Goal: Information Seeking & Learning: Learn about a topic

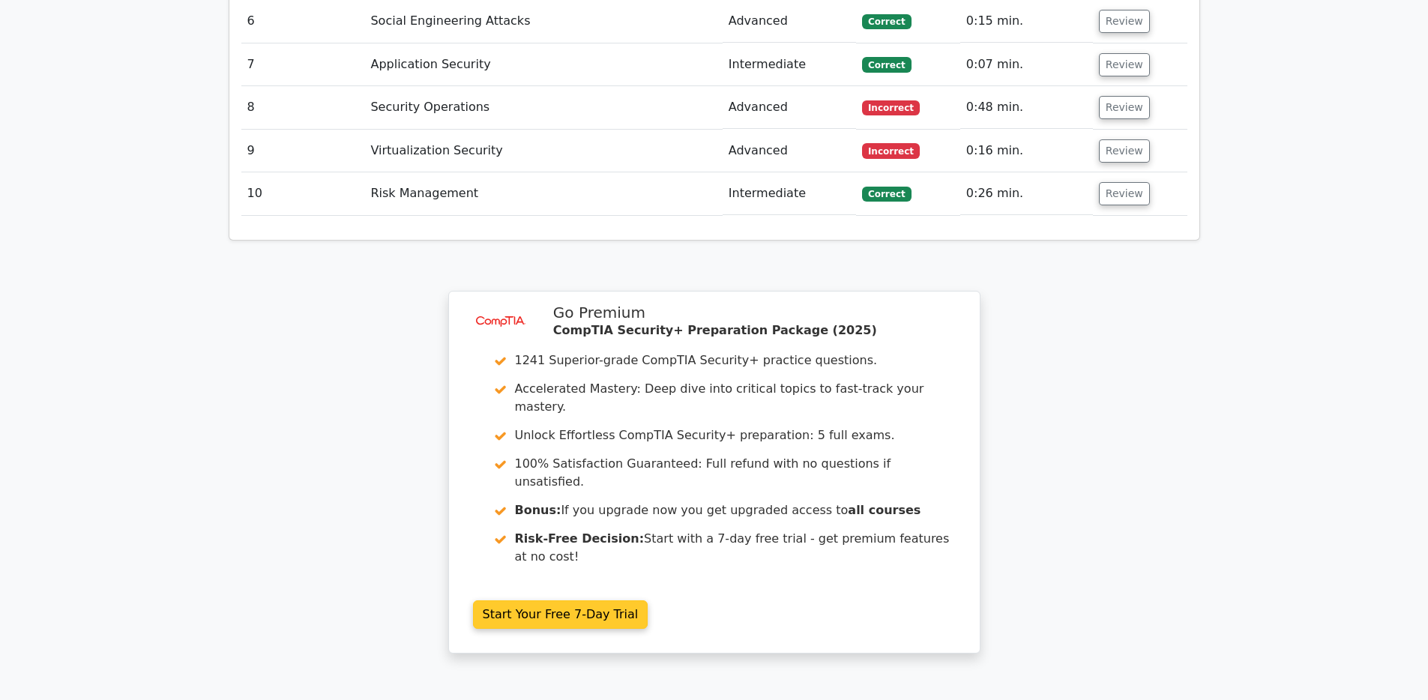
scroll to position [2313, 0]
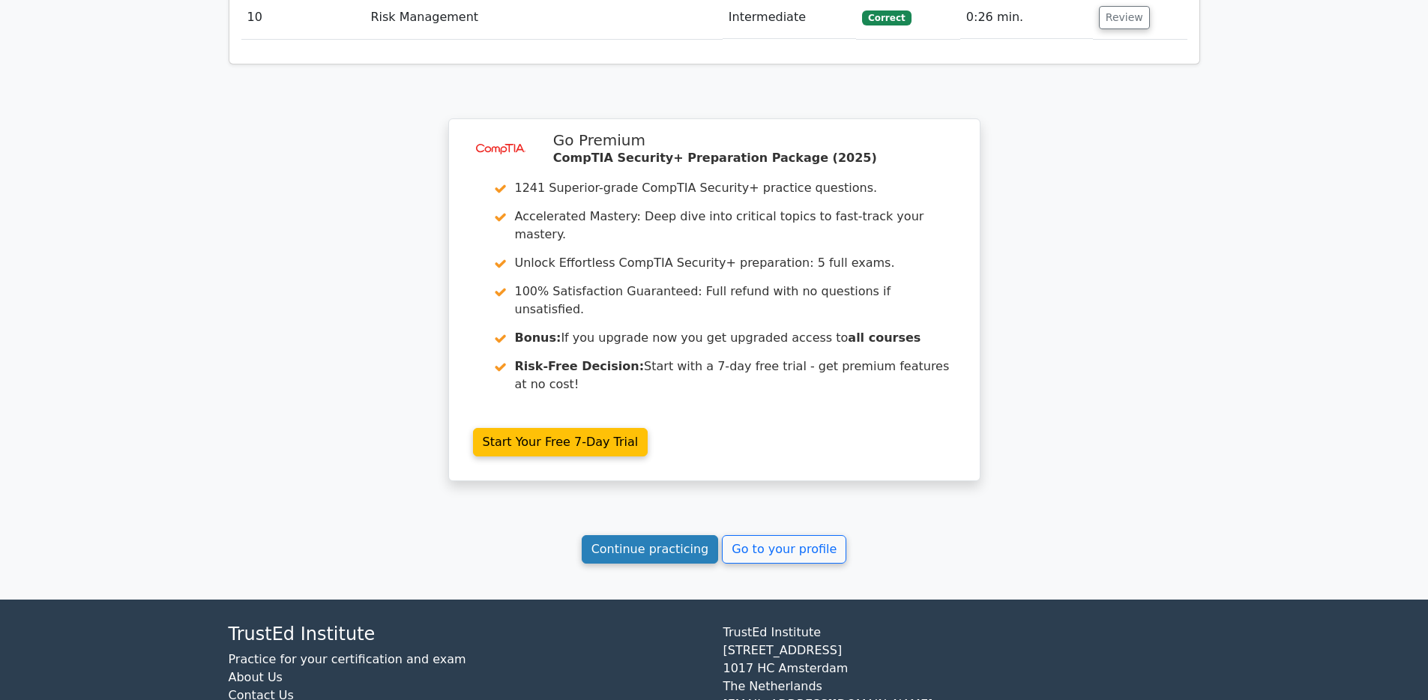
click at [647, 535] on link "Continue practicing" at bounding box center [650, 549] width 137 height 28
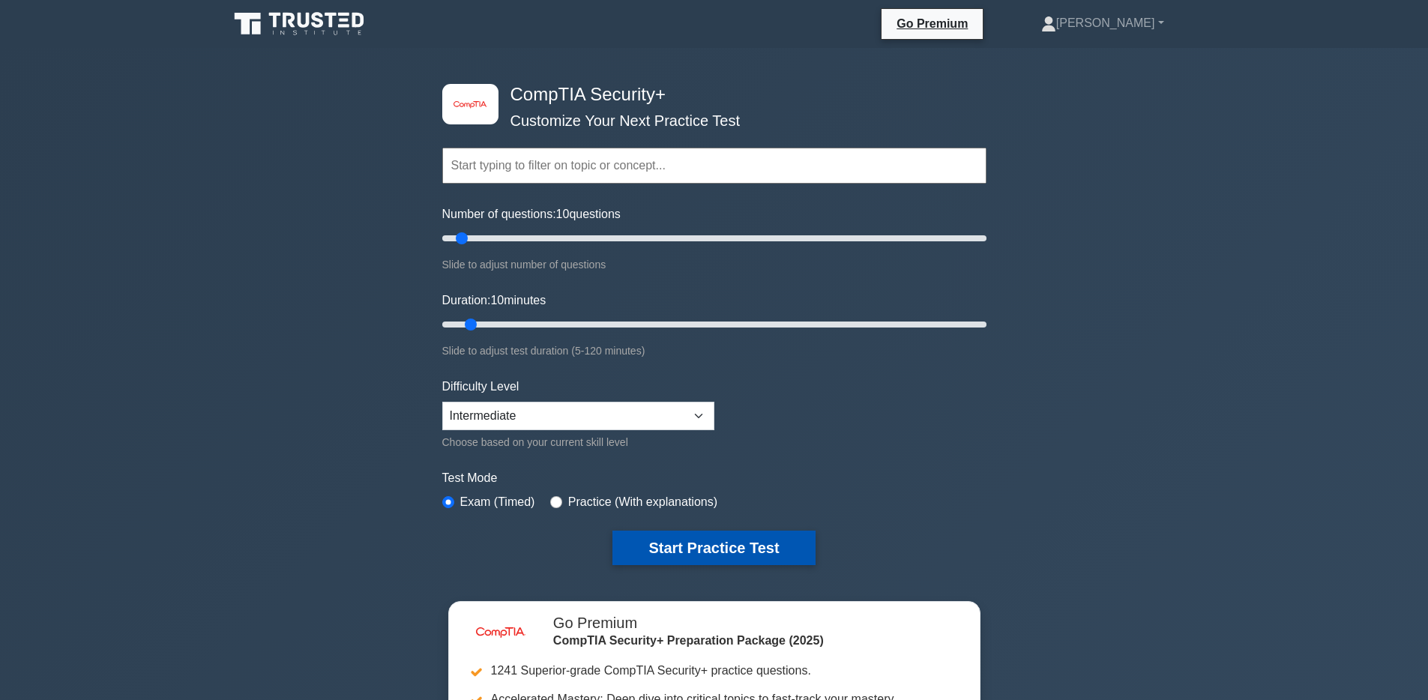
click at [729, 552] on button "Start Practice Test" at bounding box center [713, 548] width 202 height 34
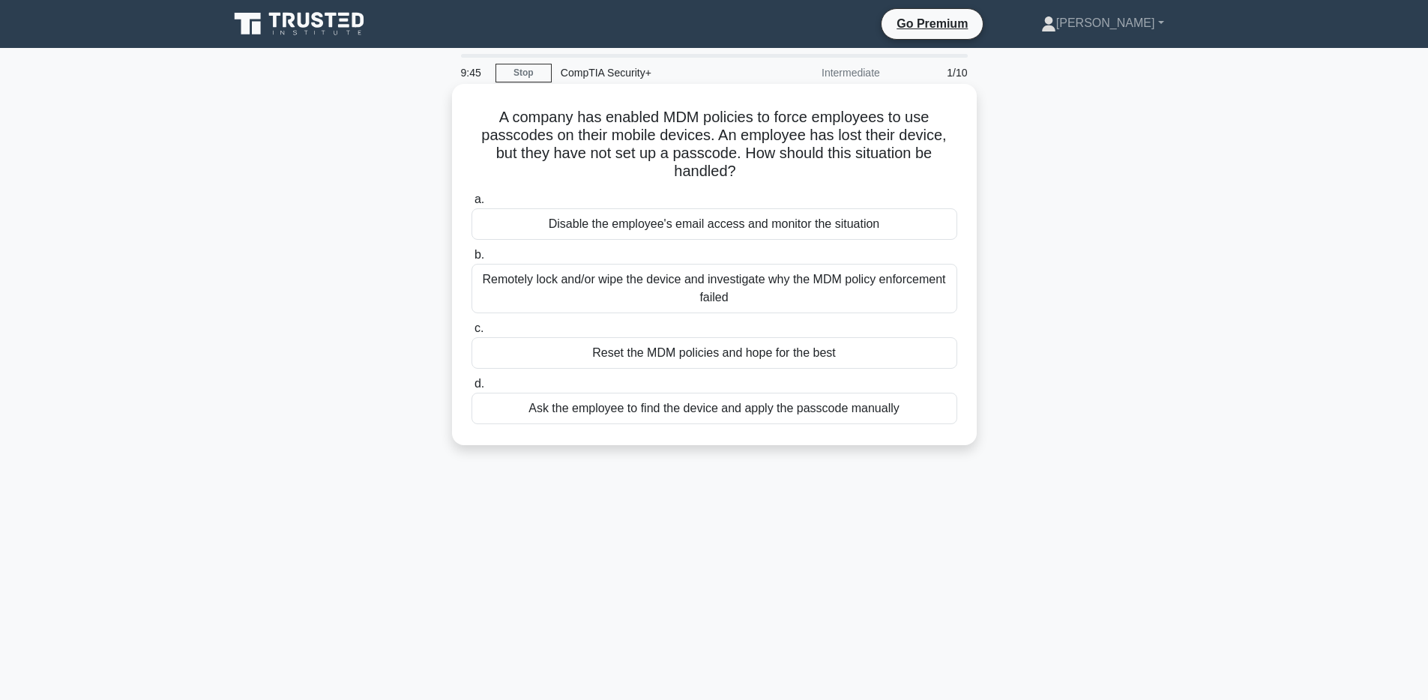
click at [594, 298] on div "Remotely lock and/or wipe the device and investigate why the MDM policy enforce…" at bounding box center [714, 288] width 486 height 49
click at [471, 260] on input "b. Remotely lock and/or wipe the device and investigate why the MDM policy enfo…" at bounding box center [471, 255] width 0 height 10
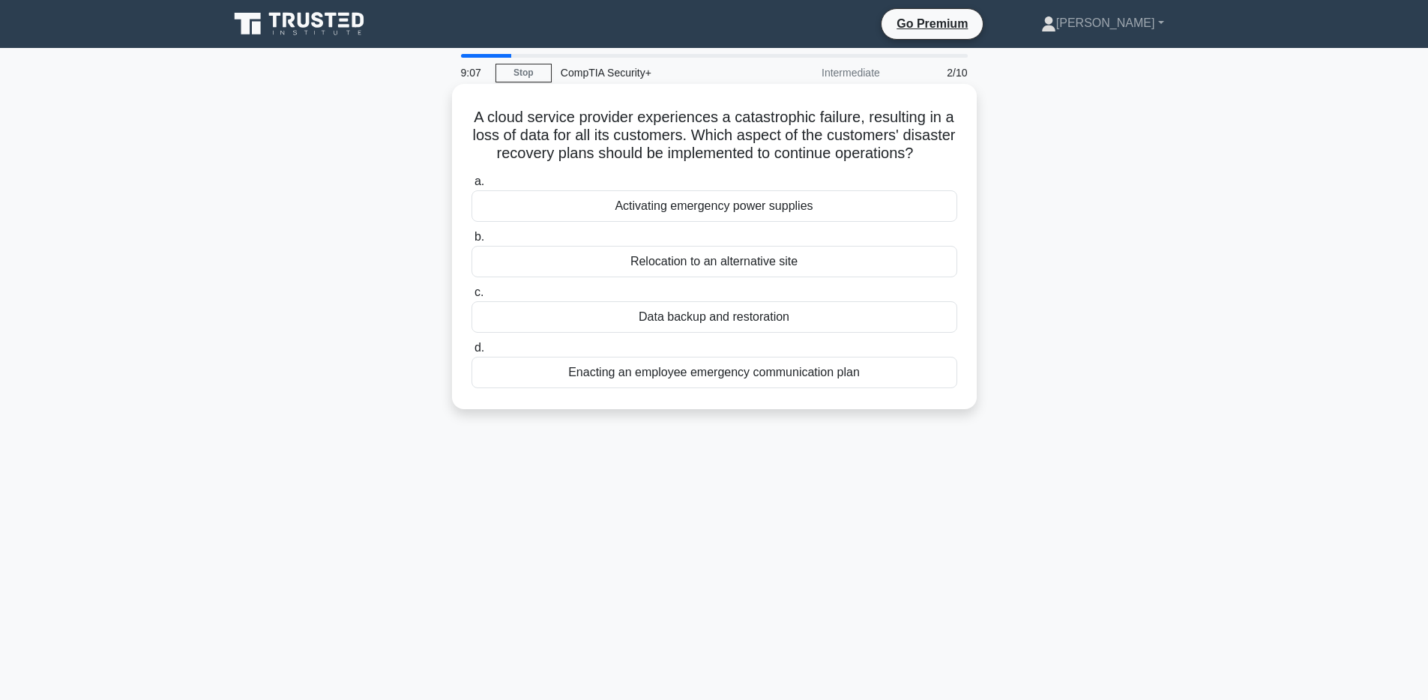
click at [757, 319] on div "Data backup and restoration" at bounding box center [714, 316] width 486 height 31
click at [471, 298] on input "c. Data backup and restoration" at bounding box center [471, 293] width 0 height 10
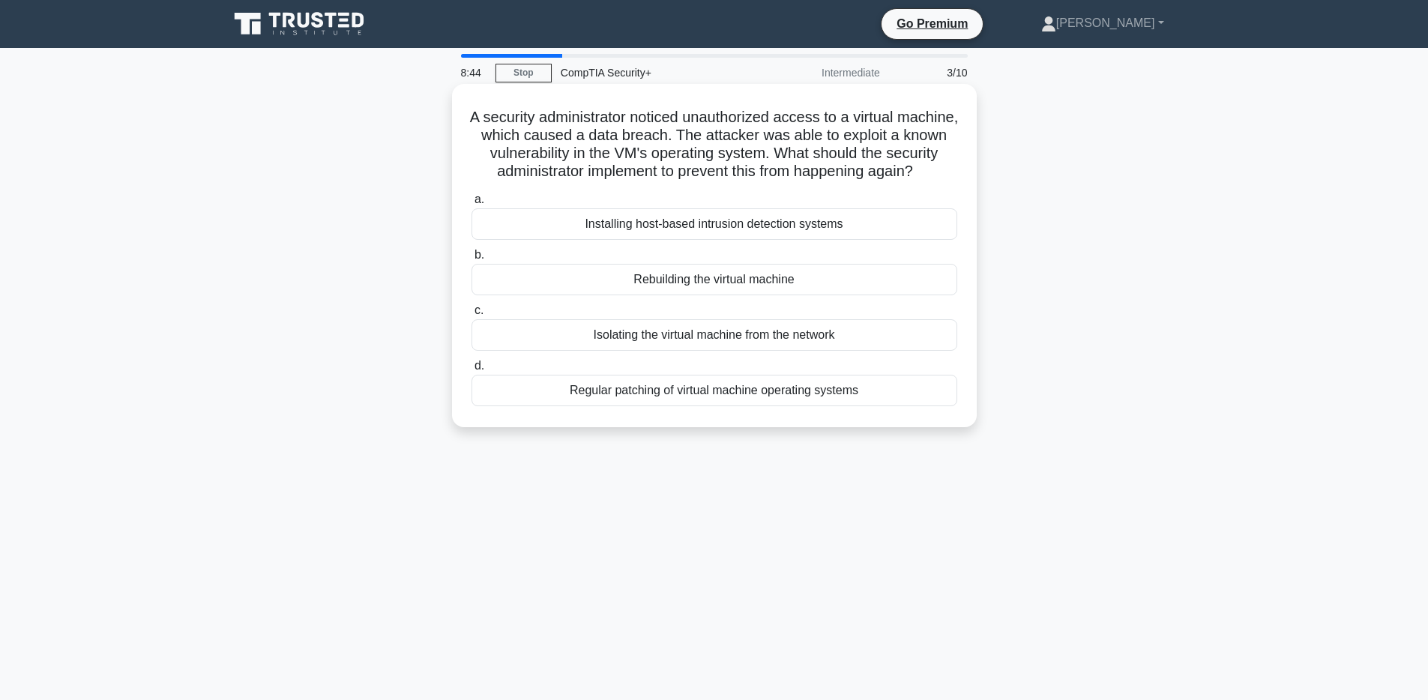
click at [835, 396] on div "Regular patching of virtual machine operating systems" at bounding box center [714, 390] width 486 height 31
click at [471, 371] on input "d. Regular patching of virtual machine operating systems" at bounding box center [471, 366] width 0 height 10
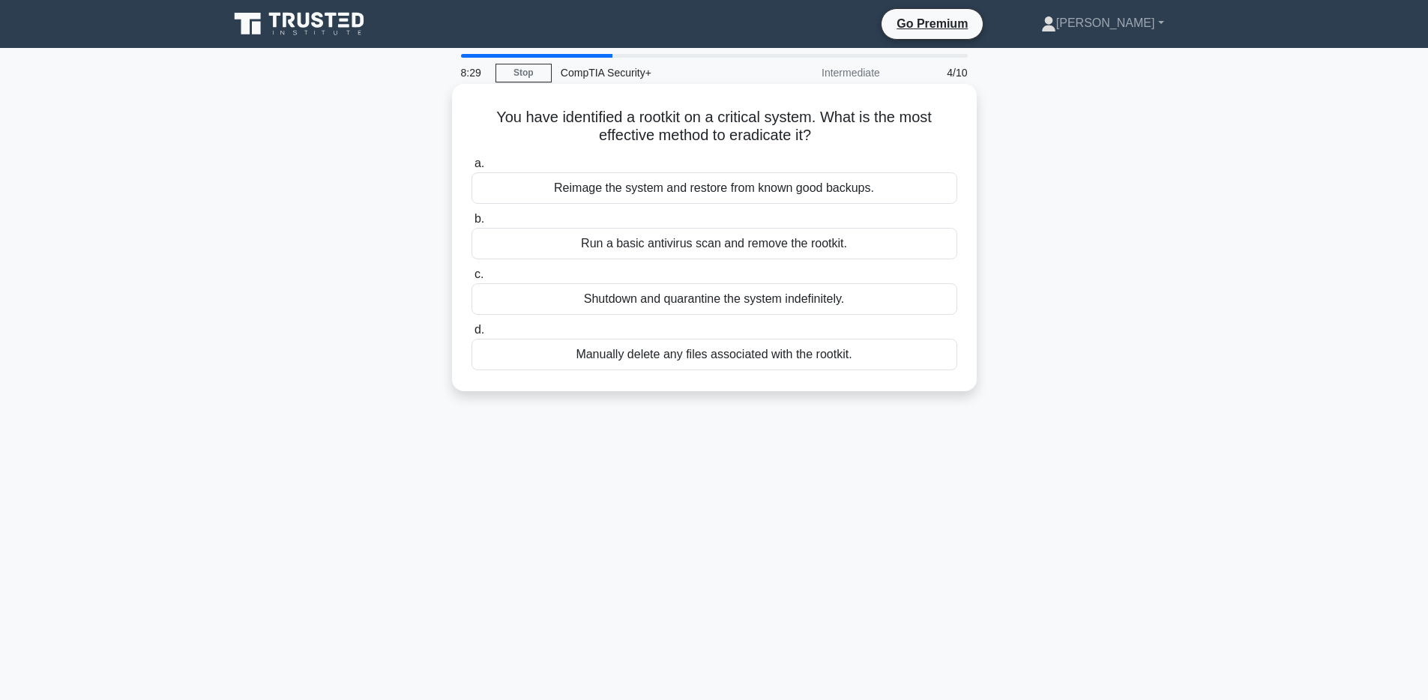
click at [641, 190] on div "Reimage the system and restore from known good backups." at bounding box center [714, 187] width 486 height 31
click at [471, 169] on input "a. Reimage the system and restore from known good backups." at bounding box center [471, 164] width 0 height 10
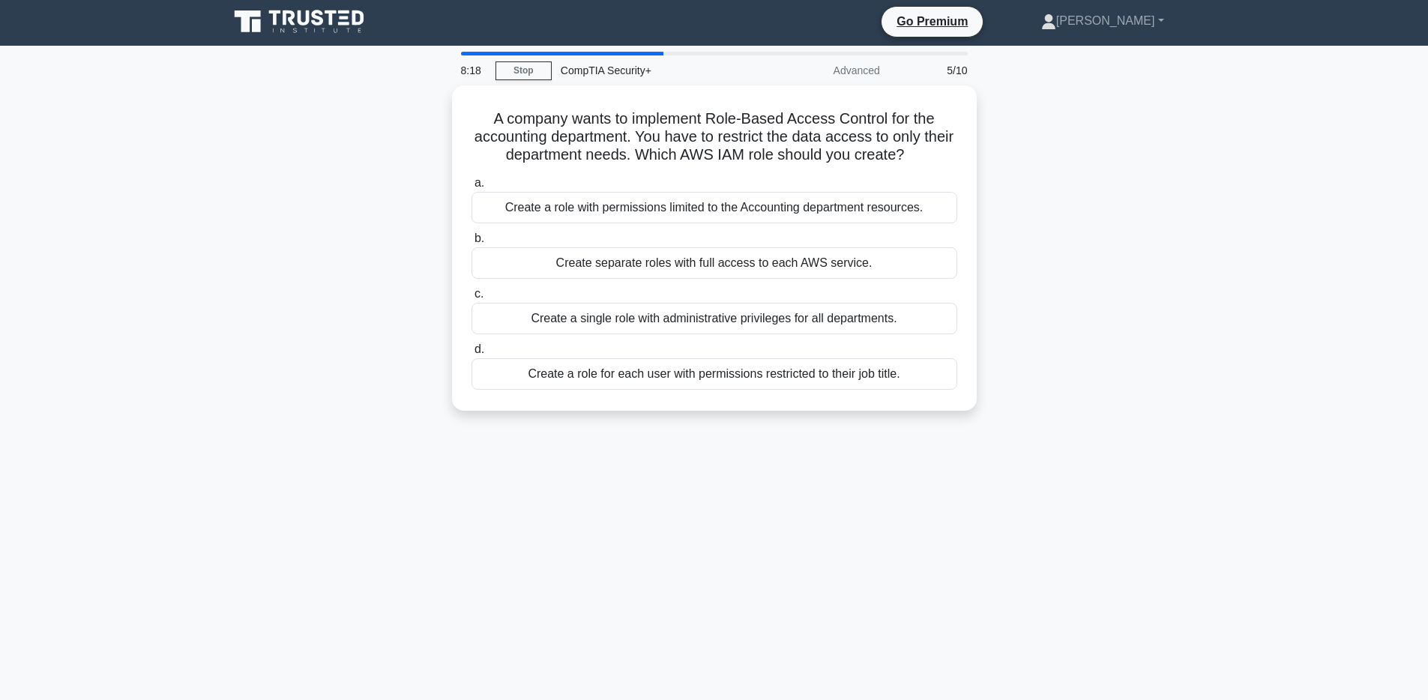
scroll to position [3, 0]
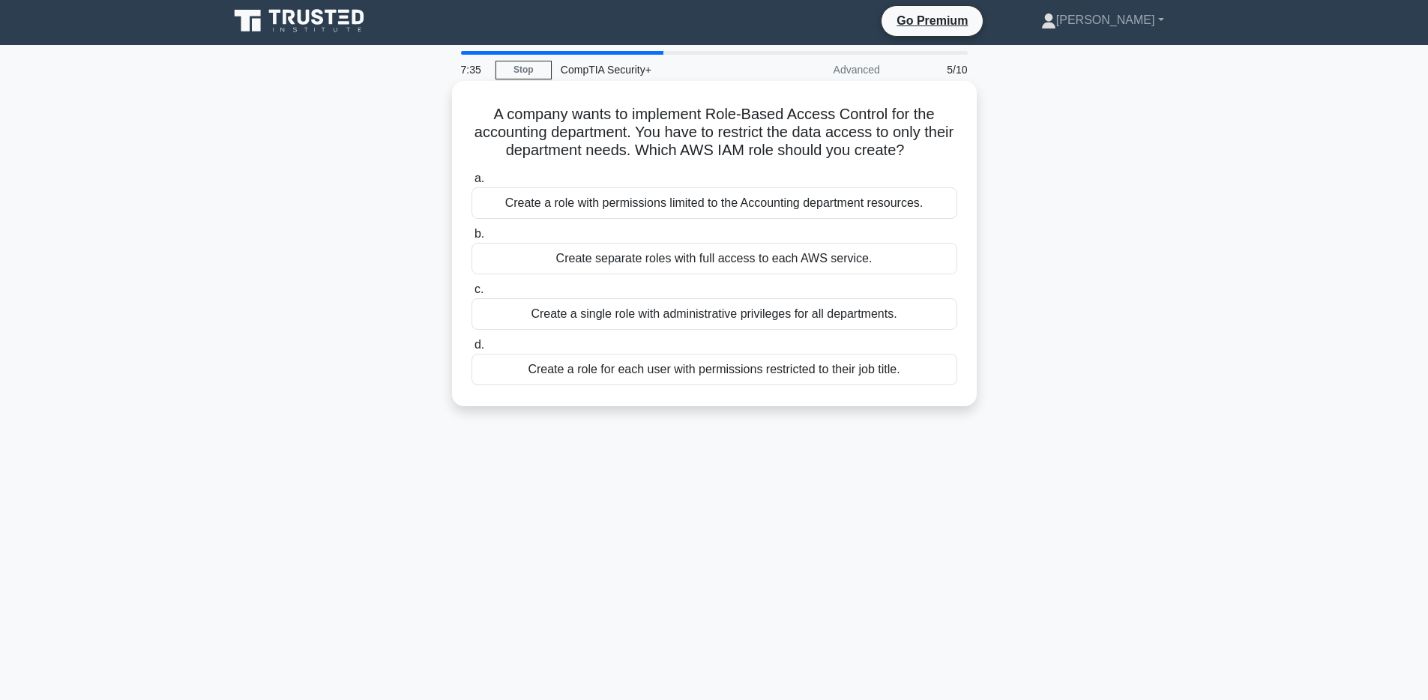
click at [872, 374] on div "Create a role for each user with permissions restricted to their job title." at bounding box center [714, 369] width 486 height 31
click at [471, 350] on input "d. Create a role for each user with permissions restricted to their job title." at bounding box center [471, 345] width 0 height 10
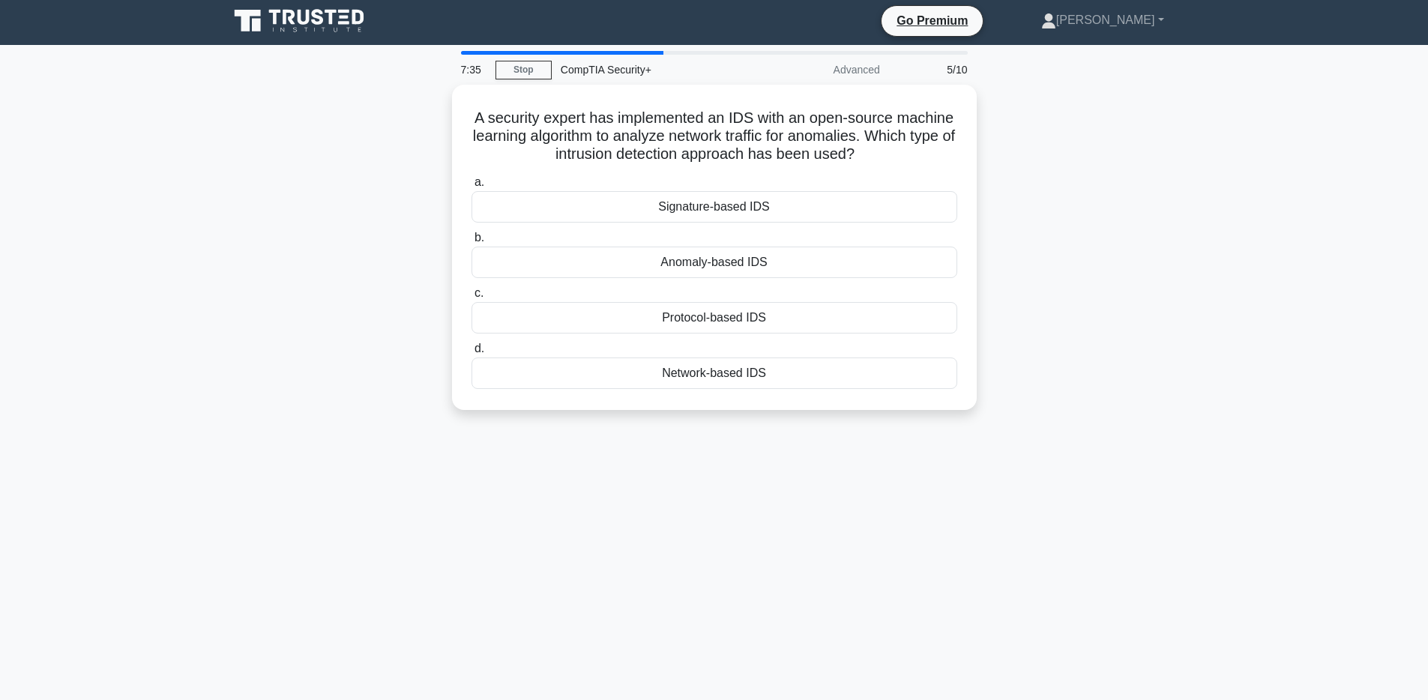
scroll to position [0, 0]
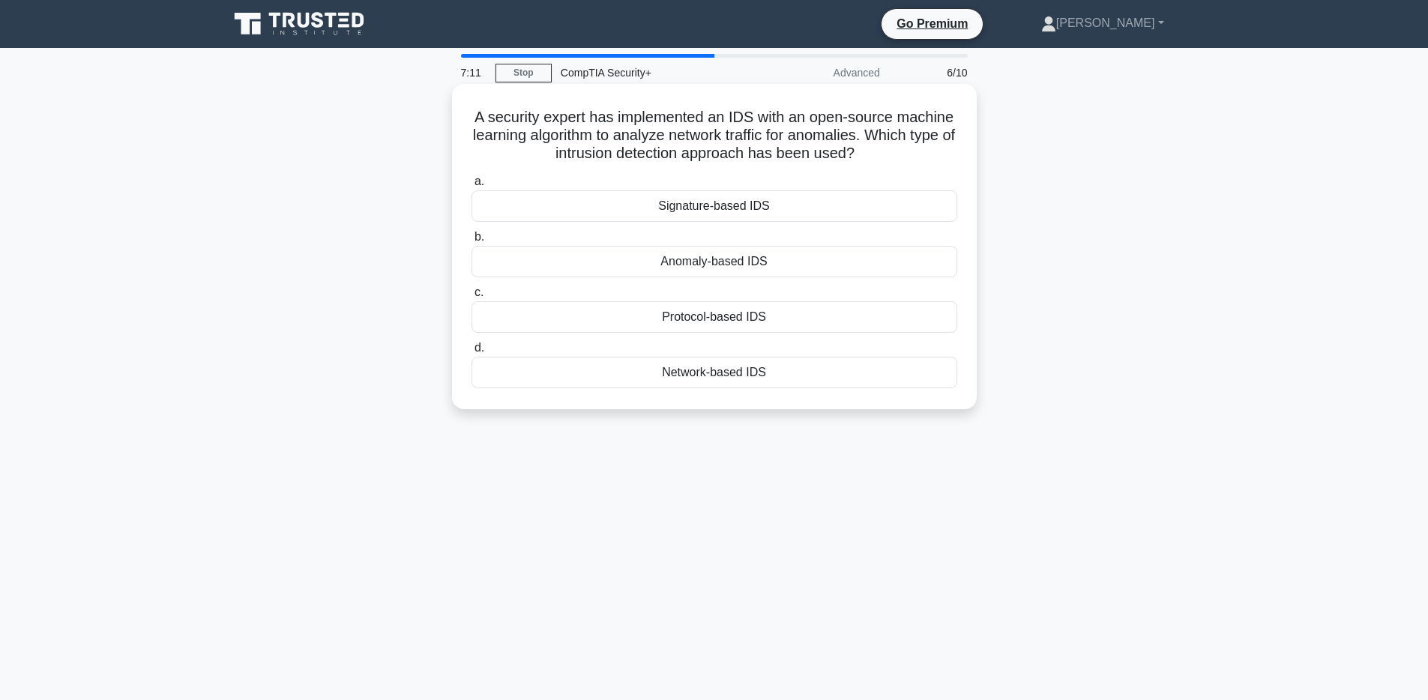
click at [743, 265] on div "Anomaly-based IDS" at bounding box center [714, 261] width 486 height 31
click at [471, 242] on input "b. Anomaly-based IDS" at bounding box center [471, 237] width 0 height 10
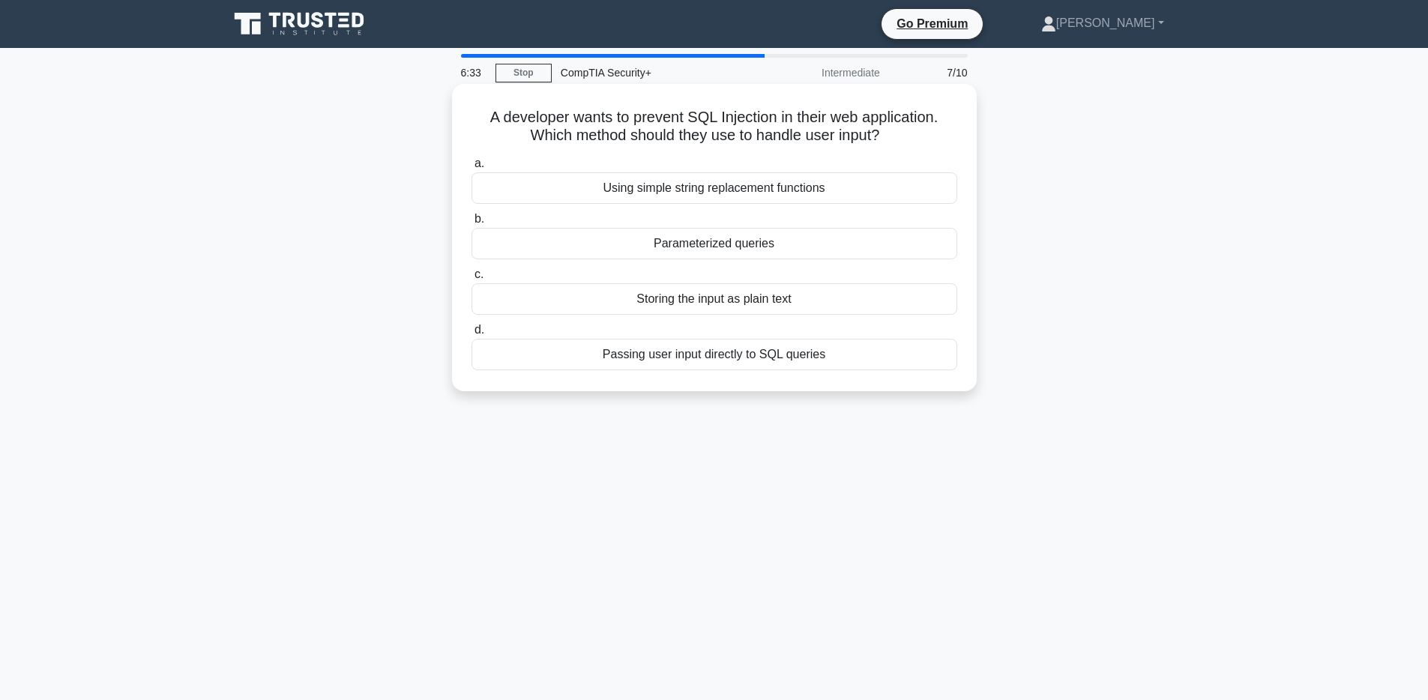
click at [806, 188] on div "Using simple string replacement functions" at bounding box center [714, 187] width 486 height 31
click at [471, 169] on input "a. Using simple string replacement functions" at bounding box center [471, 164] width 0 height 10
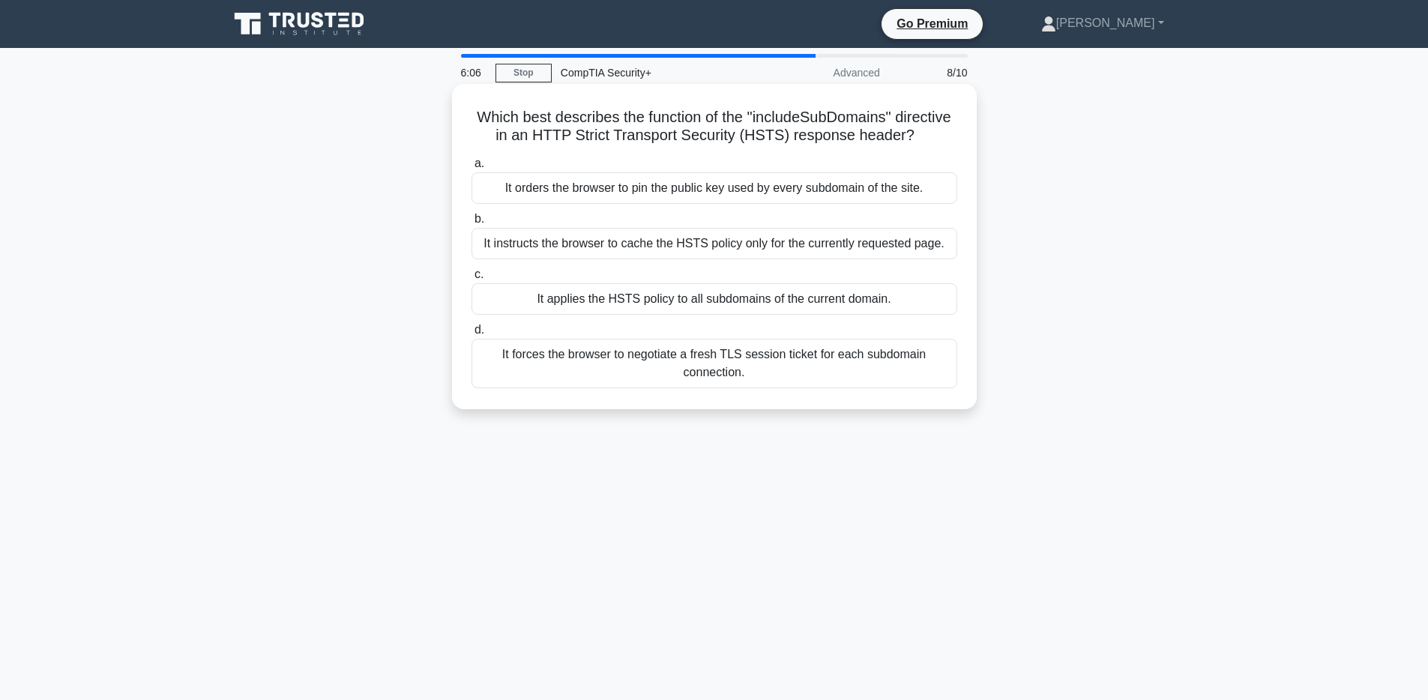
click at [767, 304] on div "It applies the HSTS policy to all subdomains of the current domain." at bounding box center [714, 298] width 486 height 31
click at [471, 280] on input "c. It applies the HSTS policy to all subdomains of the current domain." at bounding box center [471, 275] width 0 height 10
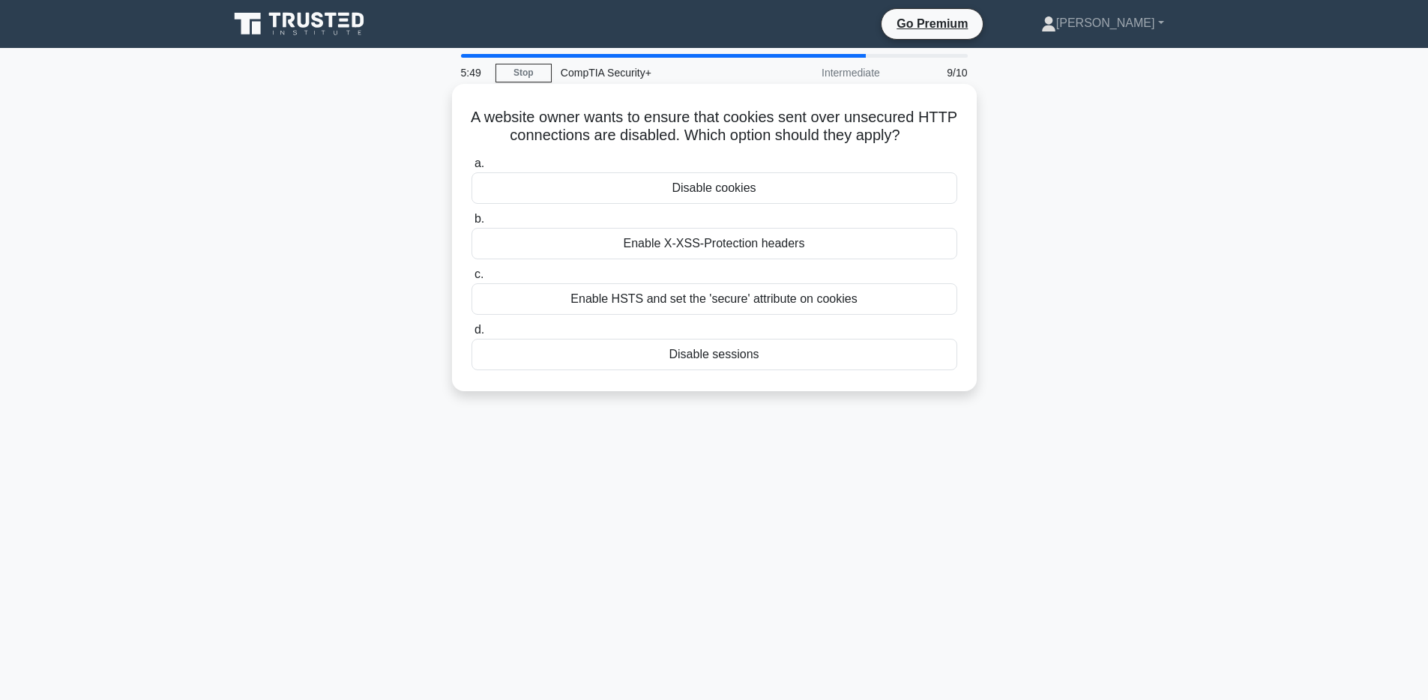
click at [725, 298] on div "Enable HSTS and set the 'secure' attribute on cookies" at bounding box center [714, 298] width 486 height 31
click at [471, 280] on input "c. Enable HSTS and set the 'secure' attribute on cookies" at bounding box center [471, 275] width 0 height 10
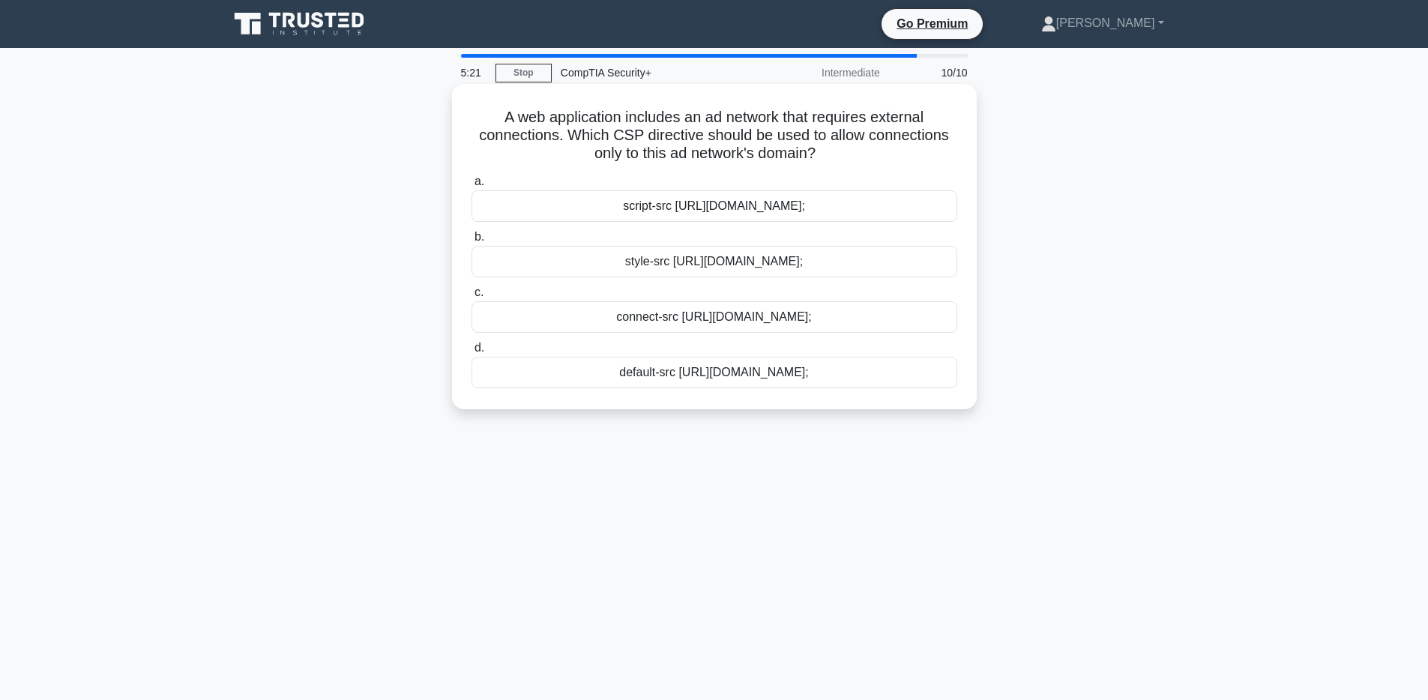
click at [722, 323] on div "connect-src https://adnetwork.example.com;" at bounding box center [714, 316] width 486 height 31
click at [471, 298] on input "c. connect-src https://adnetwork.example.com;" at bounding box center [471, 293] width 0 height 10
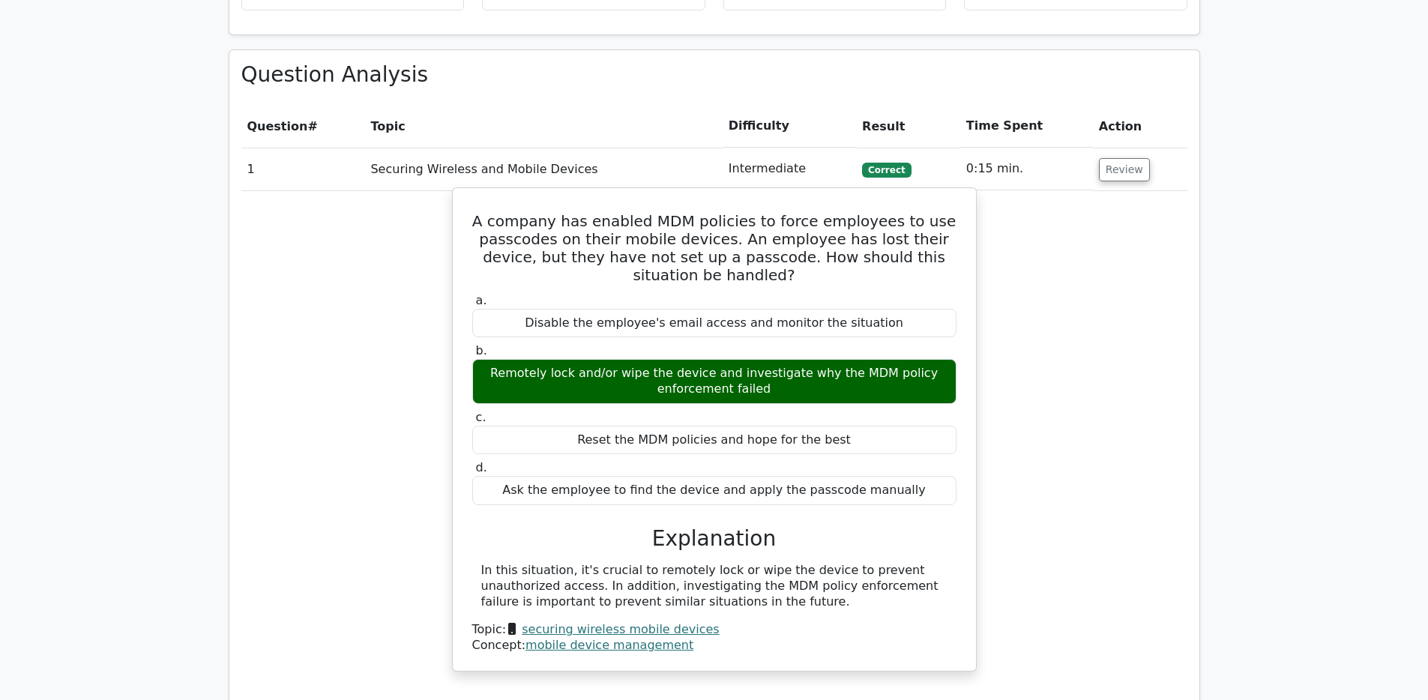
scroll to position [1048, 0]
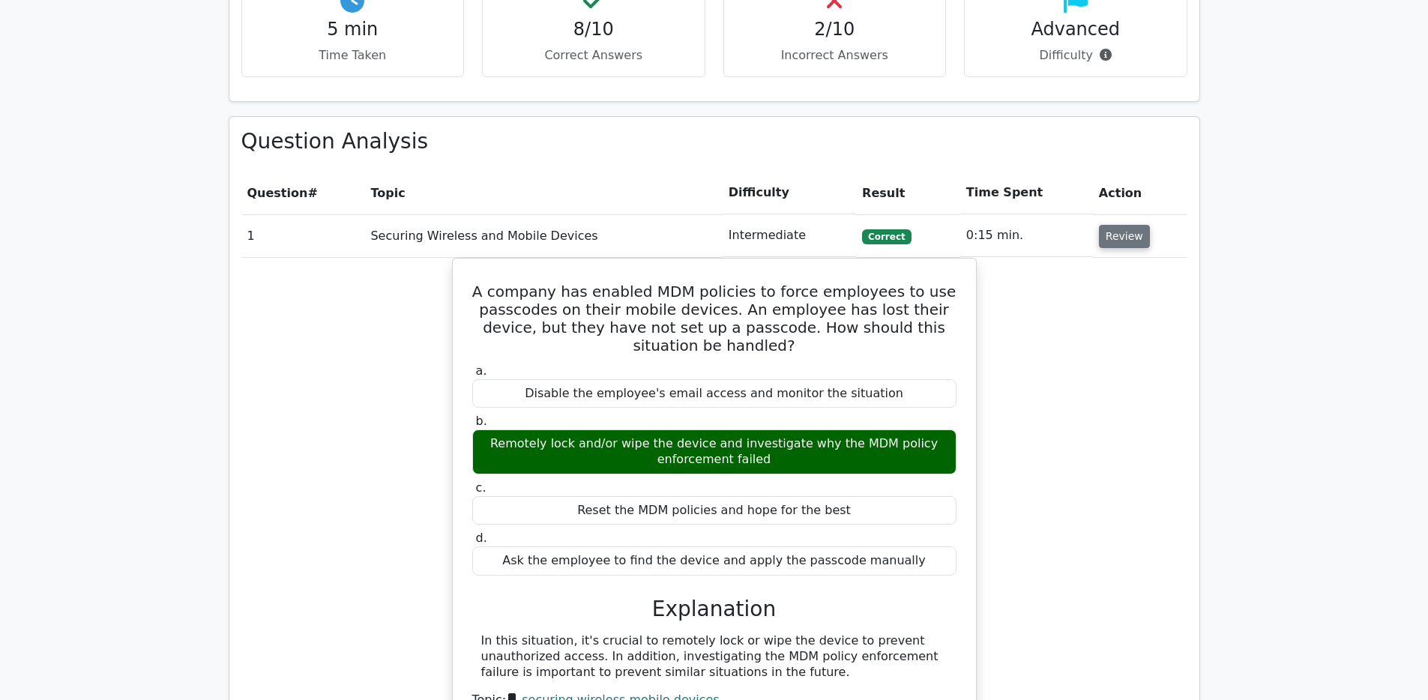
click at [1111, 225] on button "Review" at bounding box center [1124, 236] width 51 height 23
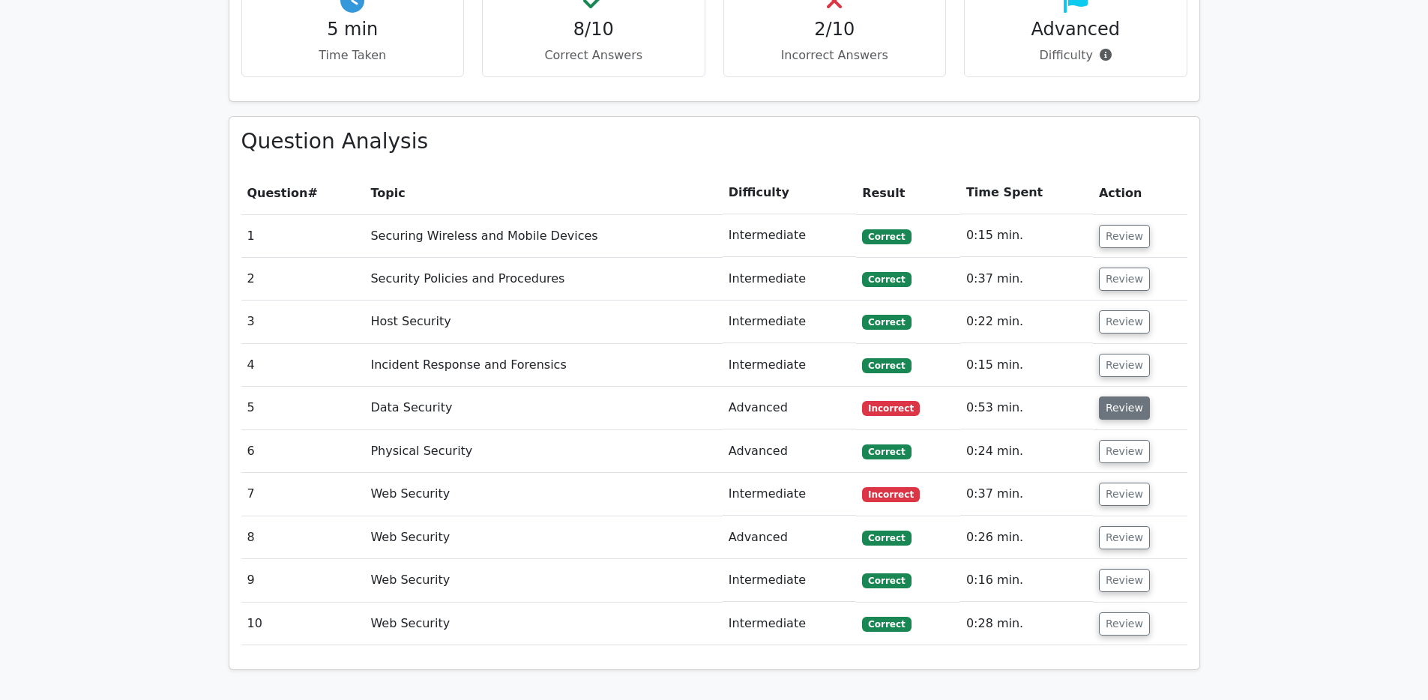
click at [1110, 396] on button "Review" at bounding box center [1124, 407] width 51 height 23
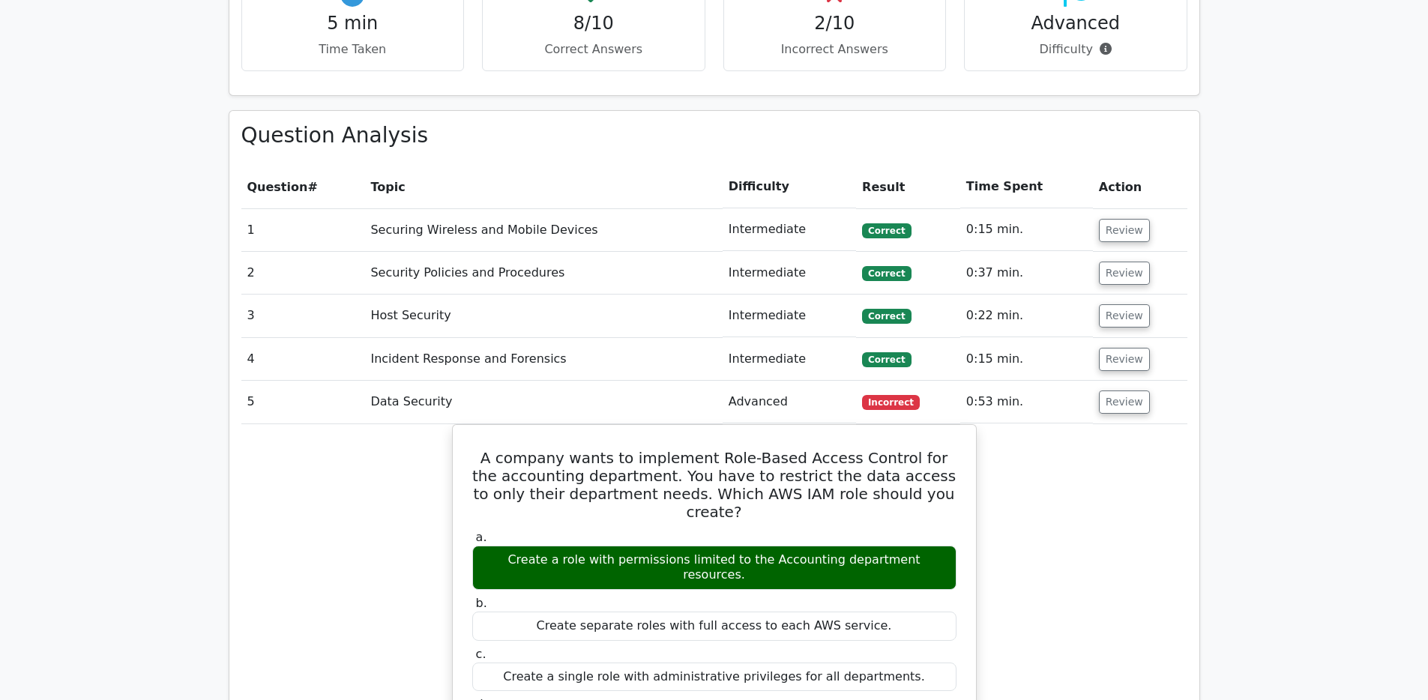
scroll to position [1078, 0]
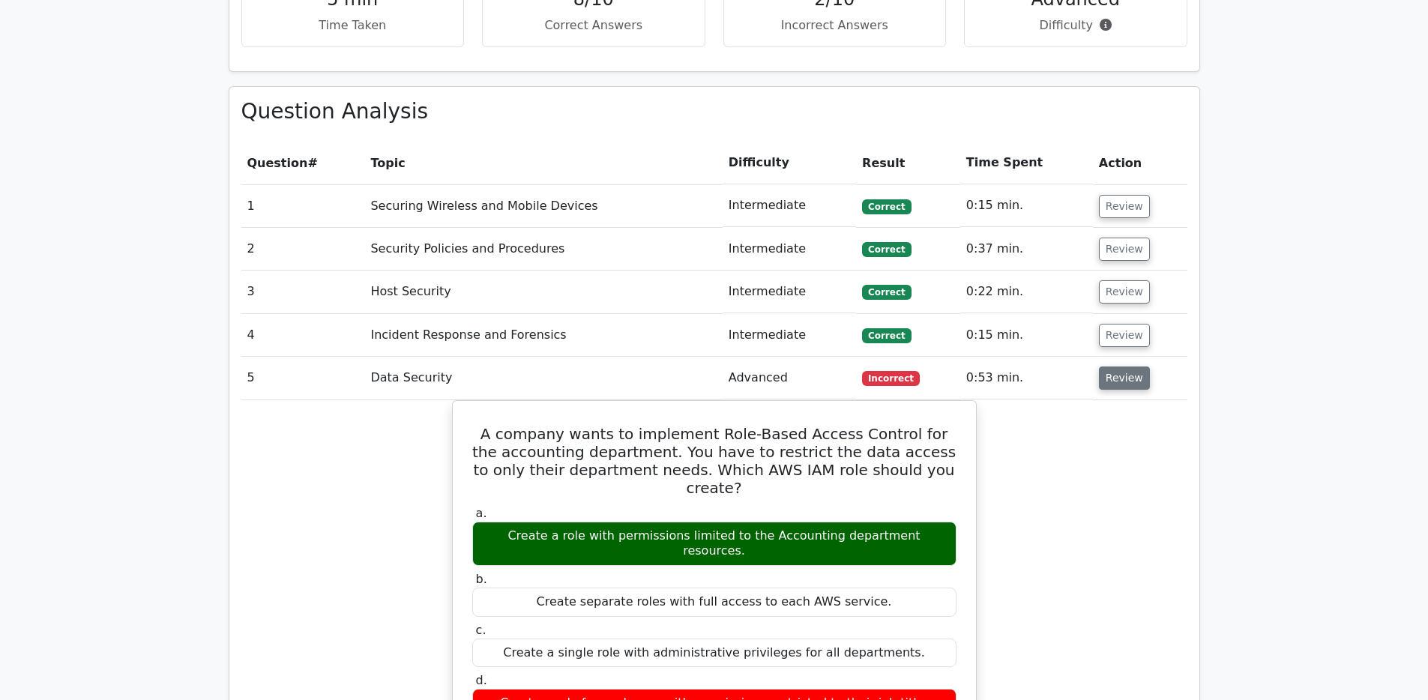
click at [1118, 366] on button "Review" at bounding box center [1124, 377] width 51 height 23
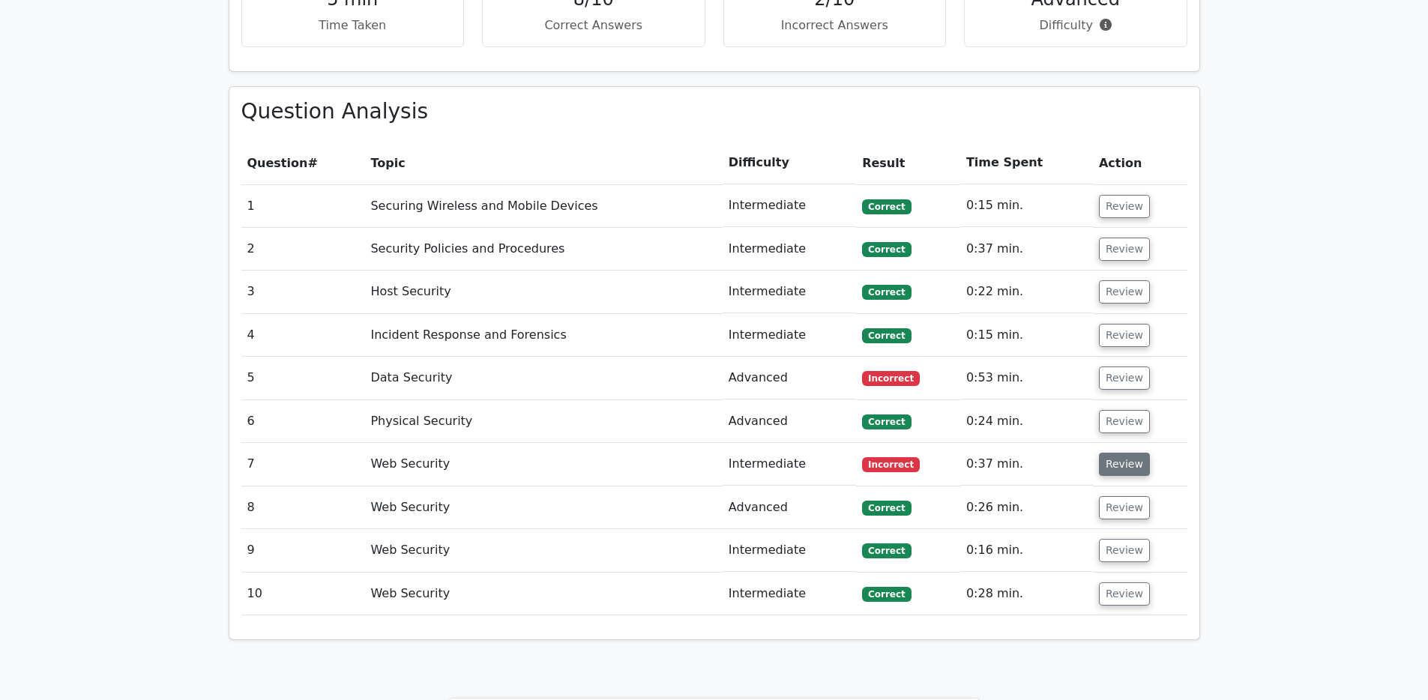
click at [1128, 453] on button "Review" at bounding box center [1124, 464] width 51 height 23
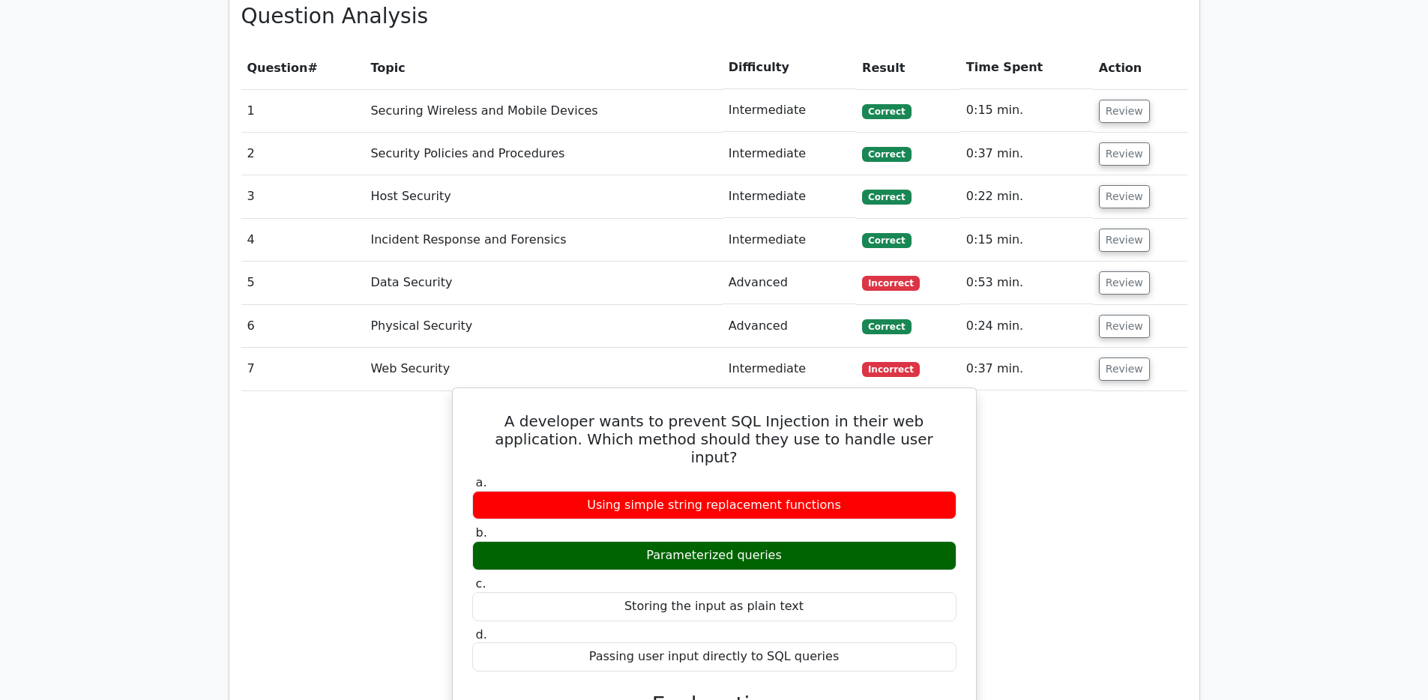
scroll to position [1174, 0]
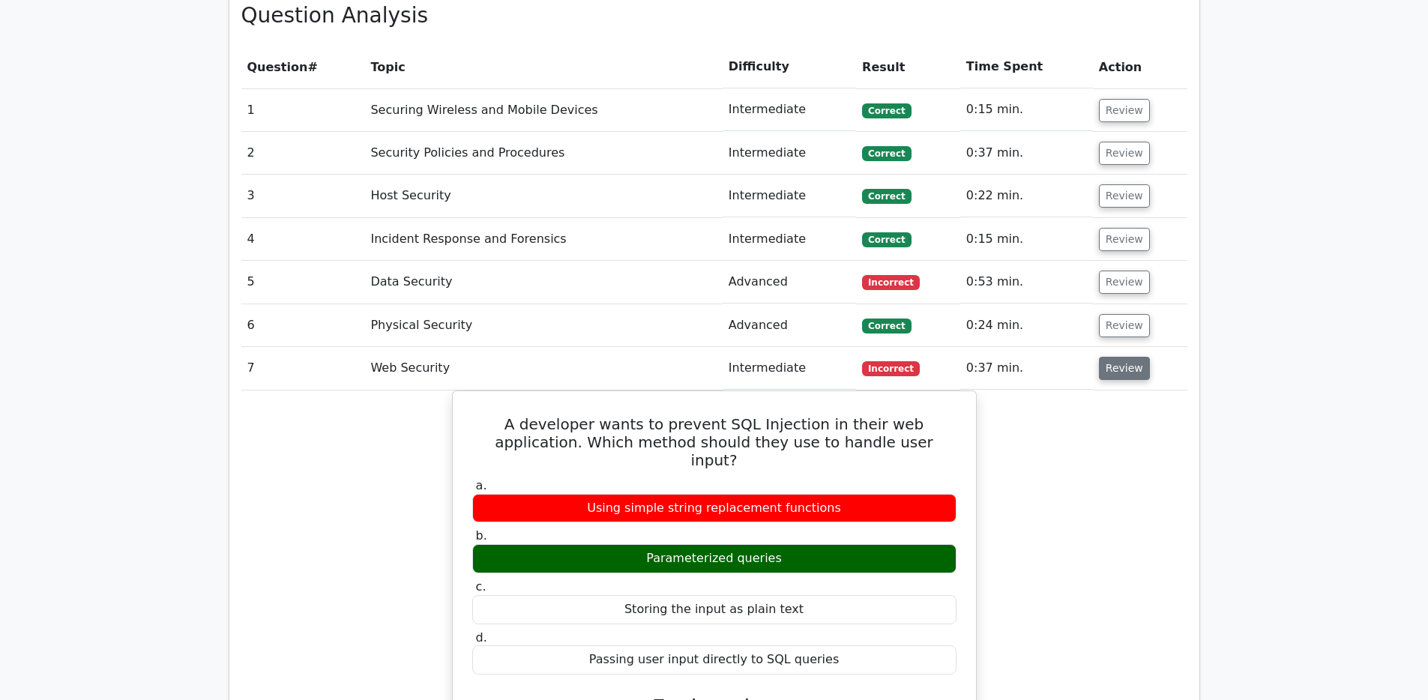
click at [1130, 357] on button "Review" at bounding box center [1124, 368] width 51 height 23
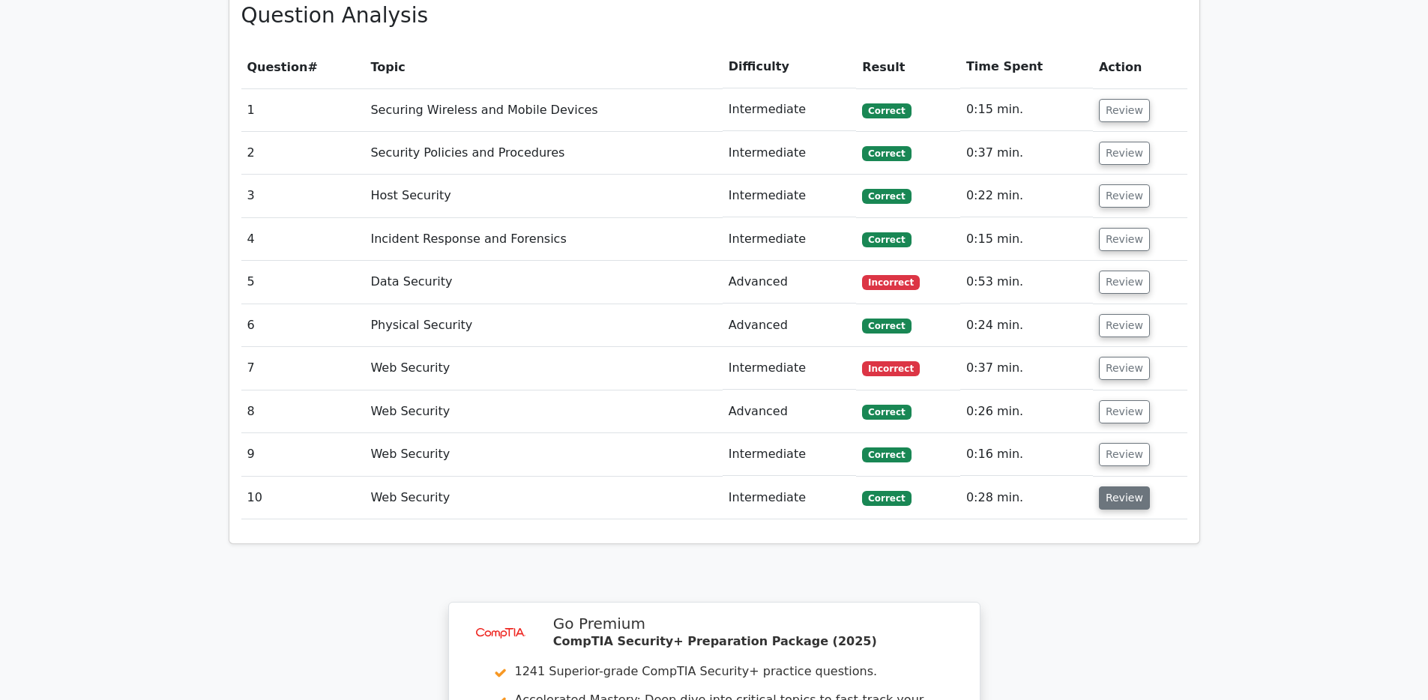
click at [1117, 486] on button "Review" at bounding box center [1124, 497] width 51 height 23
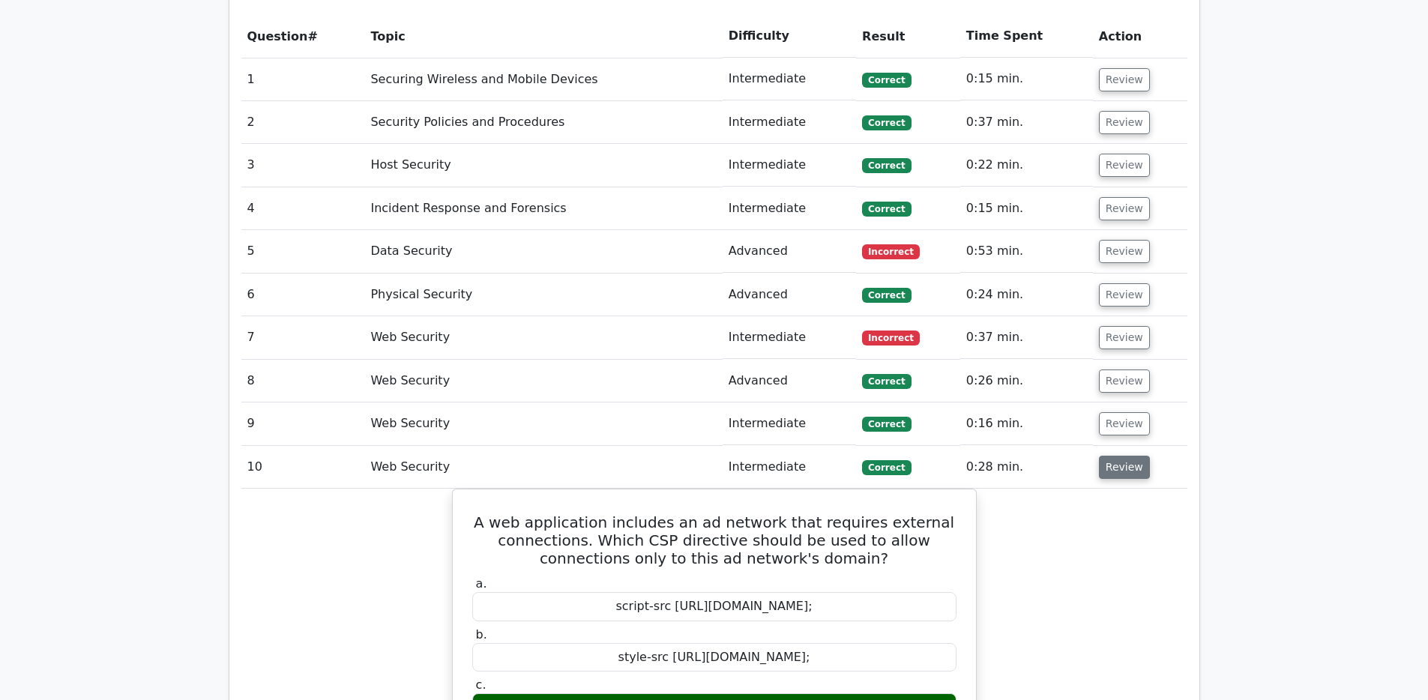
scroll to position [1222, 0]
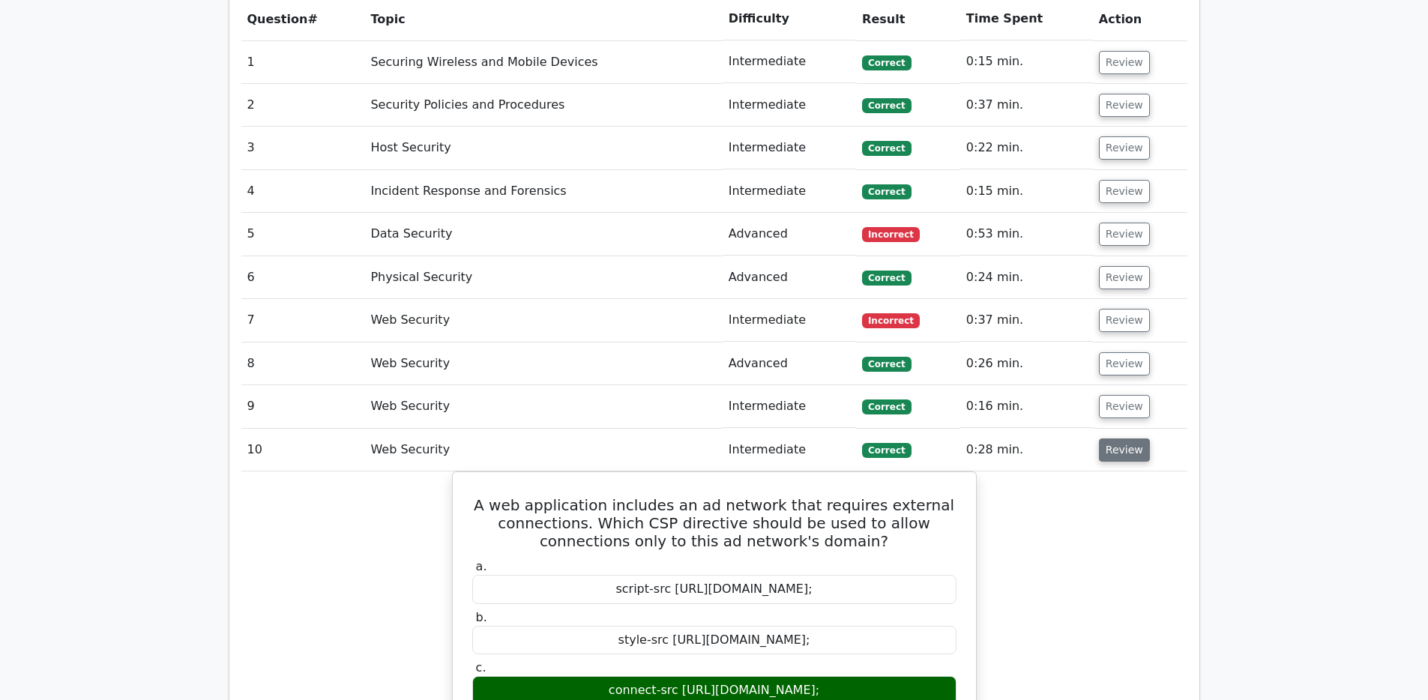
click at [1126, 438] on button "Review" at bounding box center [1124, 449] width 51 height 23
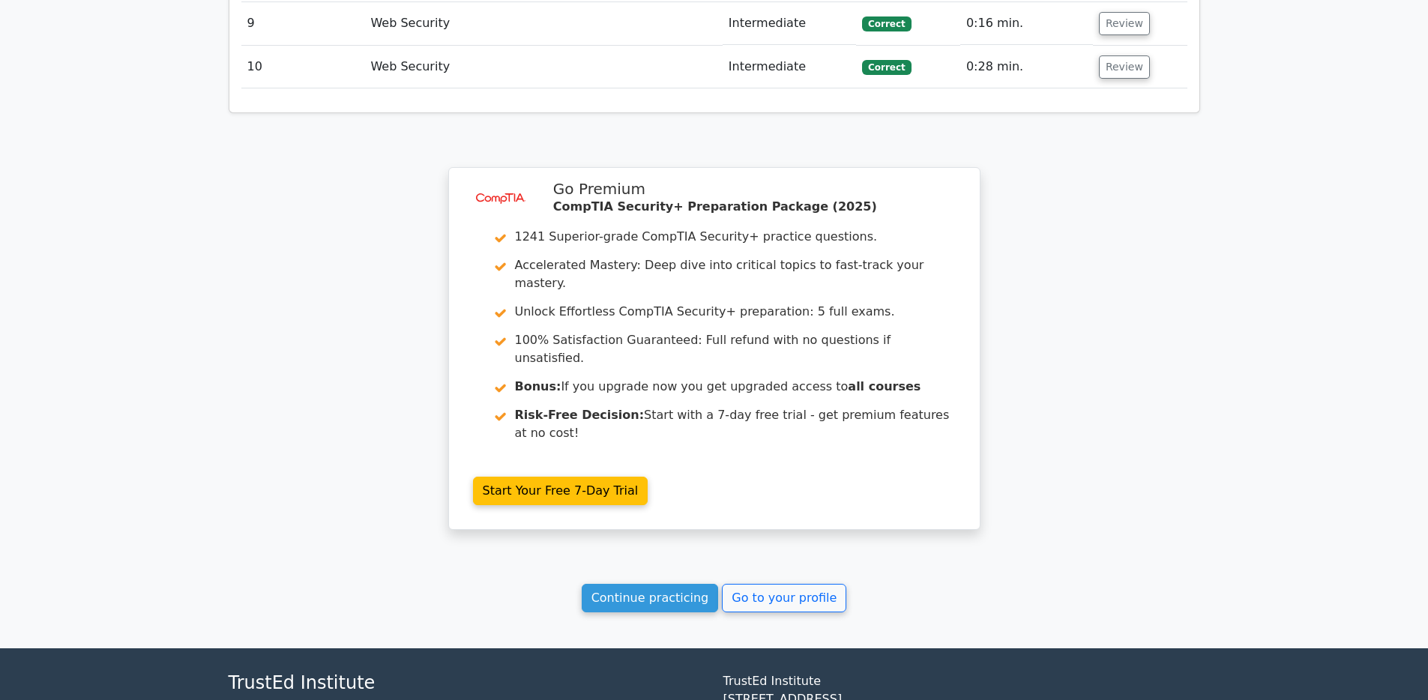
scroll to position [1662, 0]
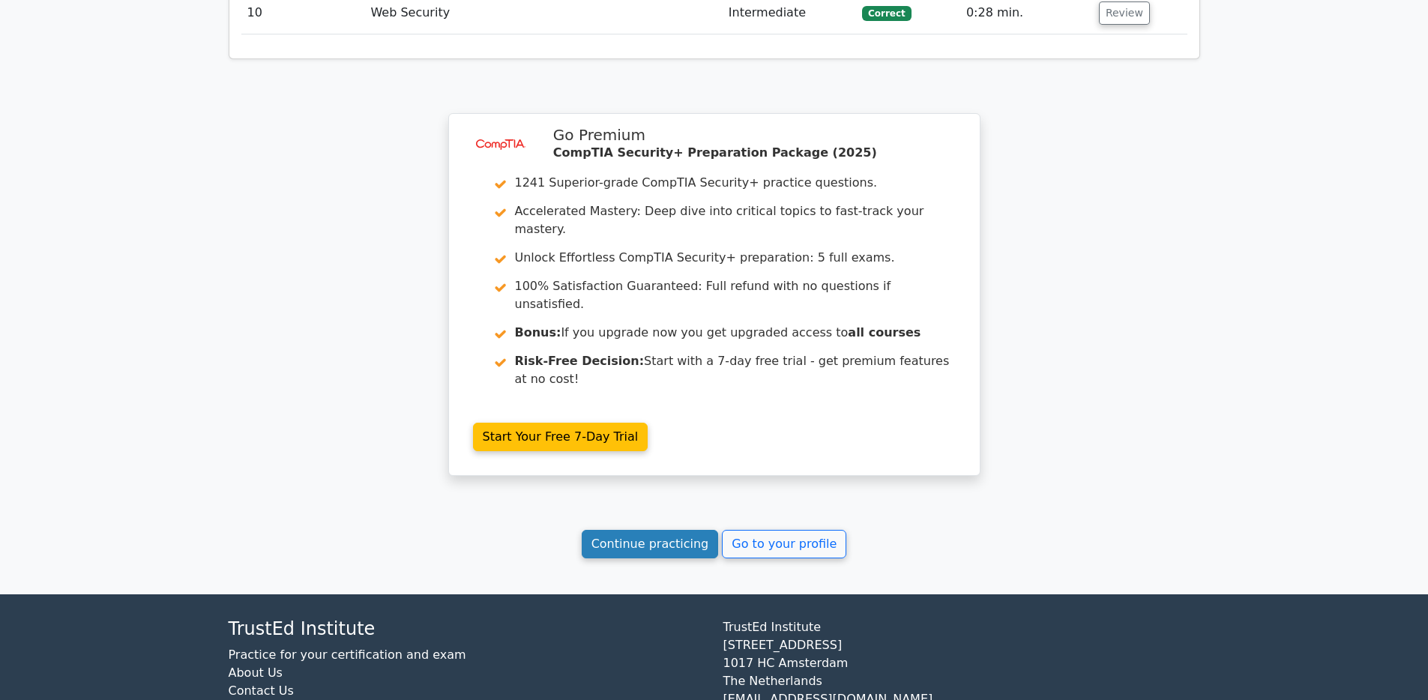
click at [672, 530] on link "Continue practicing" at bounding box center [650, 544] width 137 height 28
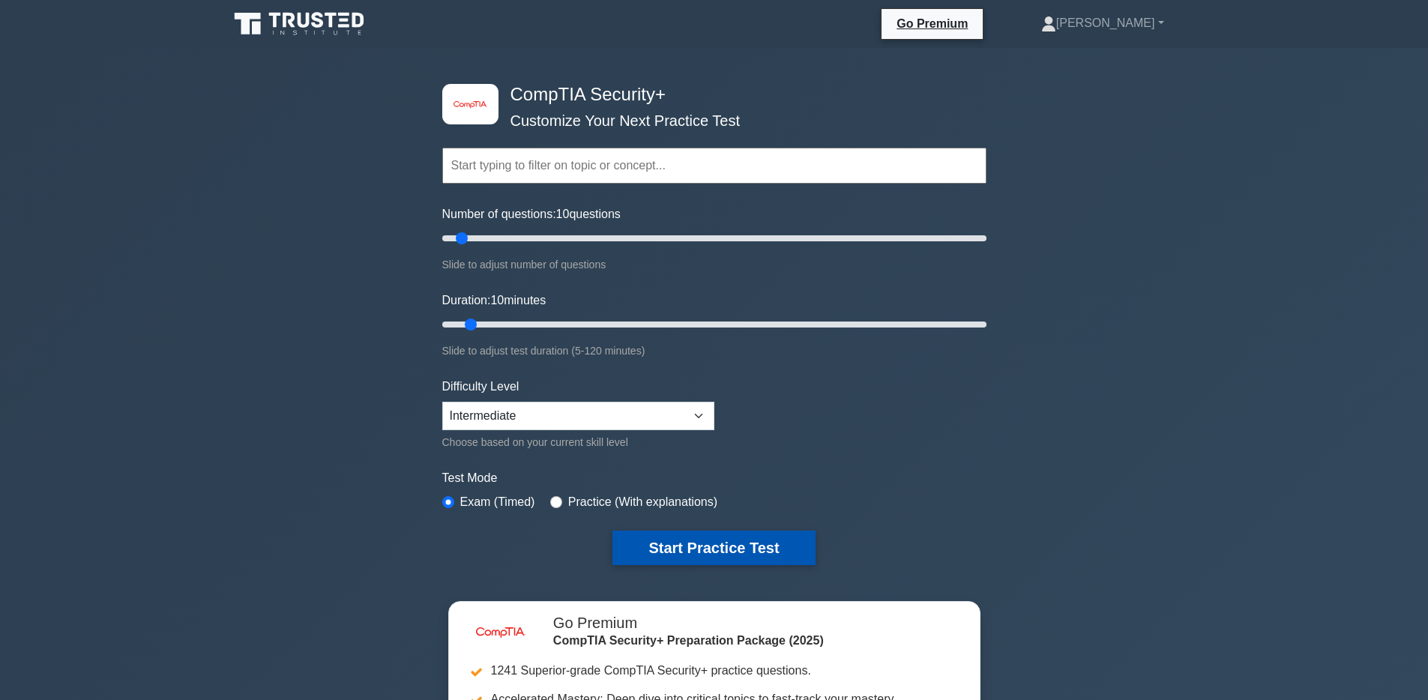
click at [719, 544] on button "Start Practice Test" at bounding box center [713, 548] width 202 height 34
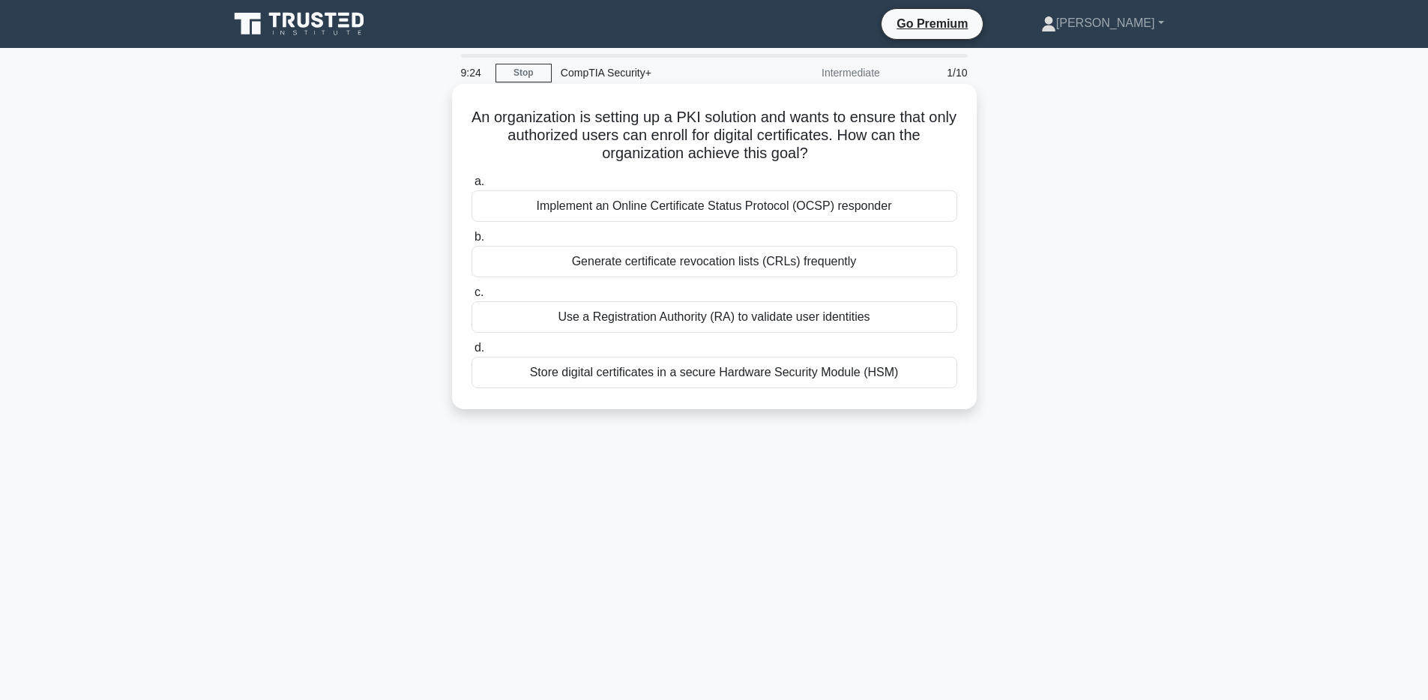
click at [755, 324] on div "Use a Registration Authority (RA) to validate user identities" at bounding box center [714, 316] width 486 height 31
click at [471, 298] on input "c. Use a Registration Authority (RA) to validate user identities" at bounding box center [471, 293] width 0 height 10
click at [707, 318] on div "Restricting access to USB ports and monitoring data transfers" at bounding box center [714, 316] width 486 height 31
click at [471, 298] on input "c. Restricting access to USB ports and monitoring data transfers" at bounding box center [471, 293] width 0 height 10
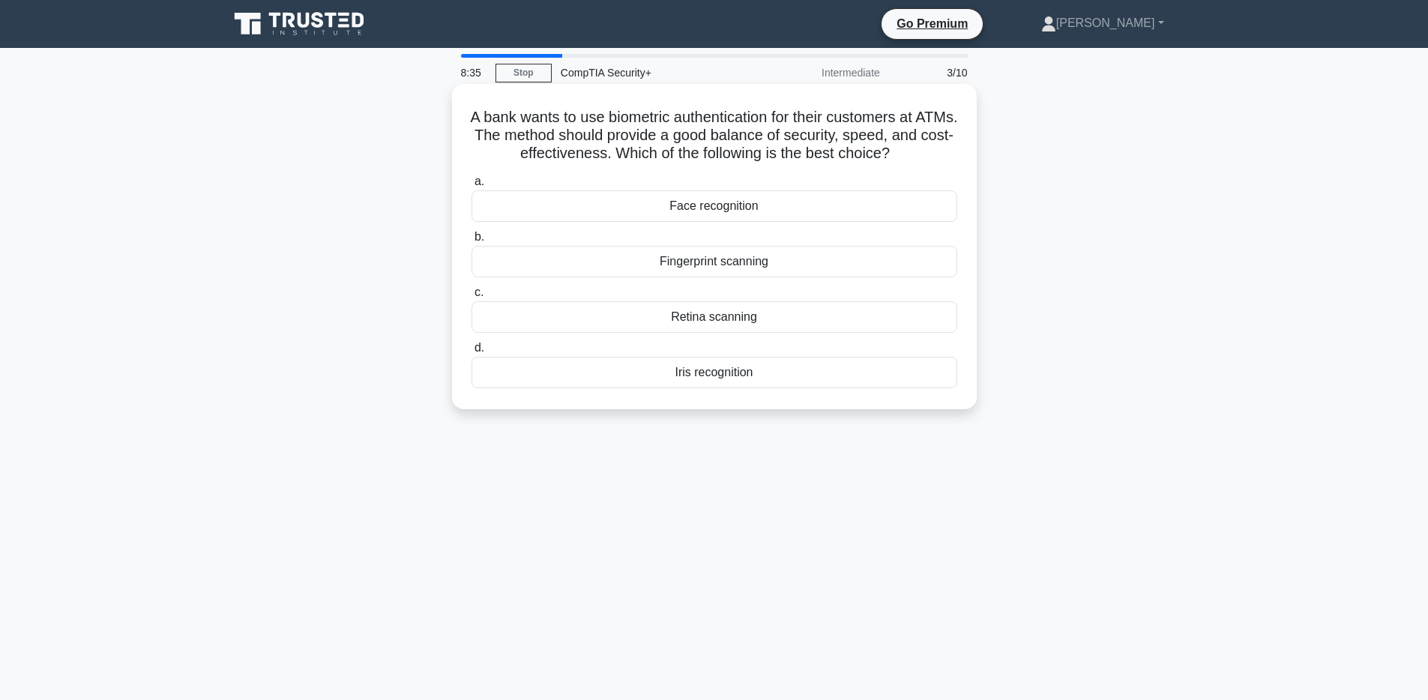
click at [736, 267] on div "Fingerprint scanning" at bounding box center [714, 261] width 486 height 31
click at [471, 242] on input "b. Fingerprint scanning" at bounding box center [471, 237] width 0 height 10
click at [737, 321] on div "Recovery" at bounding box center [714, 316] width 486 height 31
click at [471, 298] on input "c. Recovery" at bounding box center [471, 293] width 0 height 10
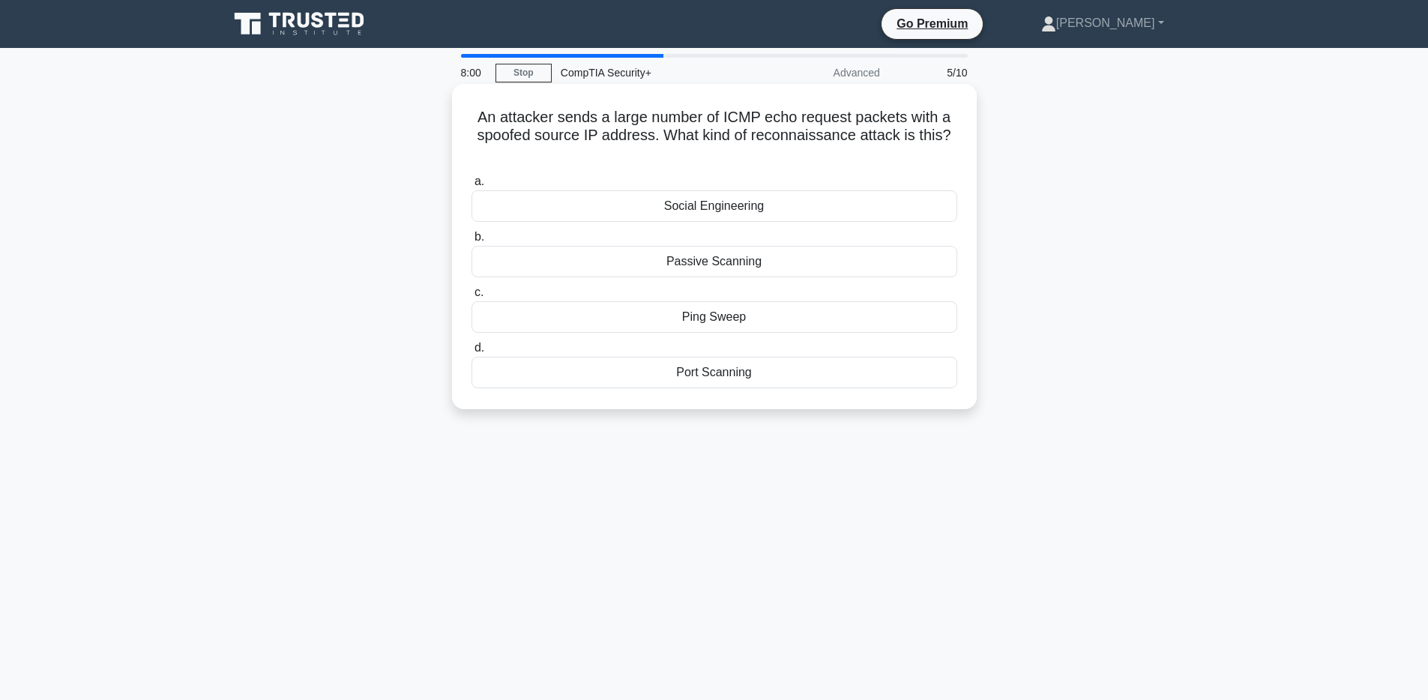
click at [734, 318] on div "Ping Sweep" at bounding box center [714, 316] width 486 height 31
click at [471, 298] on input "c. Ping Sweep" at bounding box center [471, 293] width 0 height 10
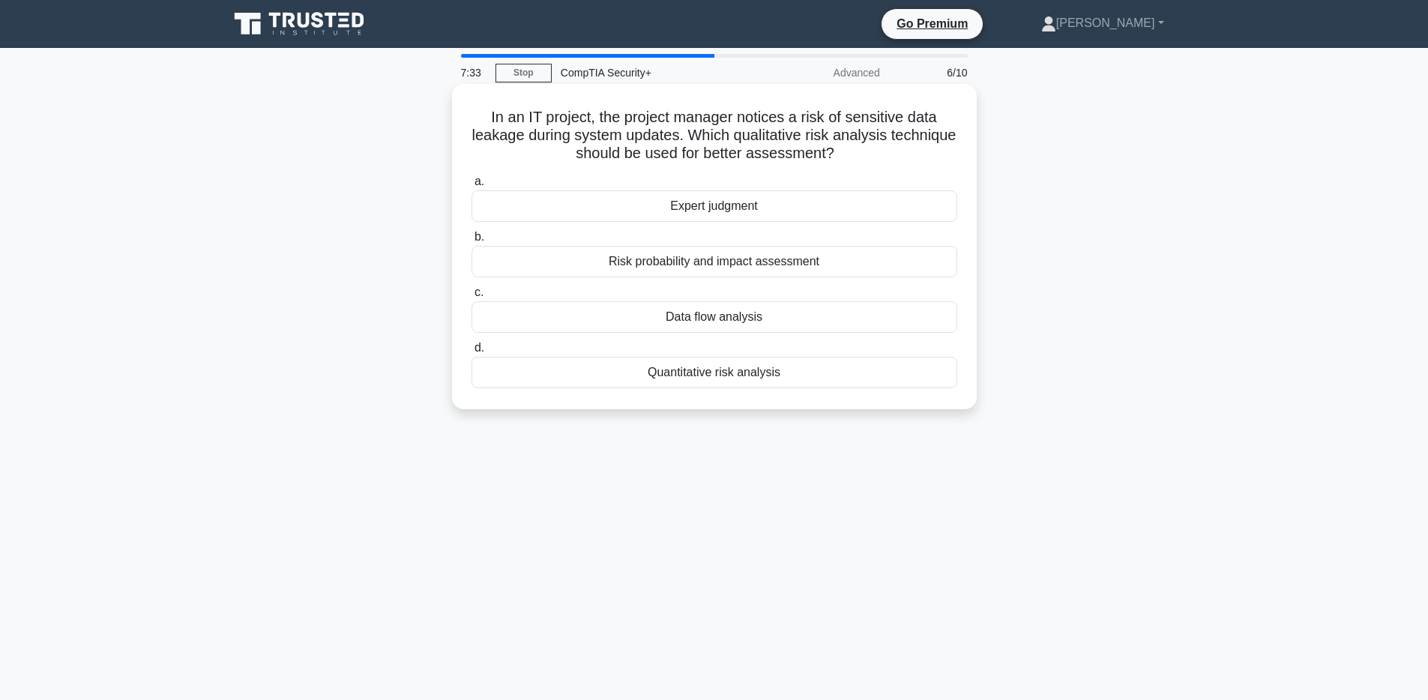
click at [755, 263] on div "Risk probability and impact assessment" at bounding box center [714, 261] width 486 height 31
click at [471, 242] on input "b. Risk probability and impact assessment" at bounding box center [471, 237] width 0 height 10
click at [744, 318] on div "Both IdP and SP" at bounding box center [714, 316] width 486 height 31
click at [471, 298] on input "c. Both IdP and SP" at bounding box center [471, 293] width 0 height 10
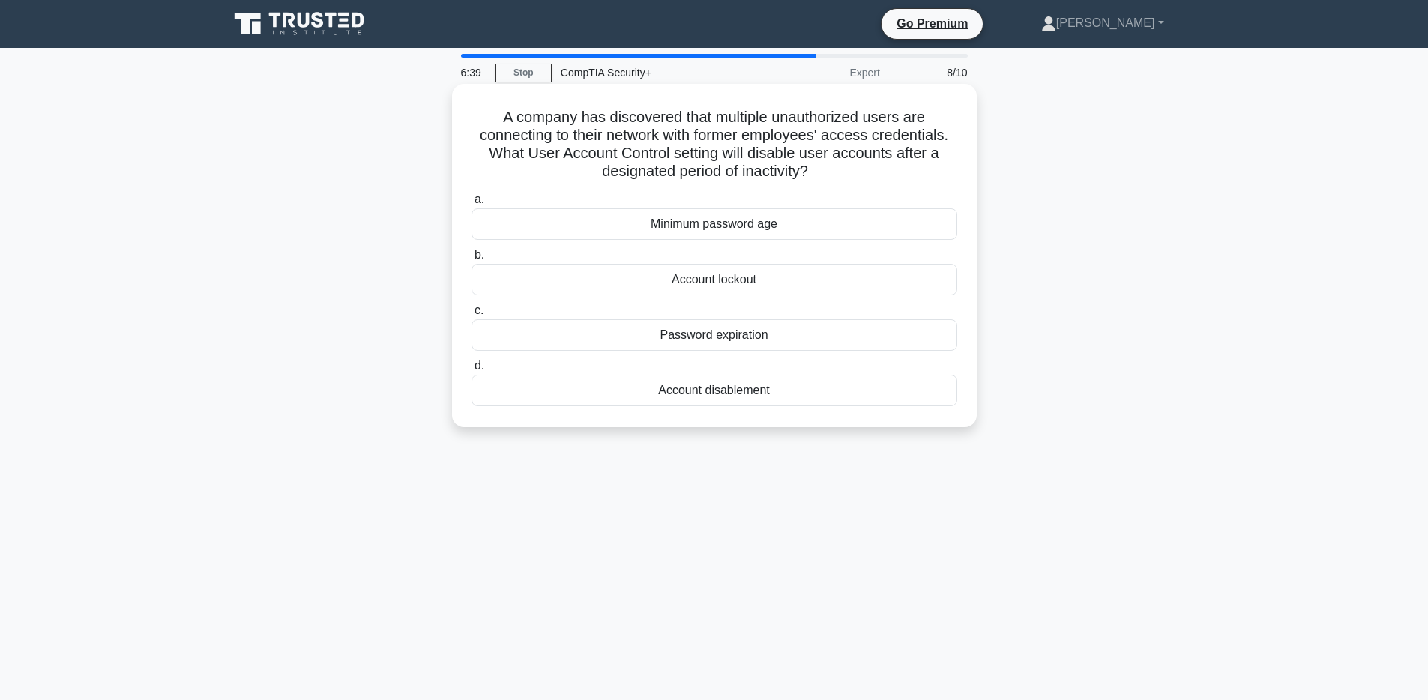
click at [793, 390] on div "Account disablement" at bounding box center [714, 390] width 486 height 31
click at [471, 371] on input "d. Account disablement" at bounding box center [471, 366] width 0 height 10
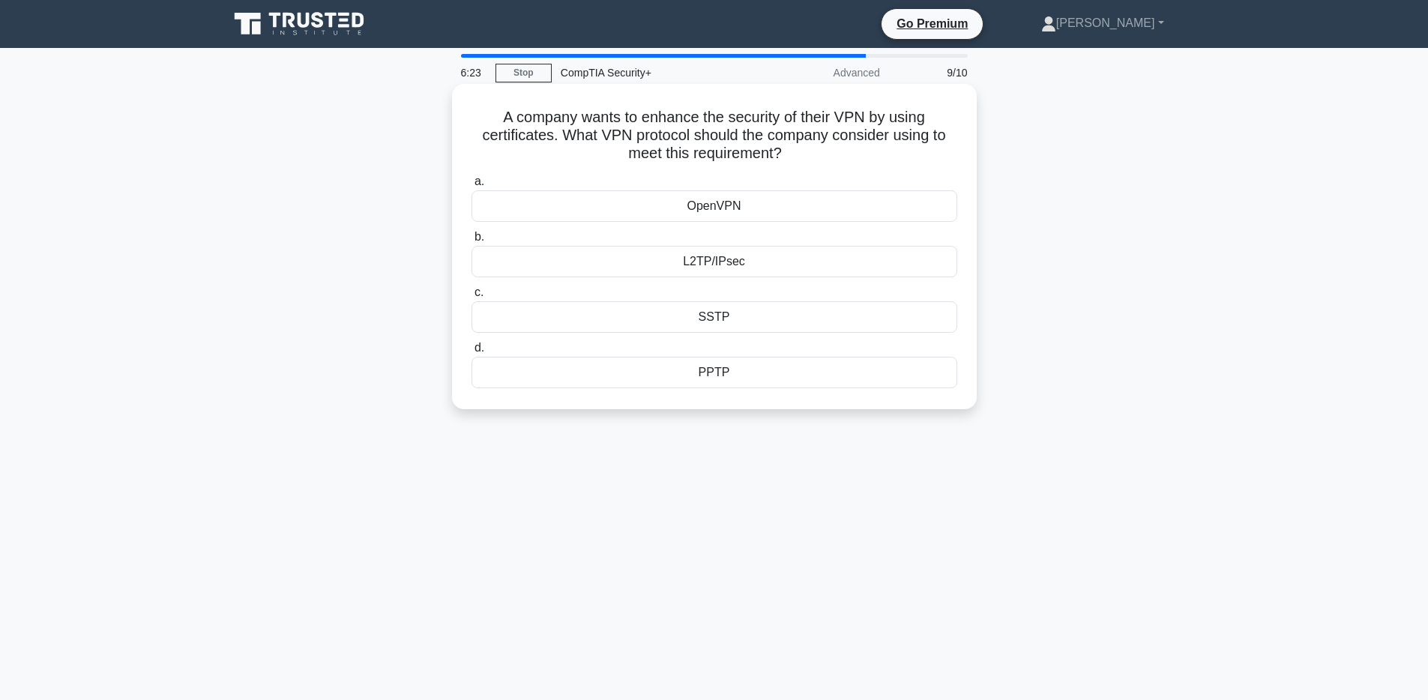
click at [766, 266] on div "L2TP/IPsec" at bounding box center [714, 261] width 486 height 31
click at [471, 242] on input "b. L2TP/IPsec" at bounding box center [471, 237] width 0 height 10
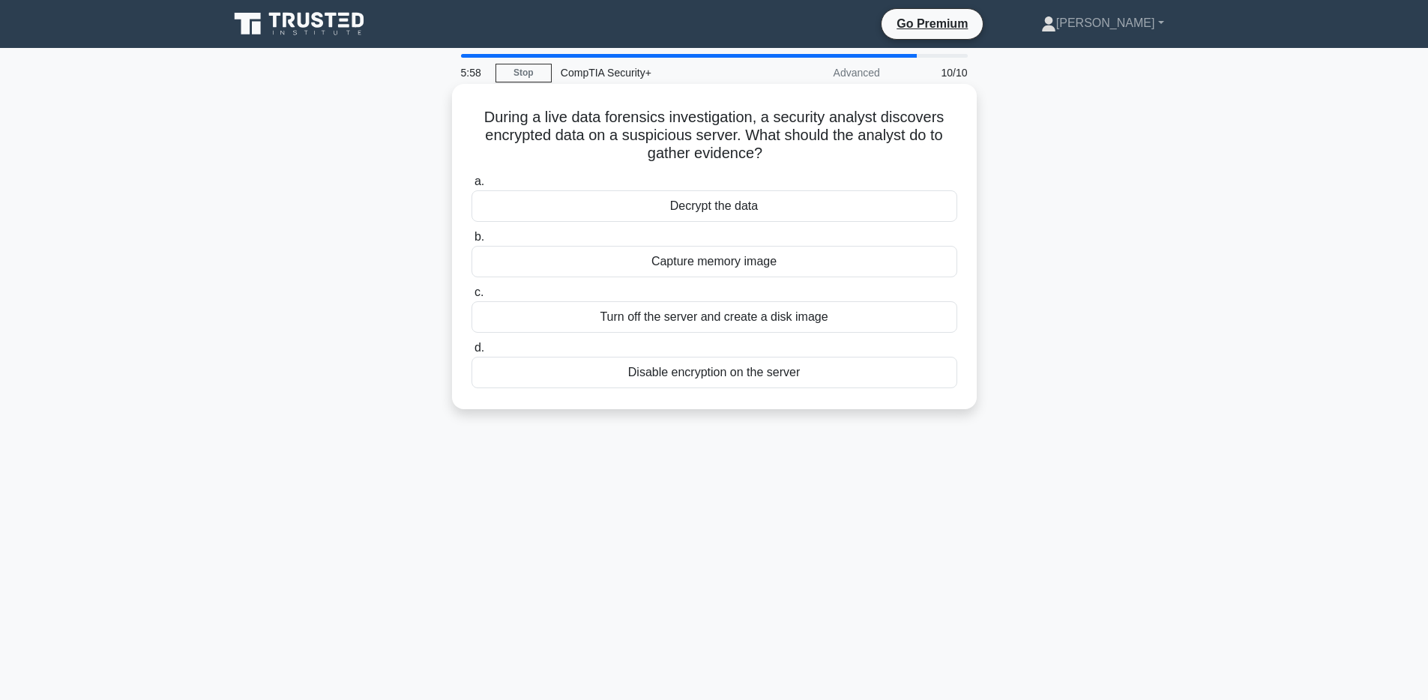
click at [764, 324] on div "Turn off the server and create a disk image" at bounding box center [714, 316] width 486 height 31
click at [471, 298] on input "c. Turn off the server and create a disk image" at bounding box center [471, 293] width 0 height 10
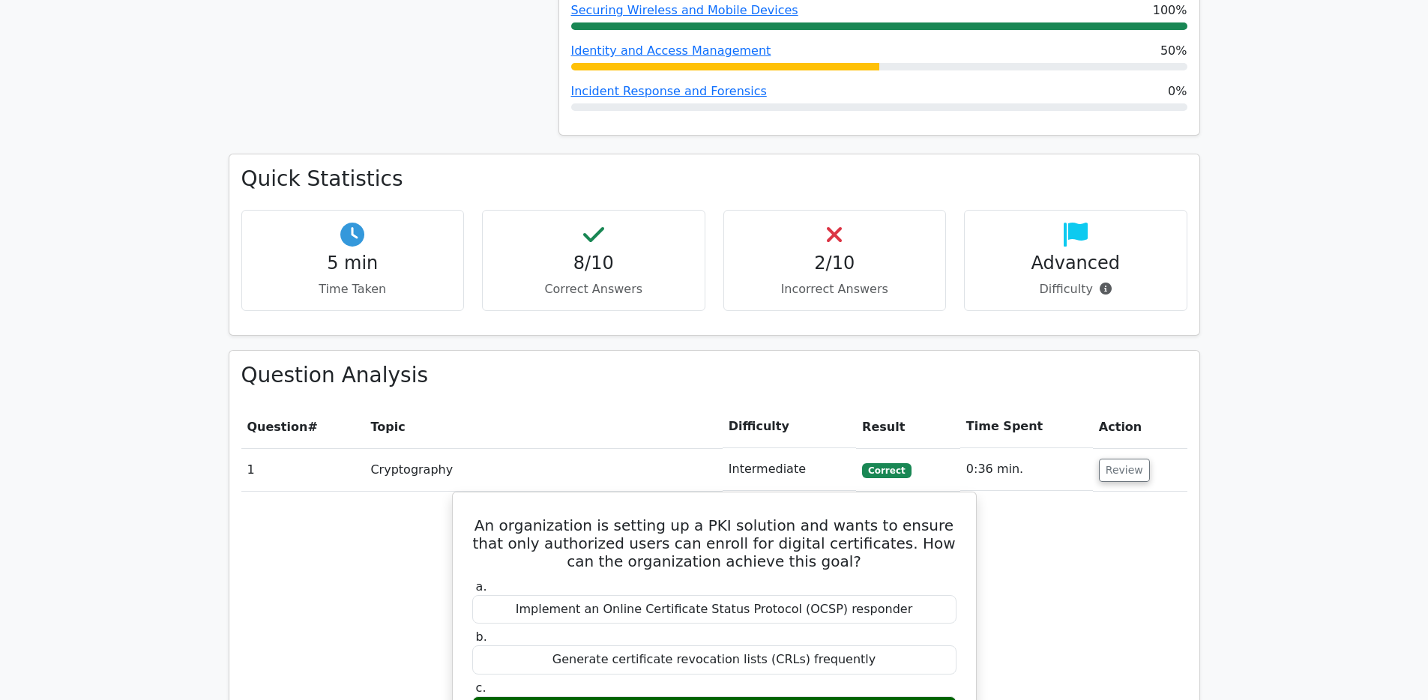
scroll to position [896, 0]
click at [1113, 458] on button "Review" at bounding box center [1124, 469] width 51 height 23
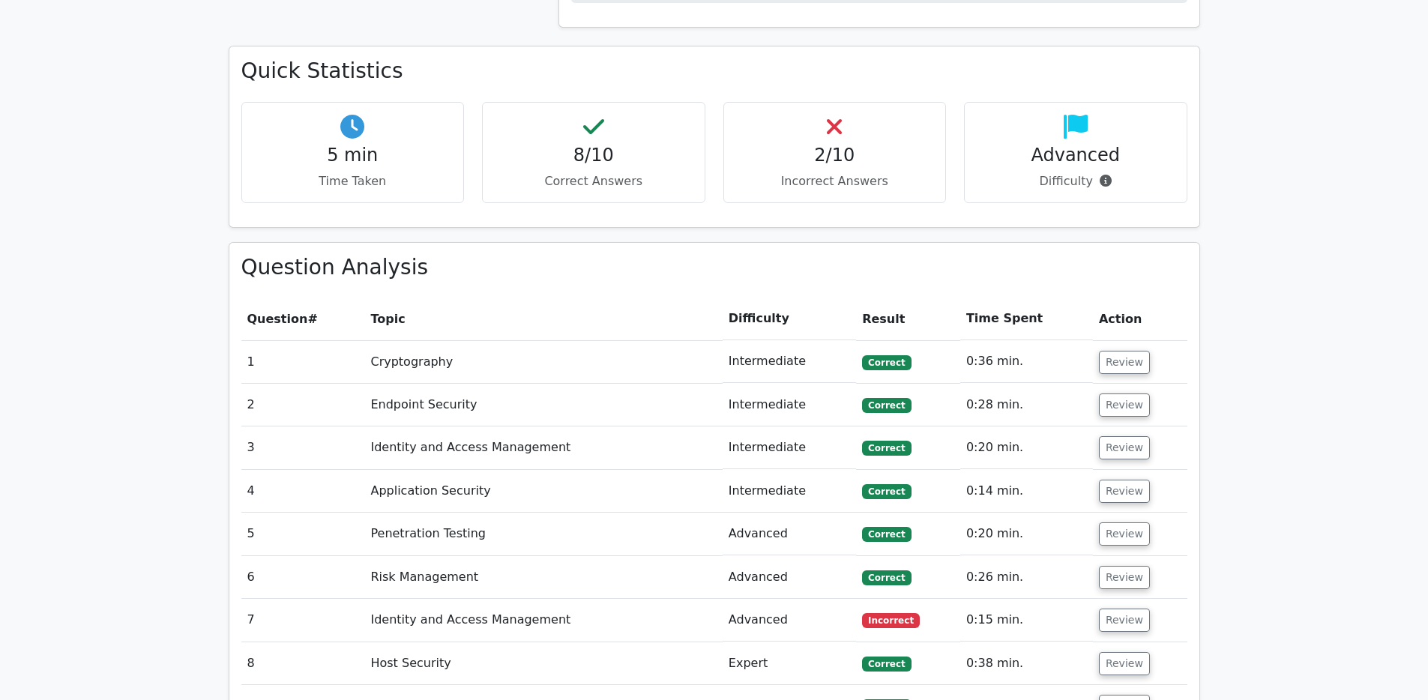
scroll to position [1054, 0]
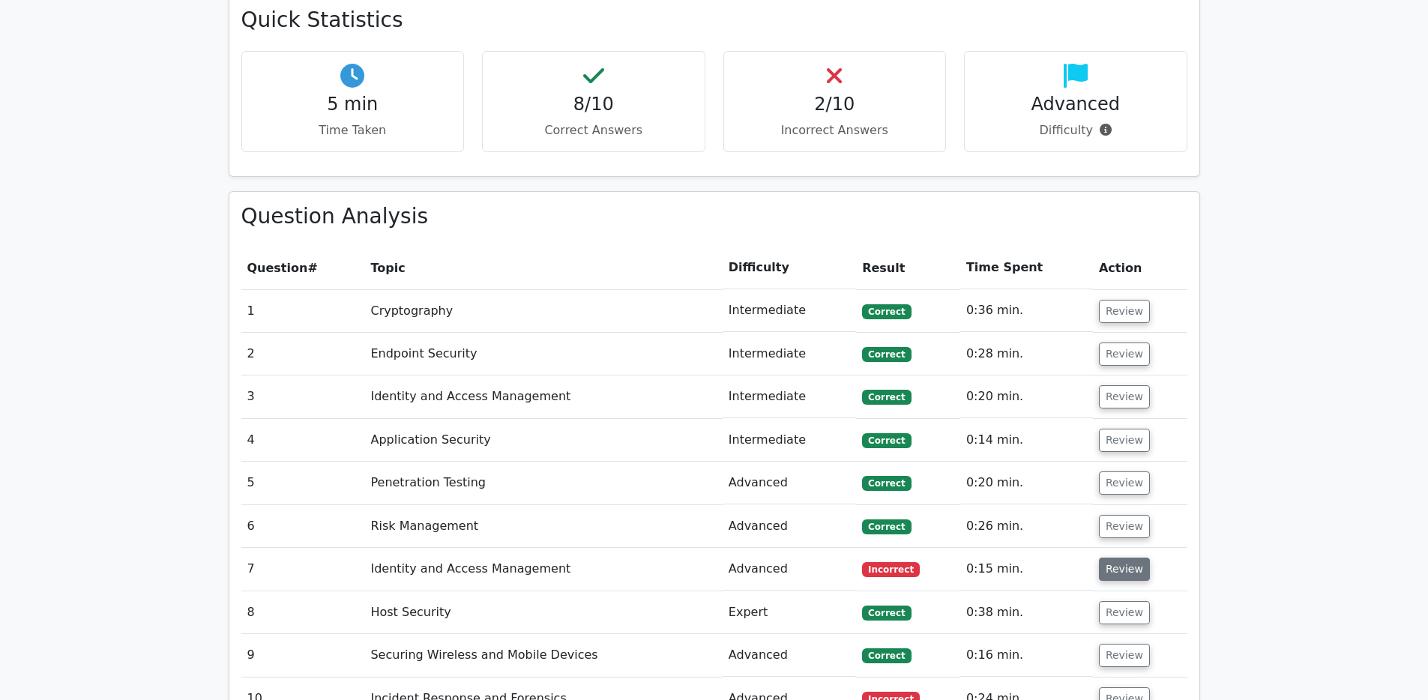
click at [1141, 558] on button "Review" at bounding box center [1124, 569] width 51 height 23
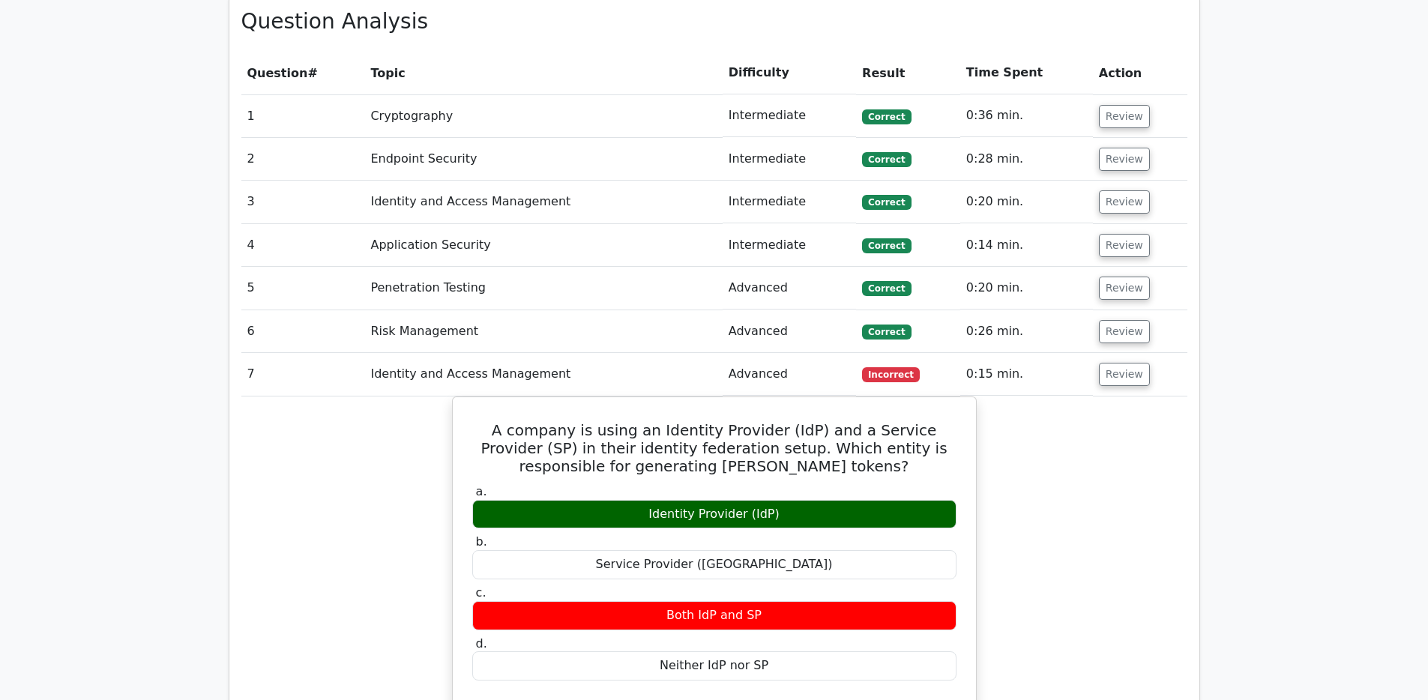
scroll to position [1251, 0]
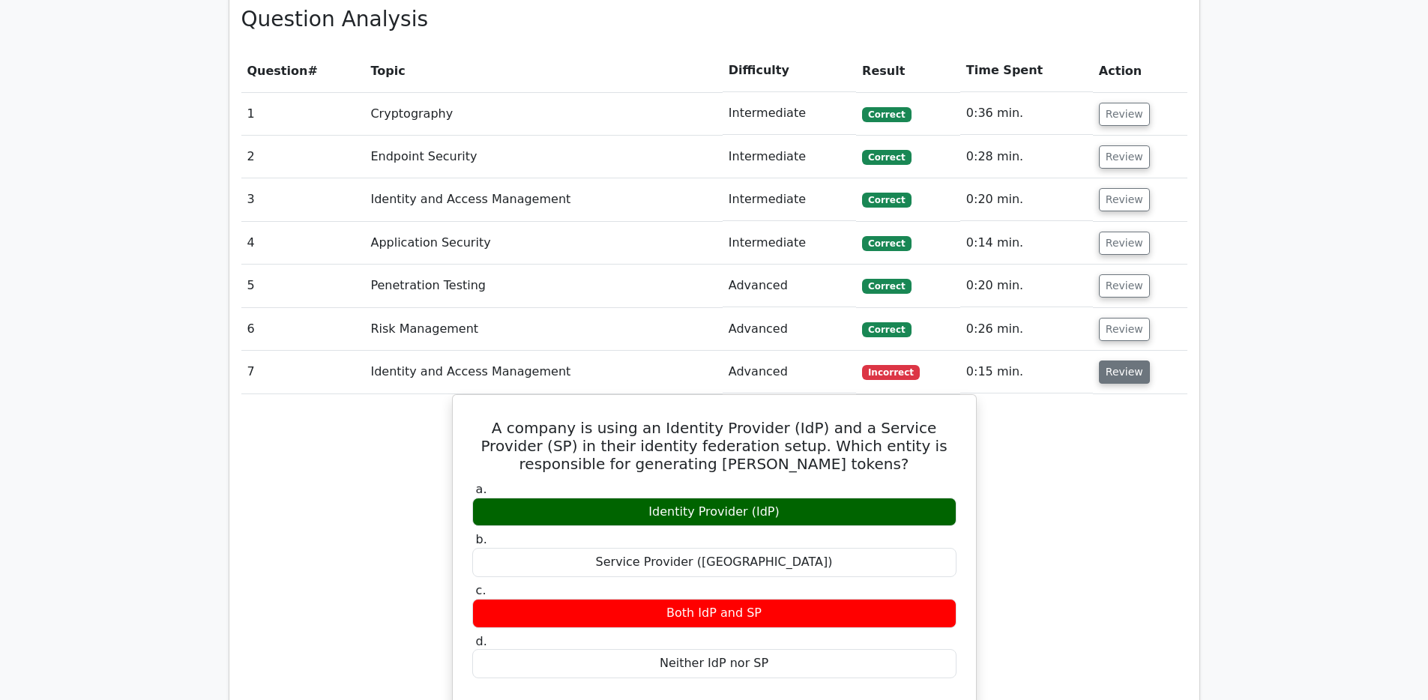
click at [1124, 360] on button "Review" at bounding box center [1124, 371] width 51 height 23
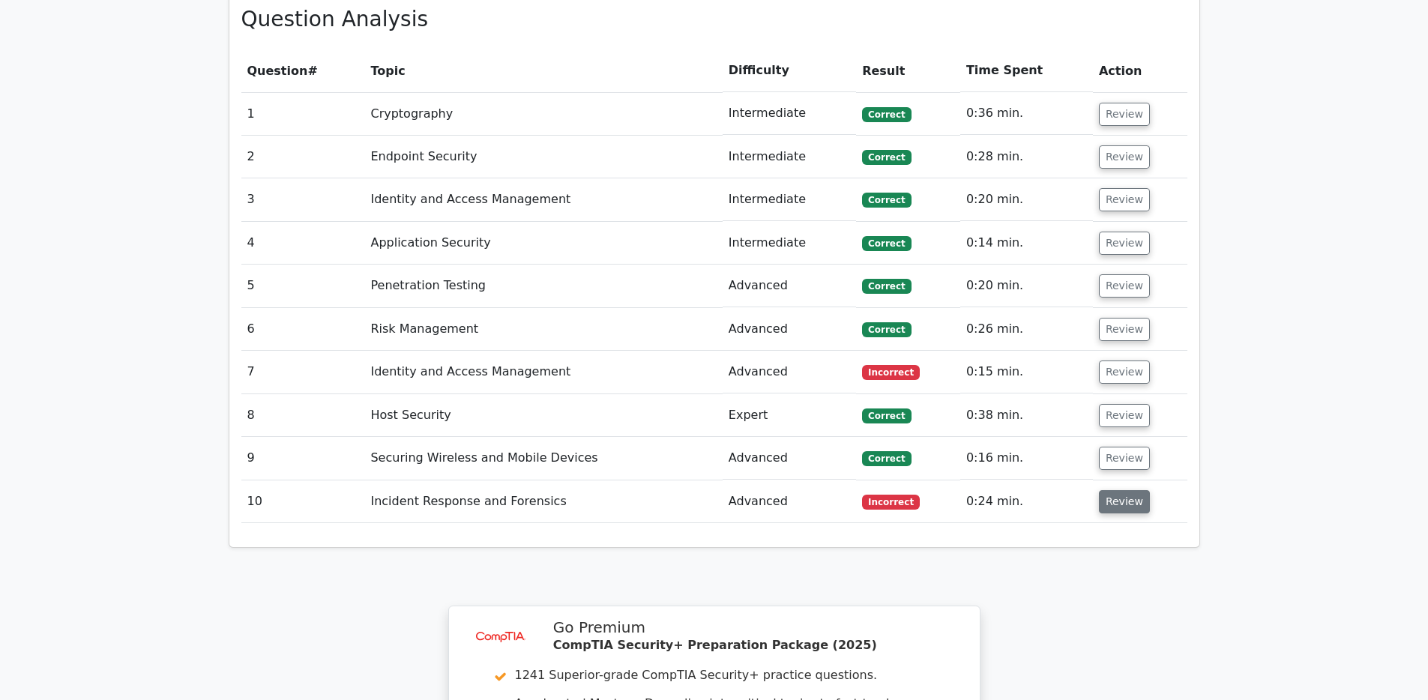
click at [1121, 490] on button "Review" at bounding box center [1124, 501] width 51 height 23
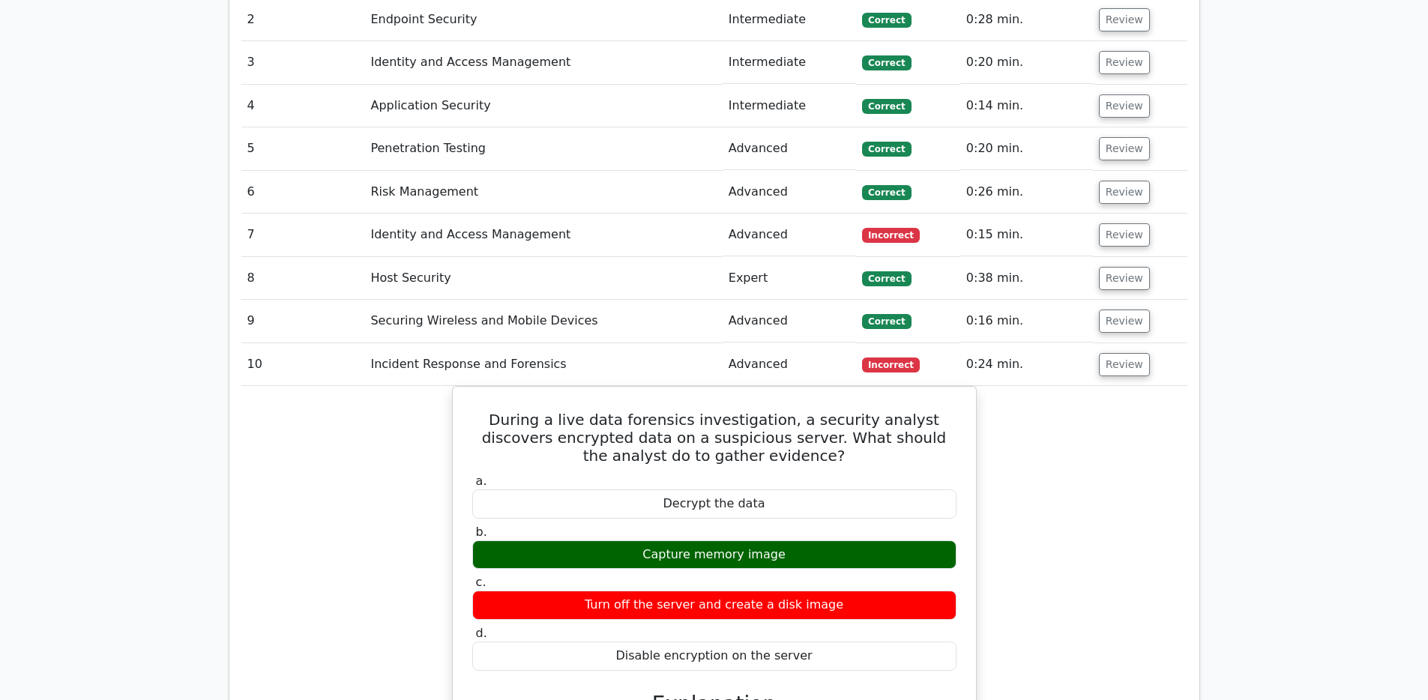
scroll to position [1389, 0]
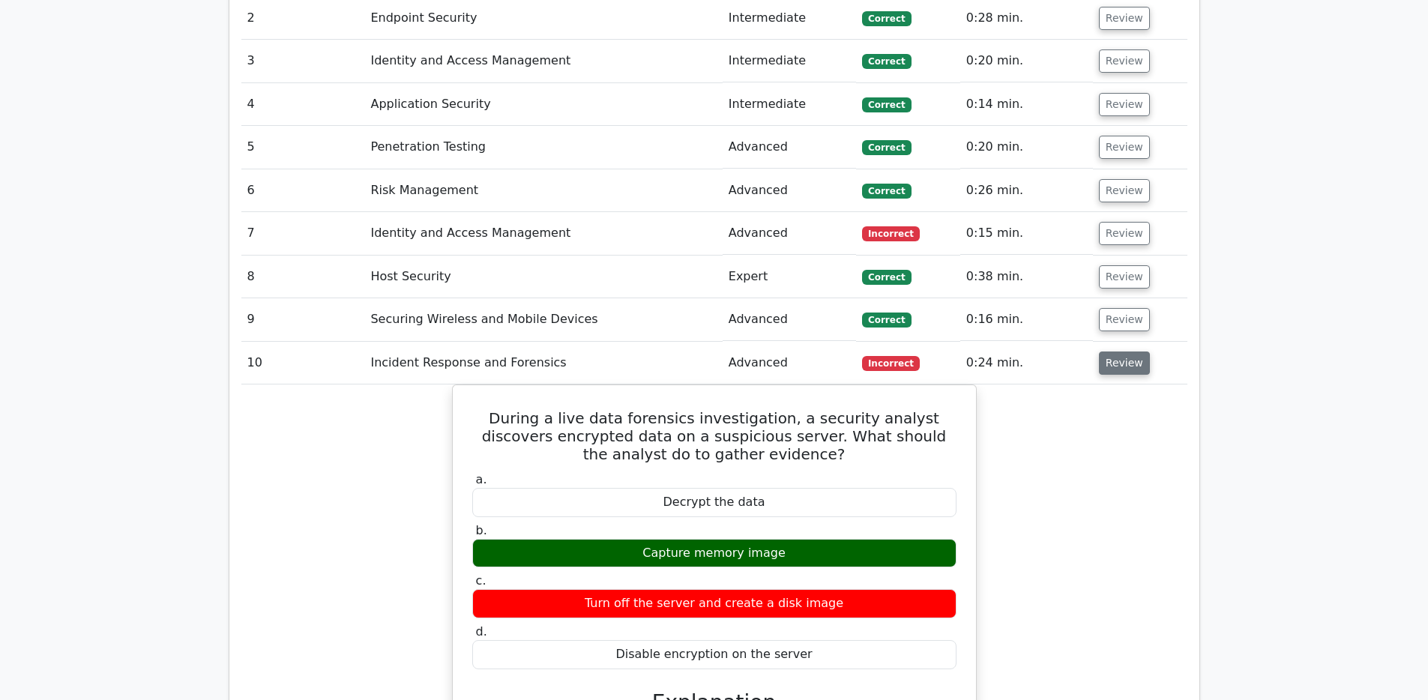
click at [1115, 351] on button "Review" at bounding box center [1124, 362] width 51 height 23
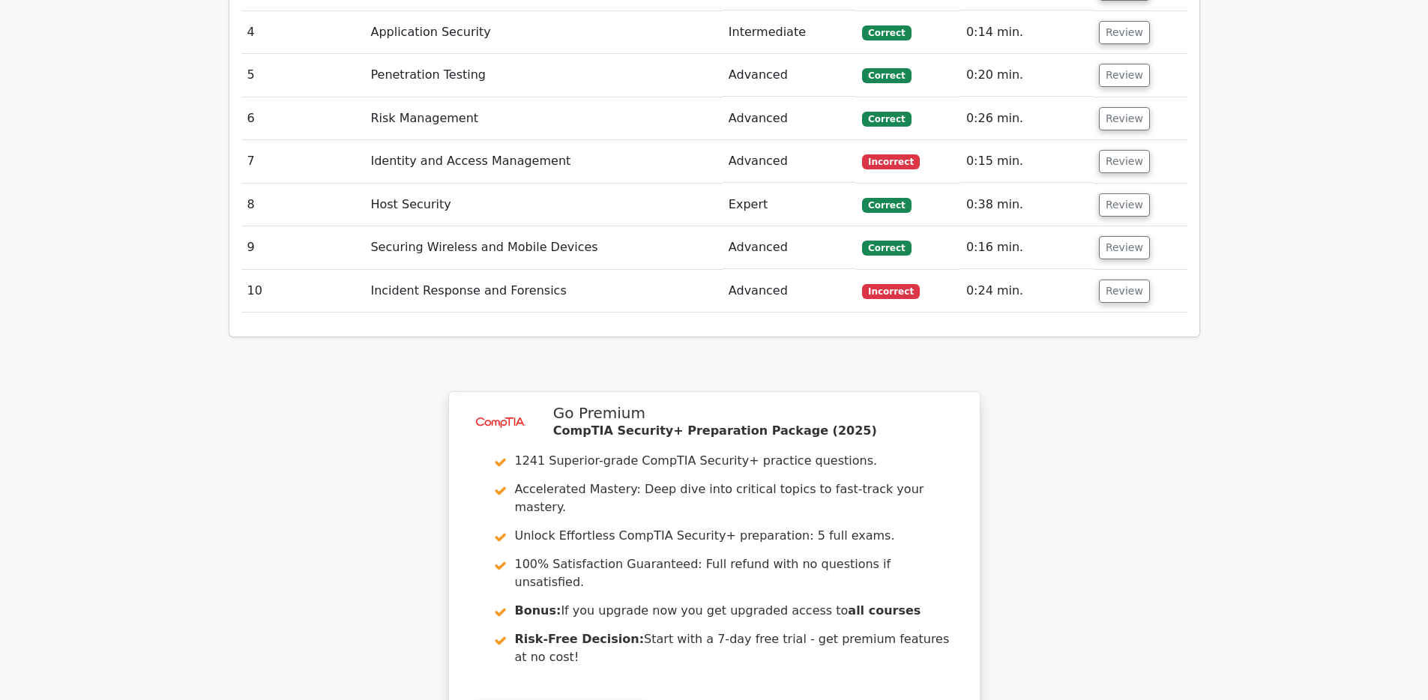
scroll to position [1743, 0]
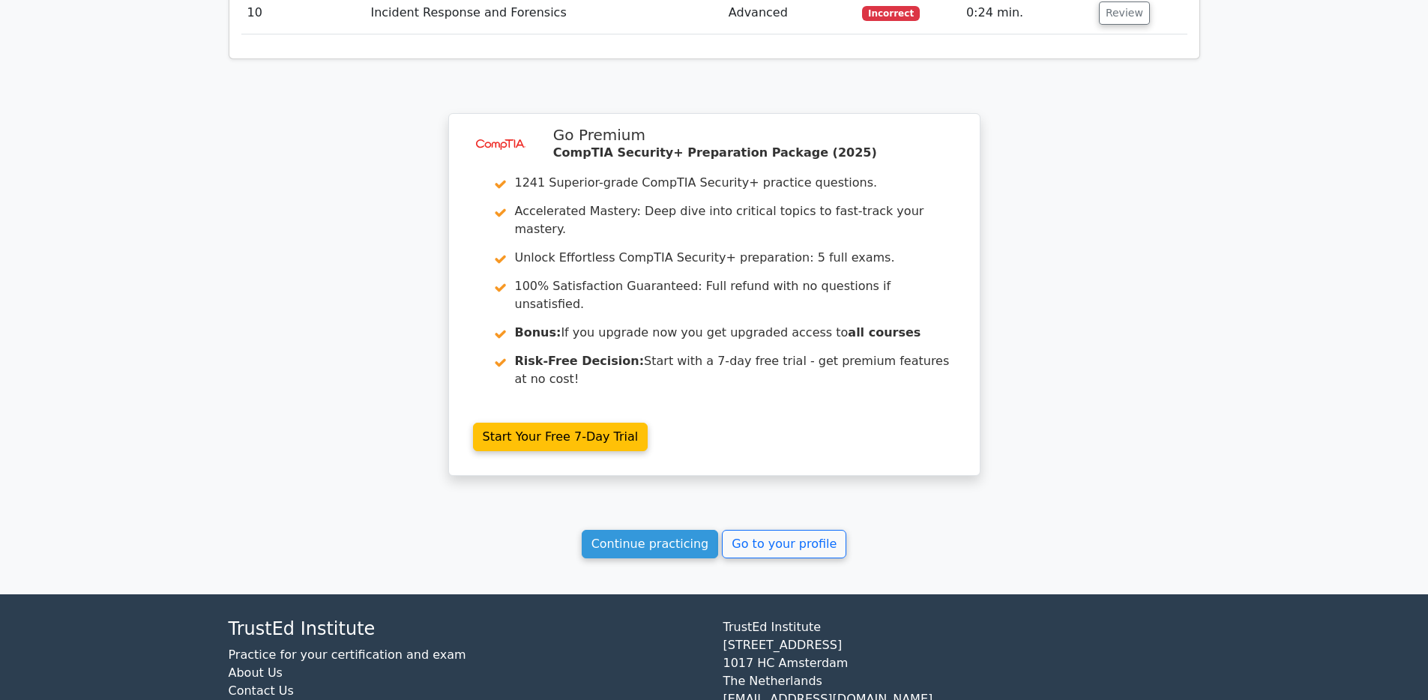
drag, startPoint x: 674, startPoint y: 477, endPoint x: 680, endPoint y: 488, distance: 12.1
click at [674, 530] on link "Continue practicing" at bounding box center [650, 544] width 137 height 28
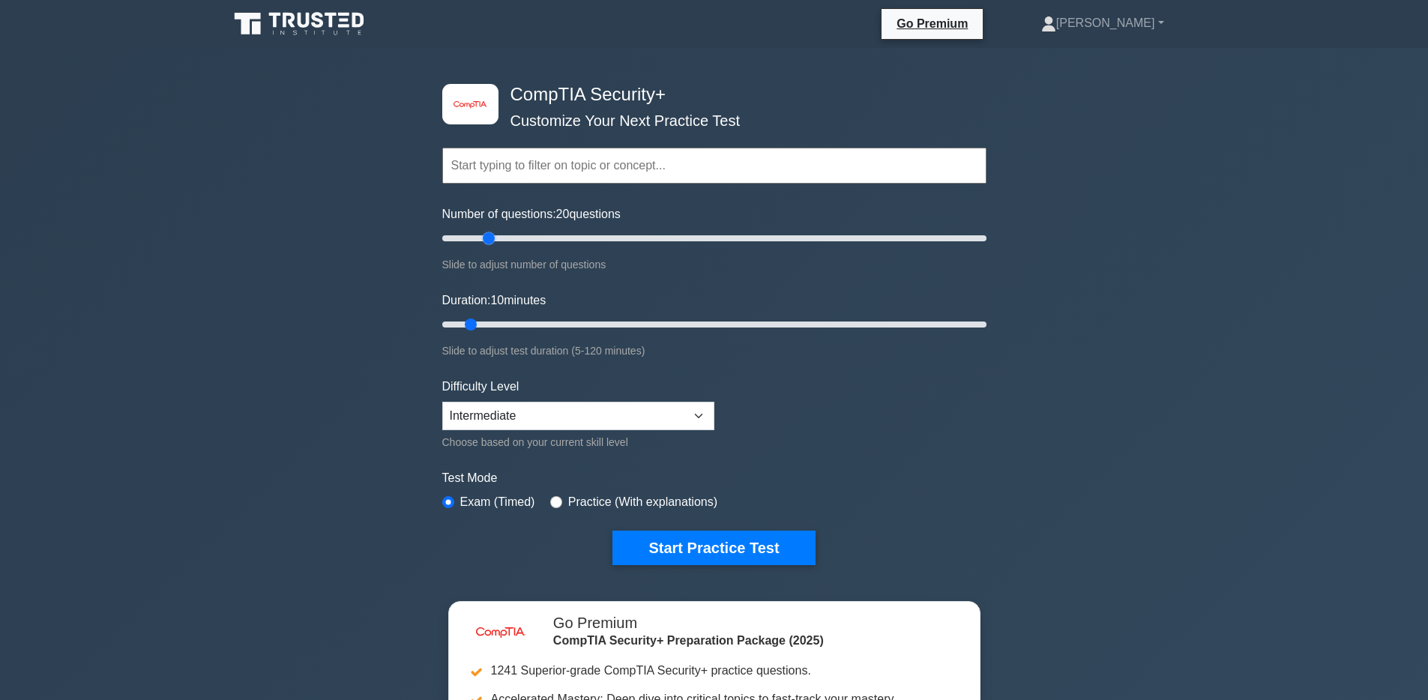
drag, startPoint x: 464, startPoint y: 238, endPoint x: 489, endPoint y: 238, distance: 25.5
type input "20"
click at [489, 238] on input "Number of questions: 20 questions" at bounding box center [714, 238] width 544 height 18
click at [770, 551] on button "Start Practice Test" at bounding box center [713, 548] width 202 height 34
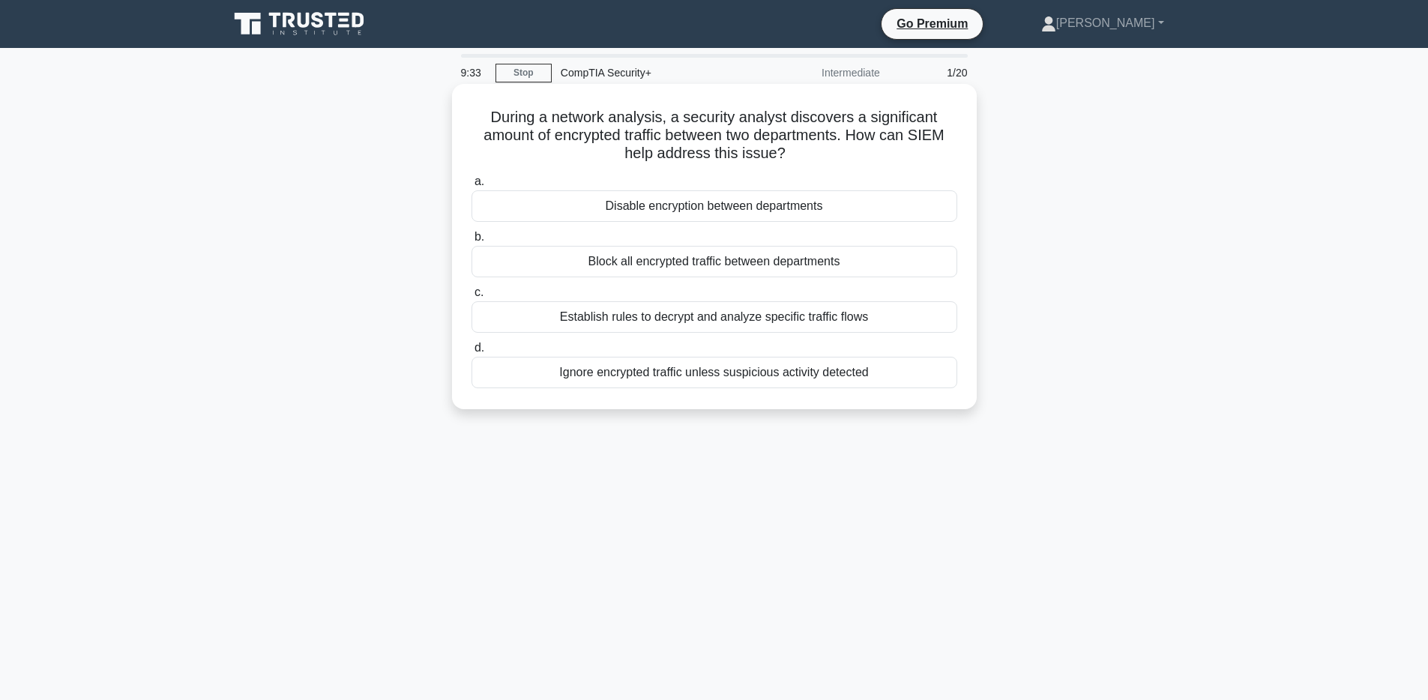
click at [749, 264] on div "Block all encrypted traffic between departments" at bounding box center [714, 261] width 486 height 31
click at [471, 242] on input "b. Block all encrypted traffic between departments" at bounding box center [471, 237] width 0 height 10
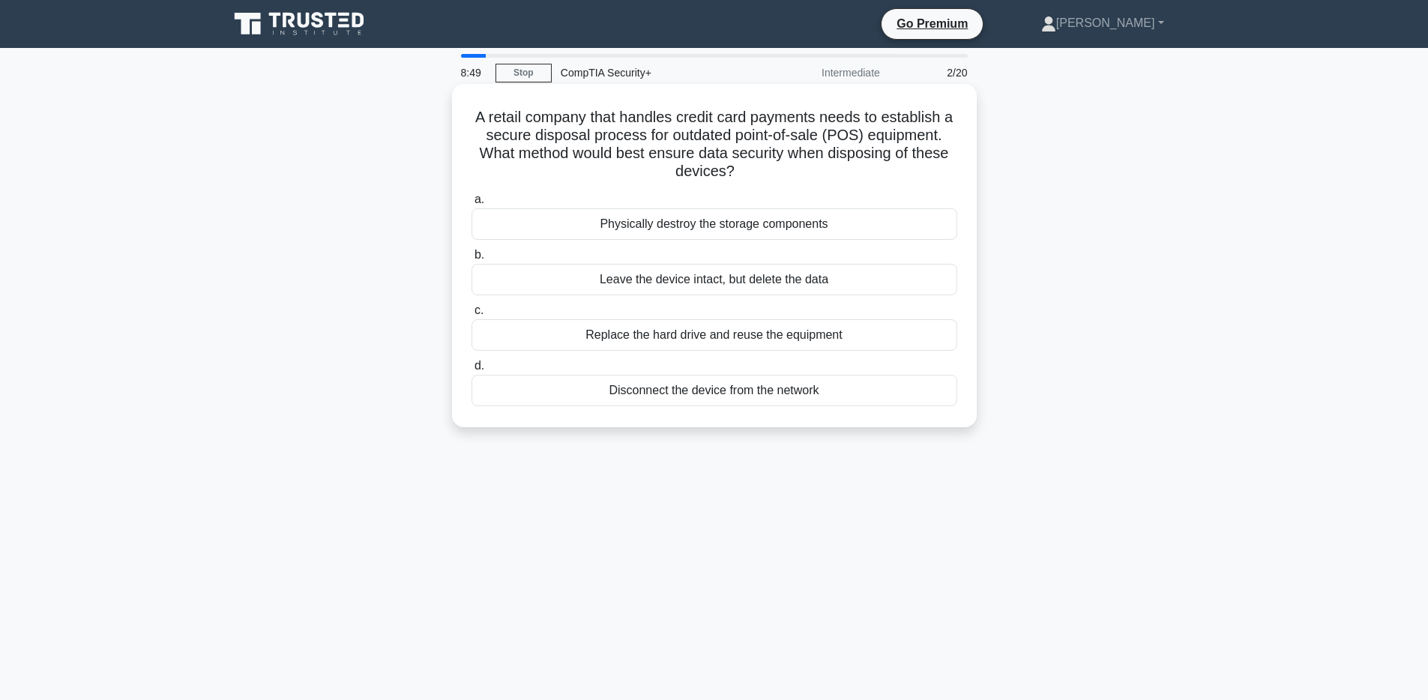
click at [767, 224] on div "Physically destroy the storage components" at bounding box center [714, 223] width 486 height 31
click at [471, 205] on input "a. Physically destroy the storage components" at bounding box center [471, 200] width 0 height 10
click at [749, 220] on div "Customizing playbooks for their specific environment" at bounding box center [714, 223] width 486 height 31
click at [471, 205] on input "a. Customizing playbooks for their specific environment" at bounding box center [471, 200] width 0 height 10
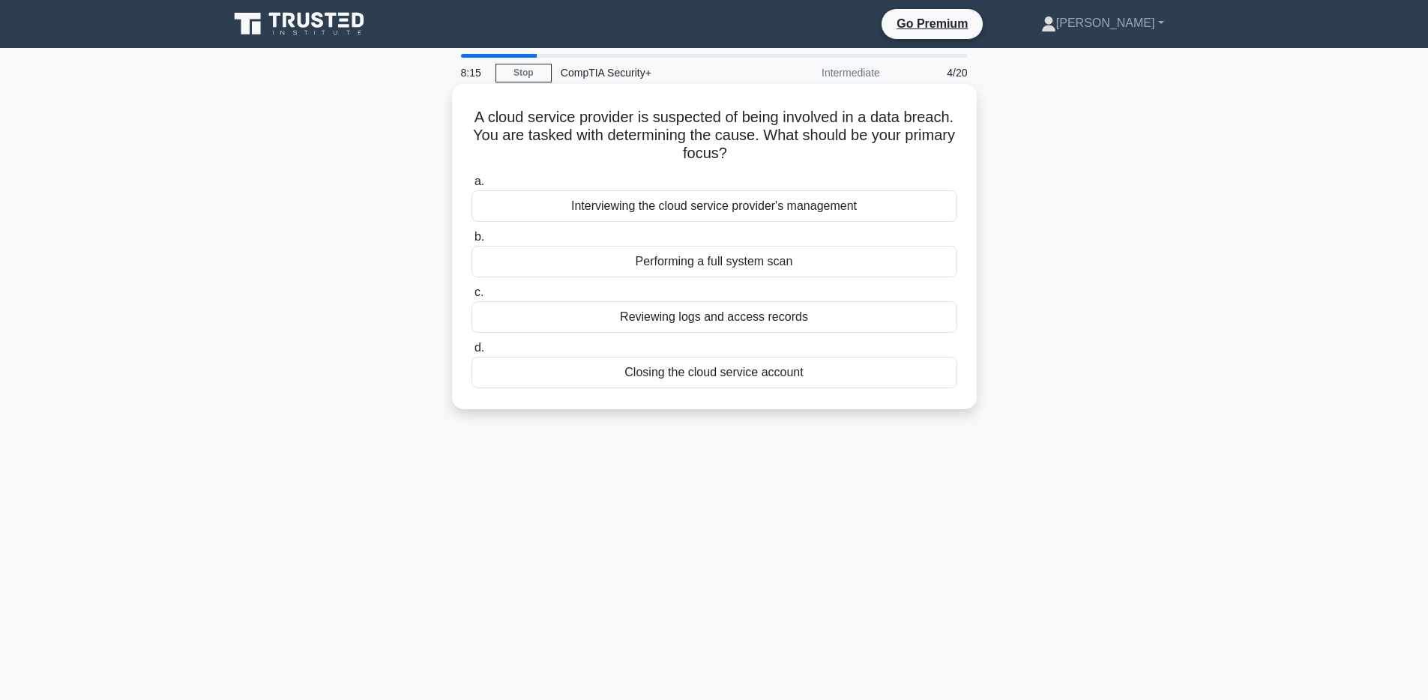
click at [778, 262] on div "Performing a full system scan" at bounding box center [714, 261] width 486 height 31
click at [471, 242] on input "b. Performing a full system scan" at bounding box center [471, 237] width 0 height 10
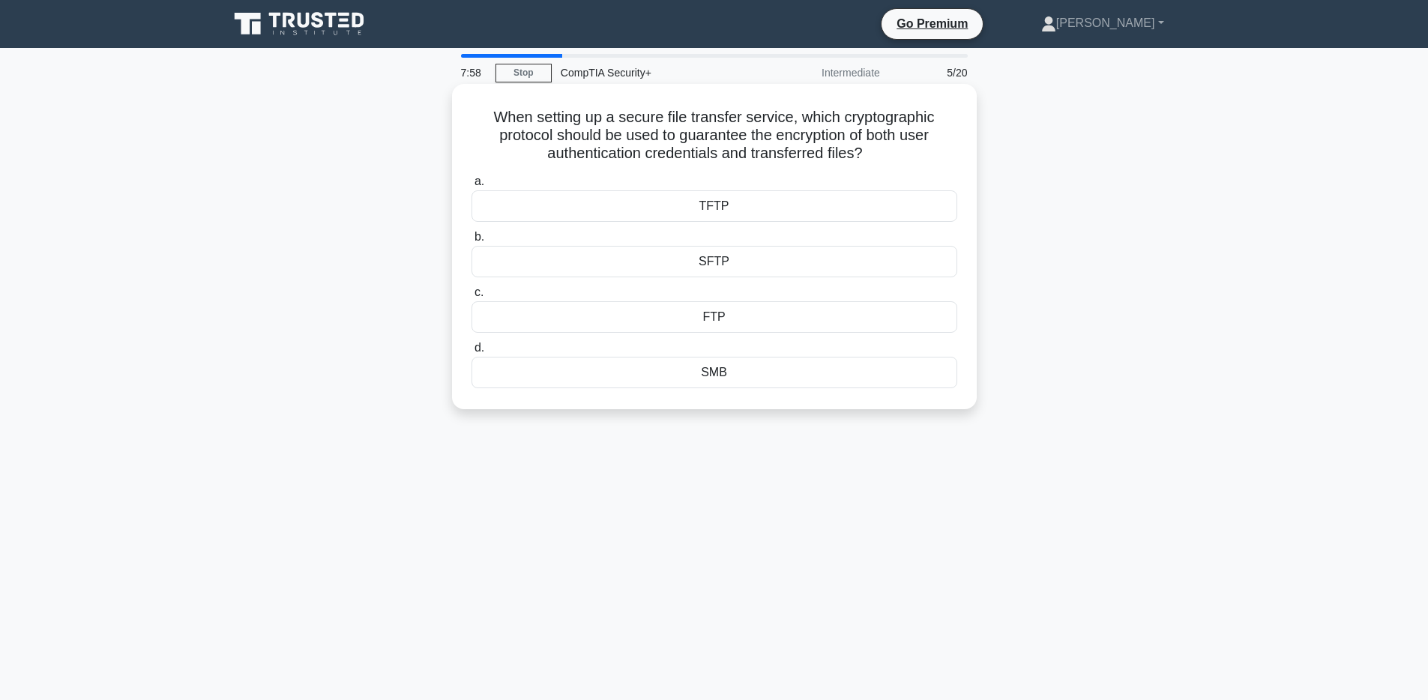
click at [729, 265] on div "SFTP" at bounding box center [714, 261] width 486 height 31
click at [471, 242] on input "b. SFTP" at bounding box center [471, 237] width 0 height 10
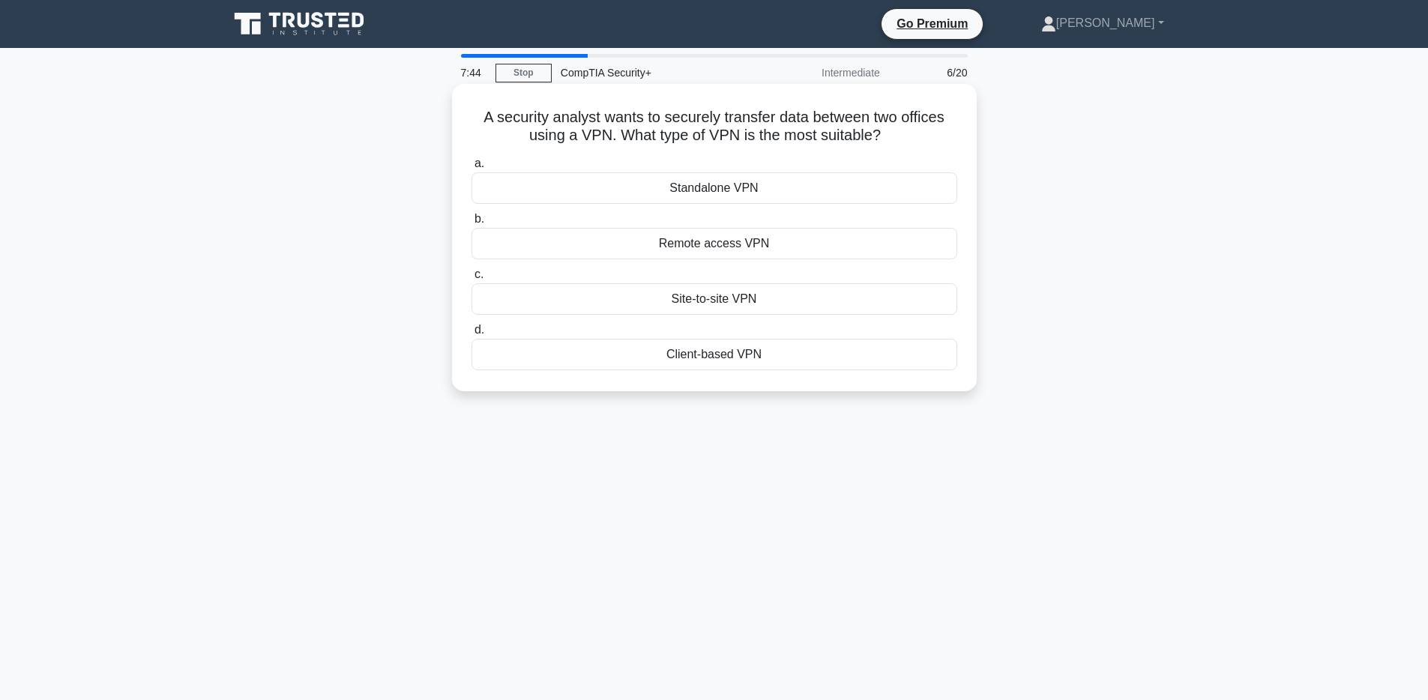
click at [729, 304] on div "Site-to-site VPN" at bounding box center [714, 298] width 486 height 31
click at [471, 280] on input "c. Site-to-site VPN" at bounding box center [471, 275] width 0 height 10
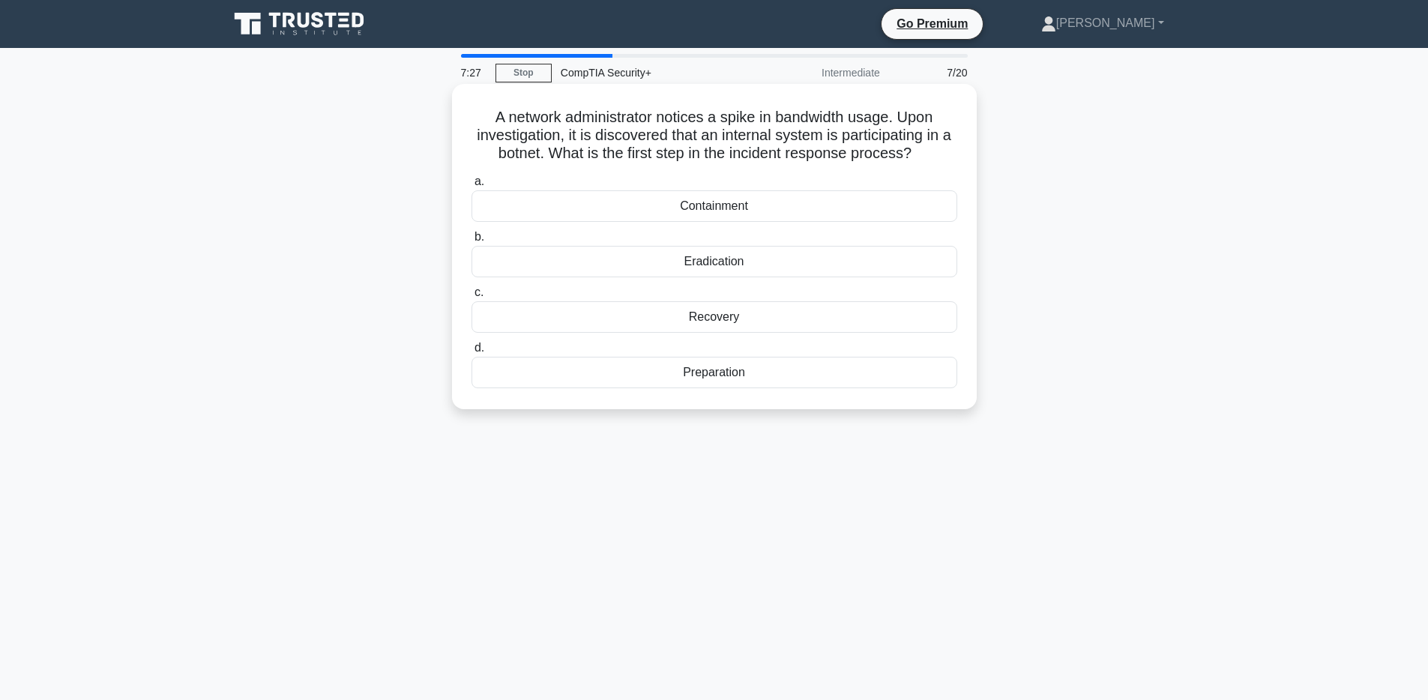
click at [746, 209] on div "Containment" at bounding box center [714, 205] width 486 height 31
click at [471, 187] on input "a. Containment" at bounding box center [471, 182] width 0 height 10
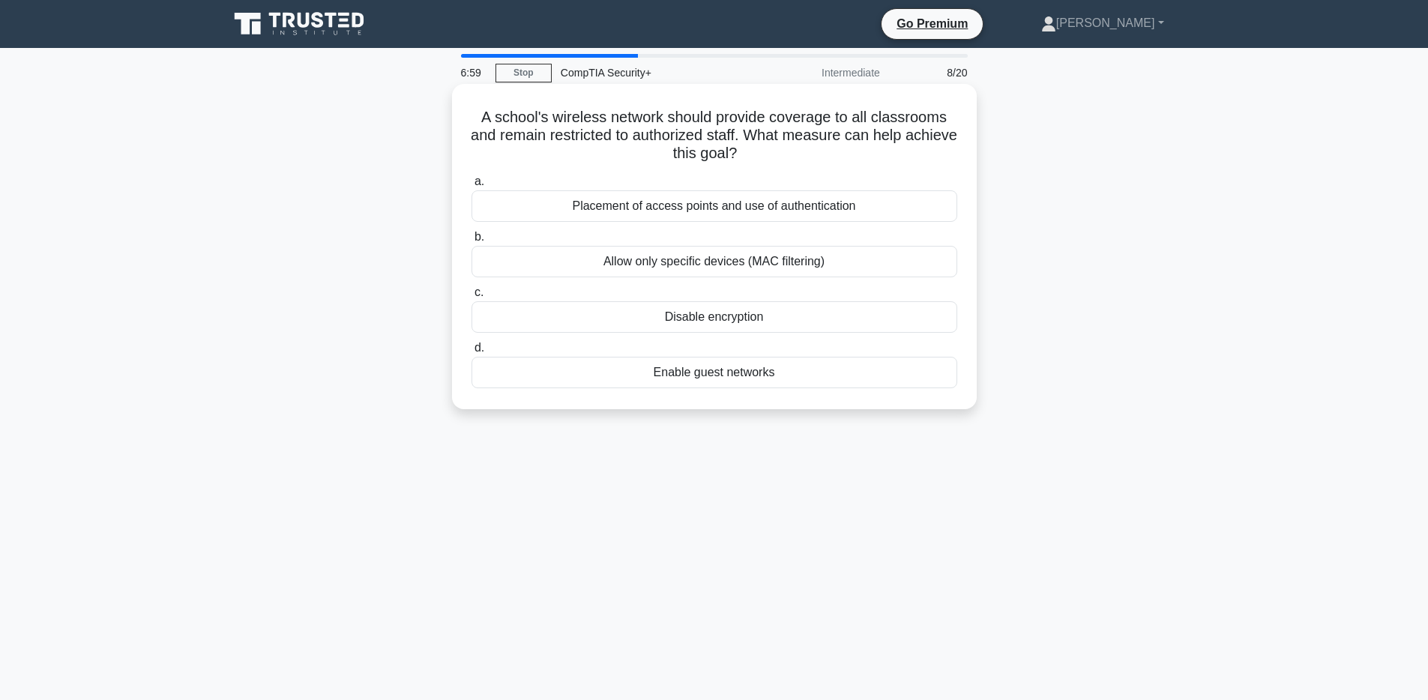
click at [743, 212] on div "Placement of access points and use of authentication" at bounding box center [714, 205] width 486 height 31
click at [471, 187] on input "a. Placement of access points and use of authentication" at bounding box center [471, 182] width 0 height 10
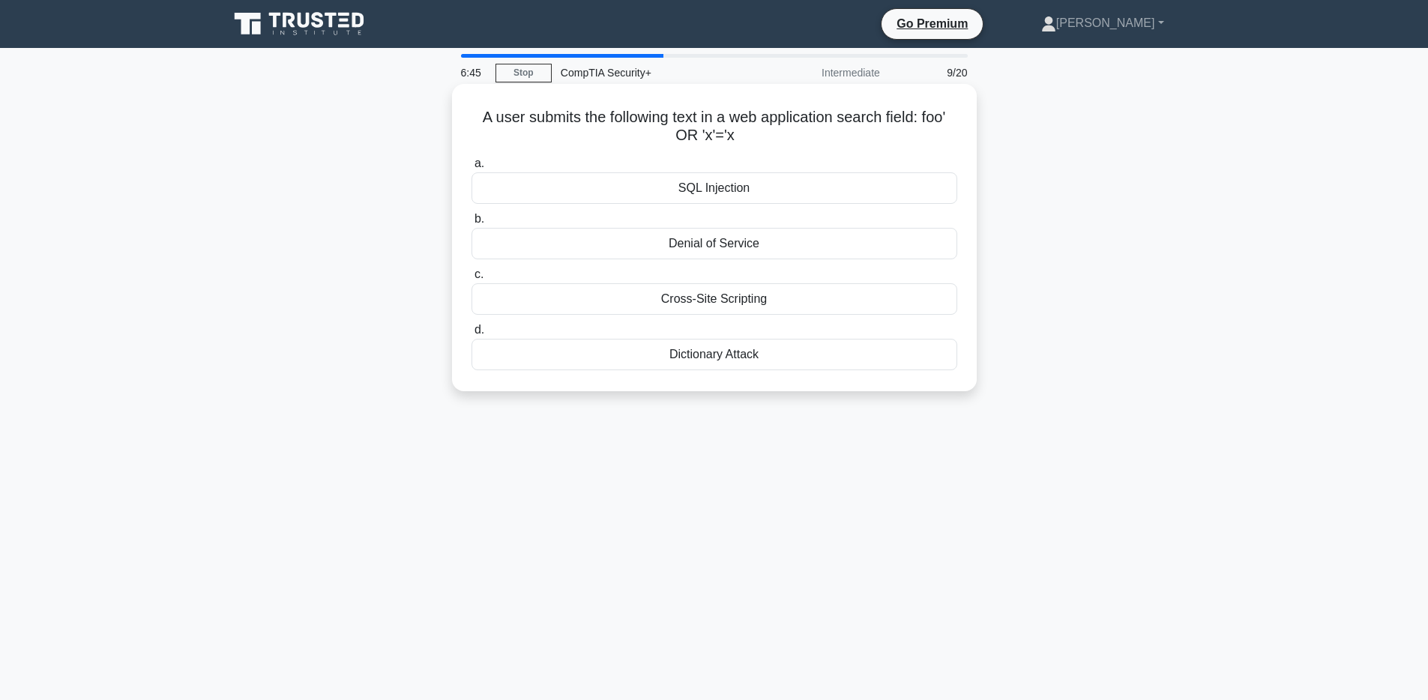
click at [718, 189] on div "SQL Injection" at bounding box center [714, 187] width 486 height 31
click at [471, 169] on input "a. SQL Injection" at bounding box center [471, 164] width 0 height 10
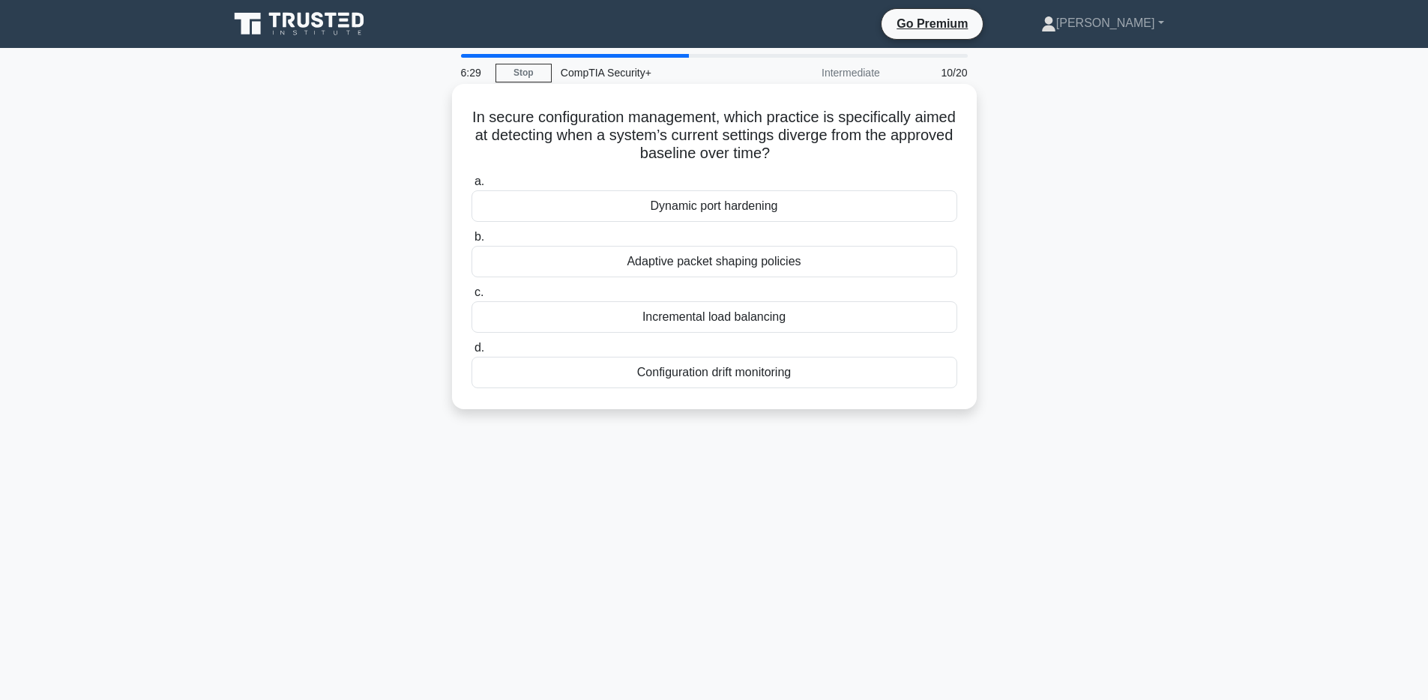
click at [769, 370] on div "Configuration drift monitoring" at bounding box center [714, 372] width 486 height 31
click at [471, 353] on input "d. Configuration drift monitoring" at bounding box center [471, 348] width 0 height 10
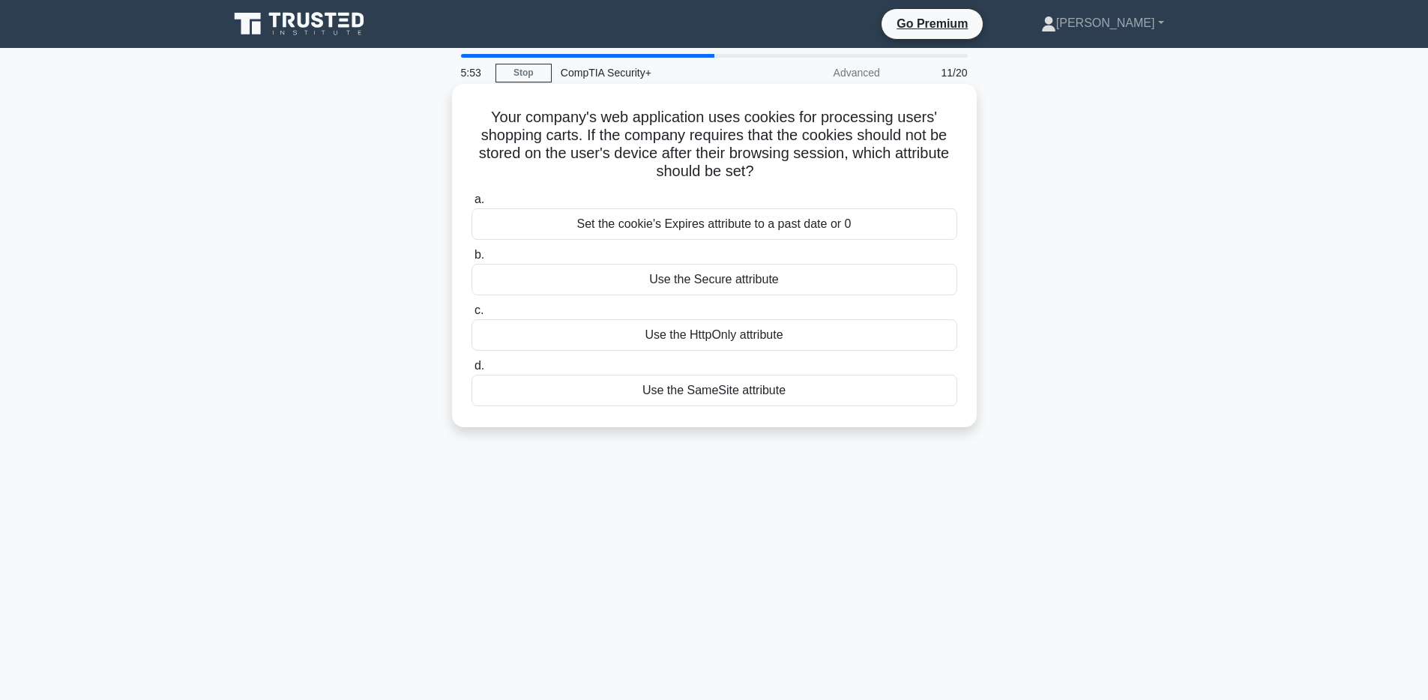
click at [764, 283] on div "Use the Secure attribute" at bounding box center [714, 279] width 486 height 31
click at [471, 260] on input "b. Use the Secure attribute" at bounding box center [471, 255] width 0 height 10
click at [722, 394] on div "Motion Activated Lights" at bounding box center [714, 390] width 486 height 31
click at [471, 371] on input "d. Motion Activated Lights" at bounding box center [471, 366] width 0 height 10
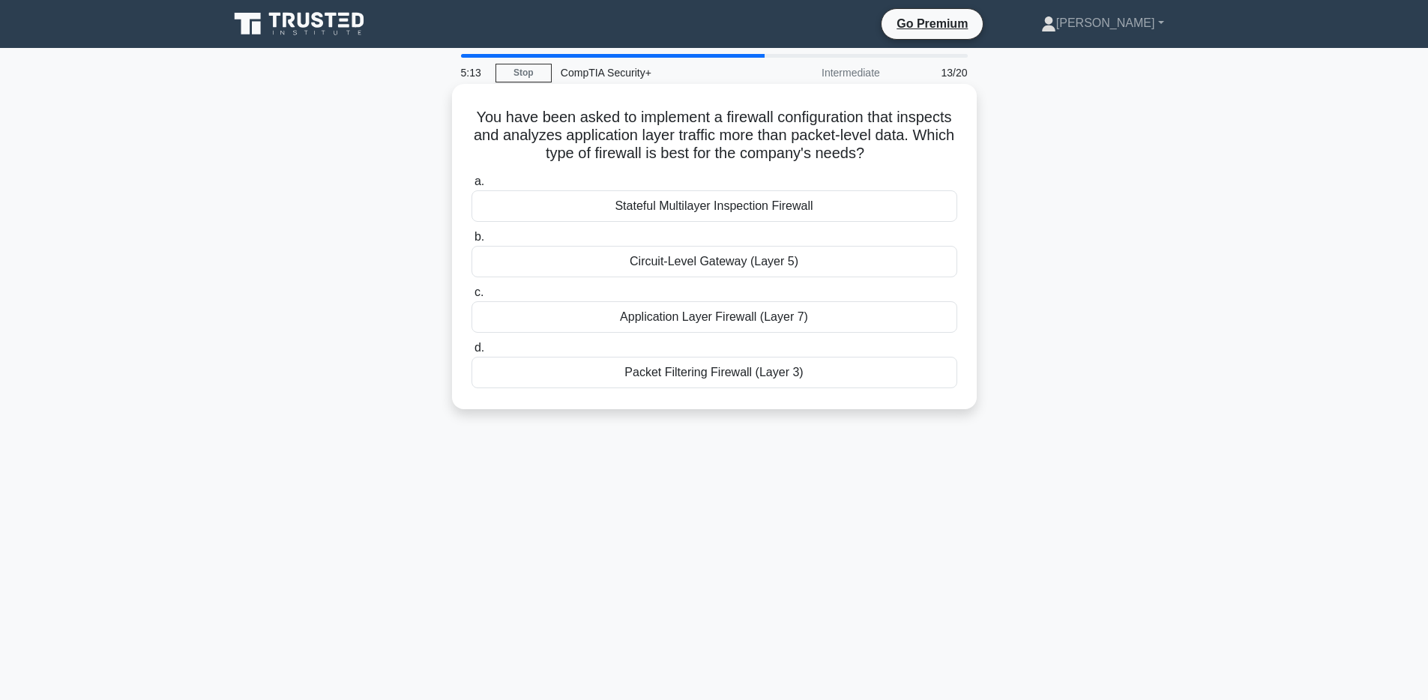
click at [768, 205] on div "Stateful Multilayer Inspection Firewall" at bounding box center [714, 205] width 486 height 31
click at [471, 187] on input "a. Stateful Multilayer Inspection Firewall" at bounding box center [471, 182] width 0 height 10
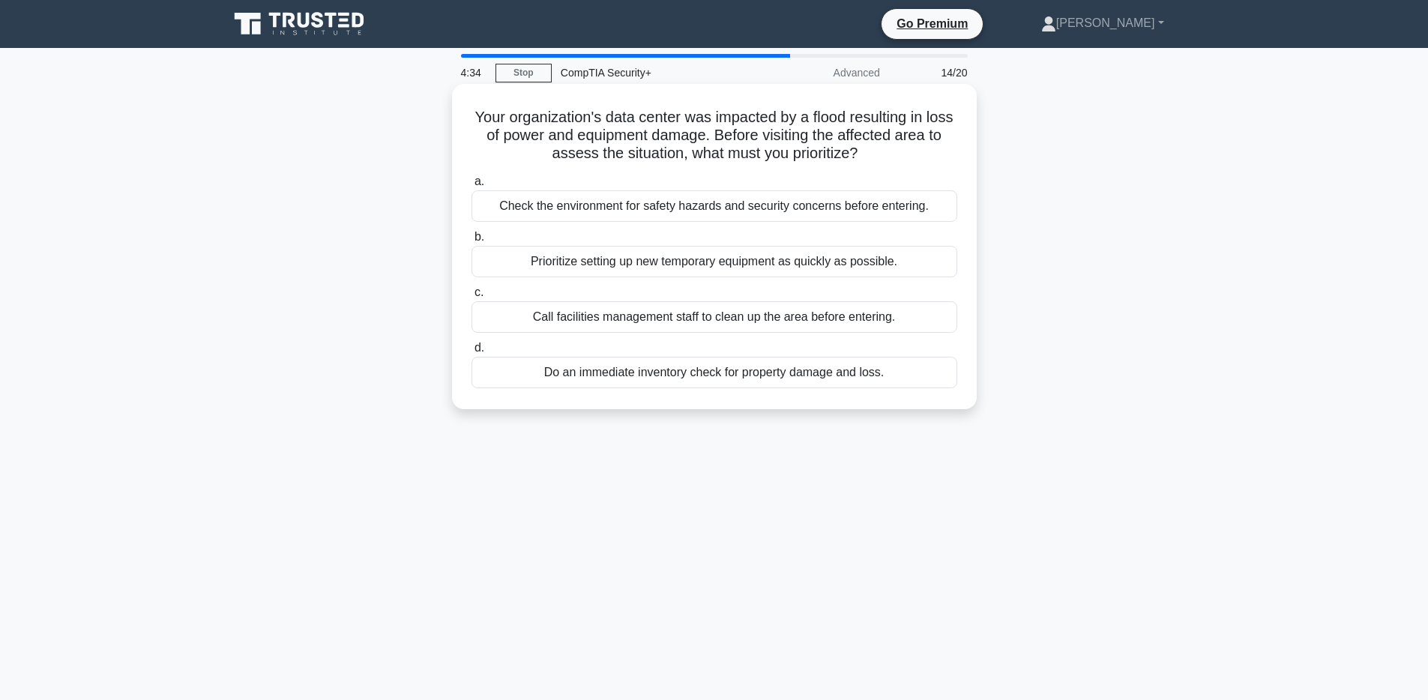
click at [745, 381] on div "Do an immediate inventory check for property damage and loss." at bounding box center [714, 372] width 486 height 31
click at [471, 353] on input "d. Do an immediate inventory check for property damage and loss." at bounding box center [471, 348] width 0 height 10
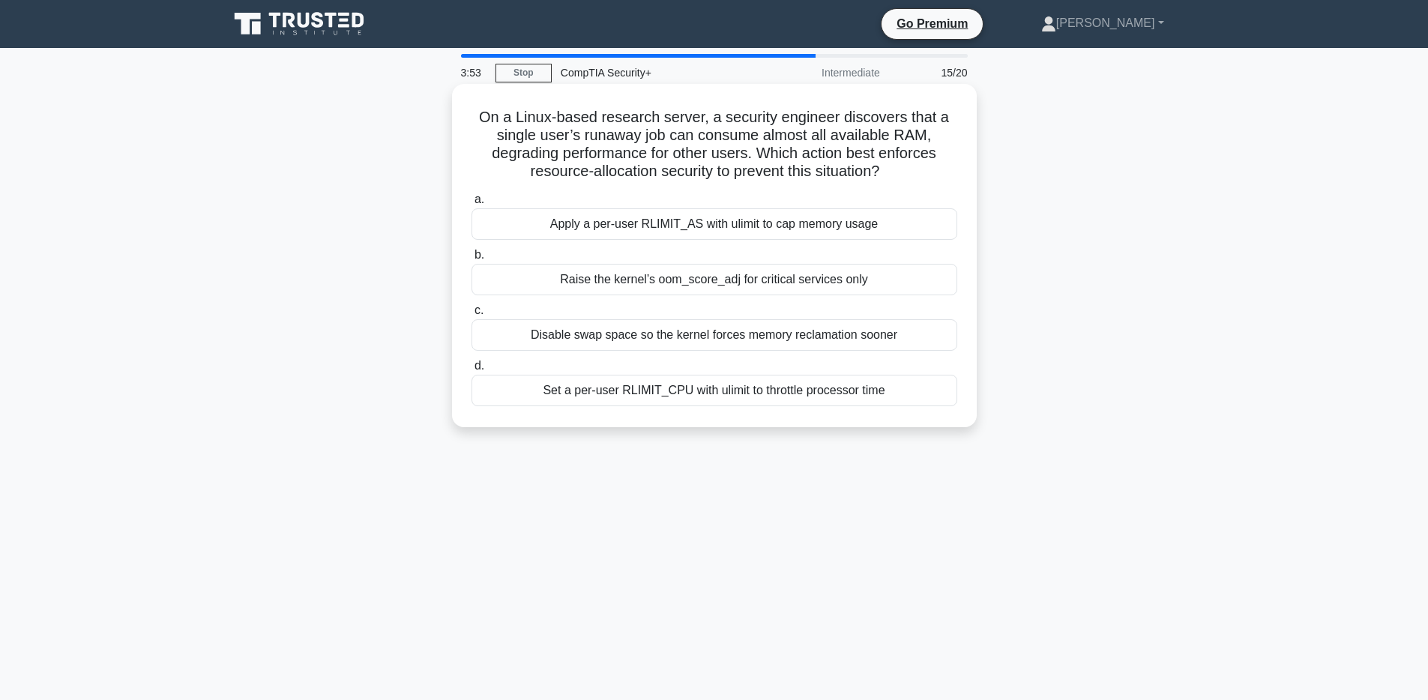
click at [737, 393] on div "Set a per-user RLIMIT_CPU with ulimit to throttle processor time" at bounding box center [714, 390] width 486 height 31
click at [471, 371] on input "d. Set a per-user RLIMIT_CPU with ulimit to throttle processor time" at bounding box center [471, 366] width 0 height 10
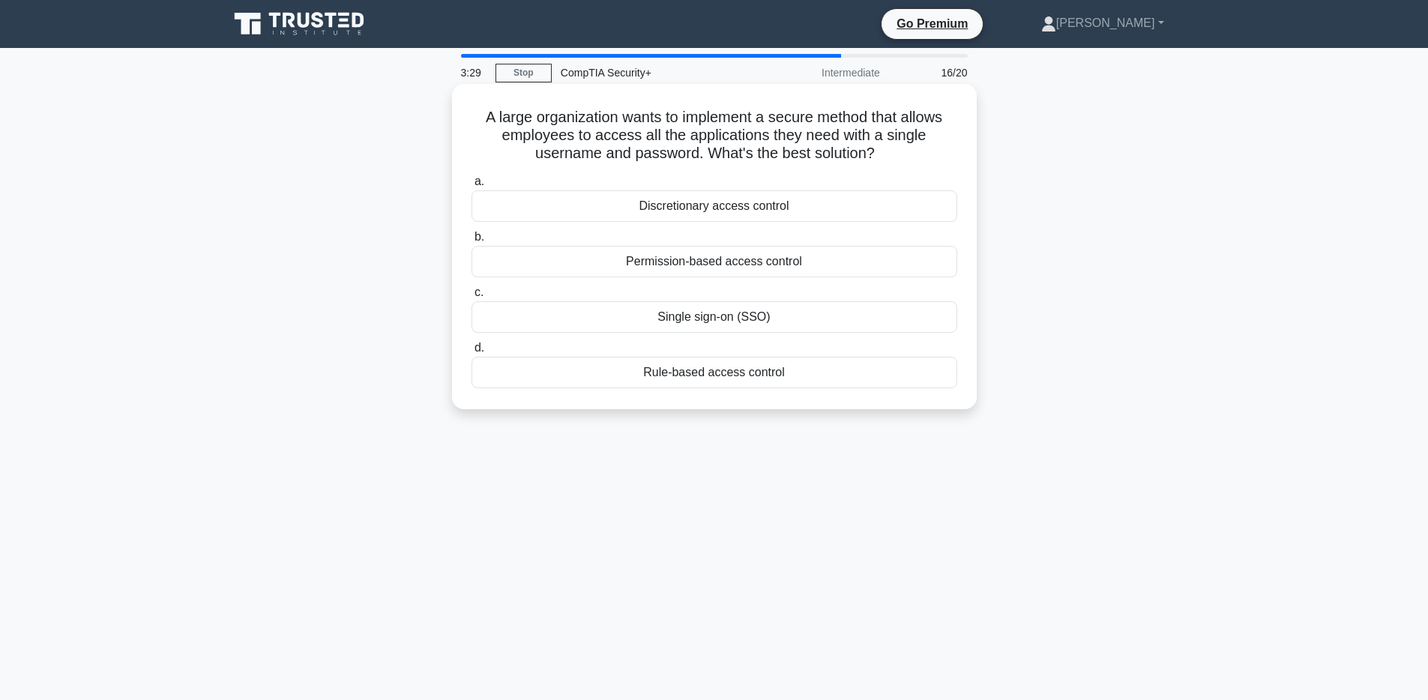
click at [734, 314] on div "Single sign-on (SSO)" at bounding box center [714, 316] width 486 height 31
click at [471, 298] on input "c. Single sign-on (SSO)" at bounding box center [471, 293] width 0 height 10
click at [722, 372] on div "Packet analyzer" at bounding box center [714, 372] width 486 height 31
click at [471, 353] on input "d. Packet analyzer" at bounding box center [471, 348] width 0 height 10
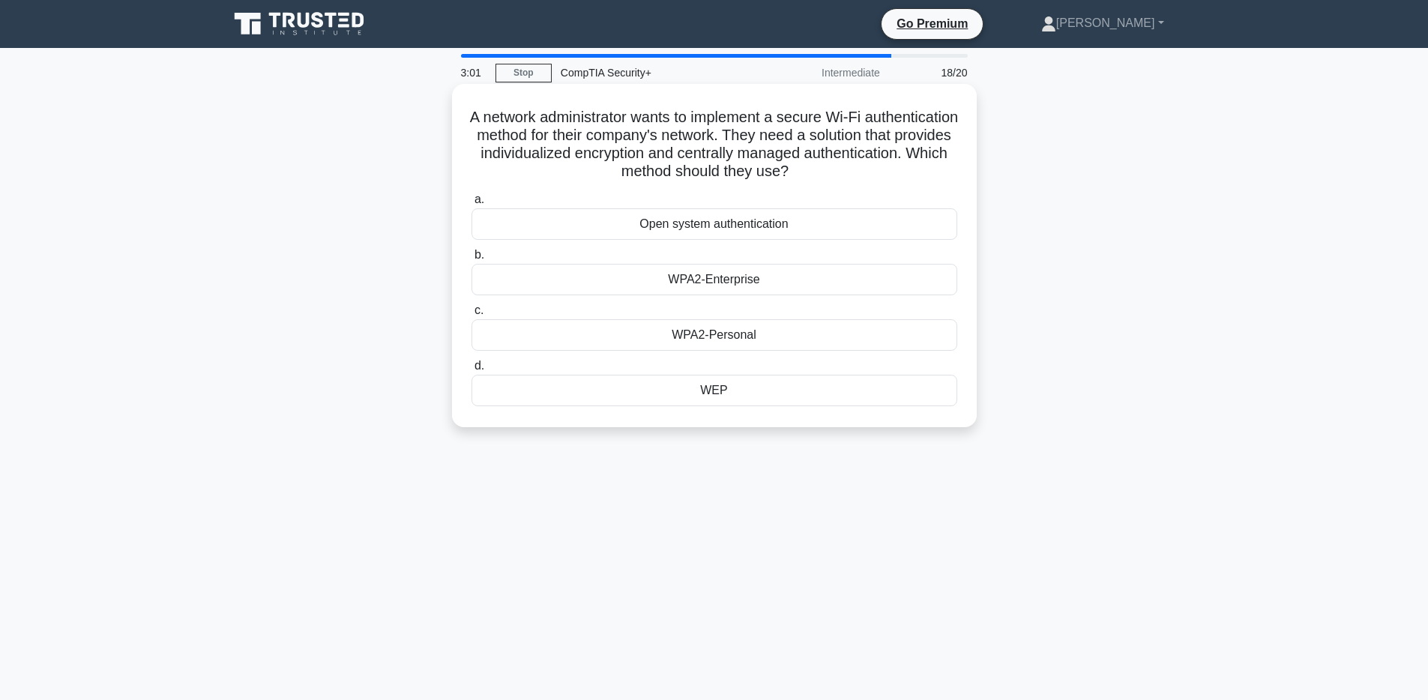
click at [736, 280] on div "WPA2-Enterprise" at bounding box center [714, 279] width 486 height 31
click at [471, 260] on input "b. WPA2-Enterprise" at bounding box center [471, 255] width 0 height 10
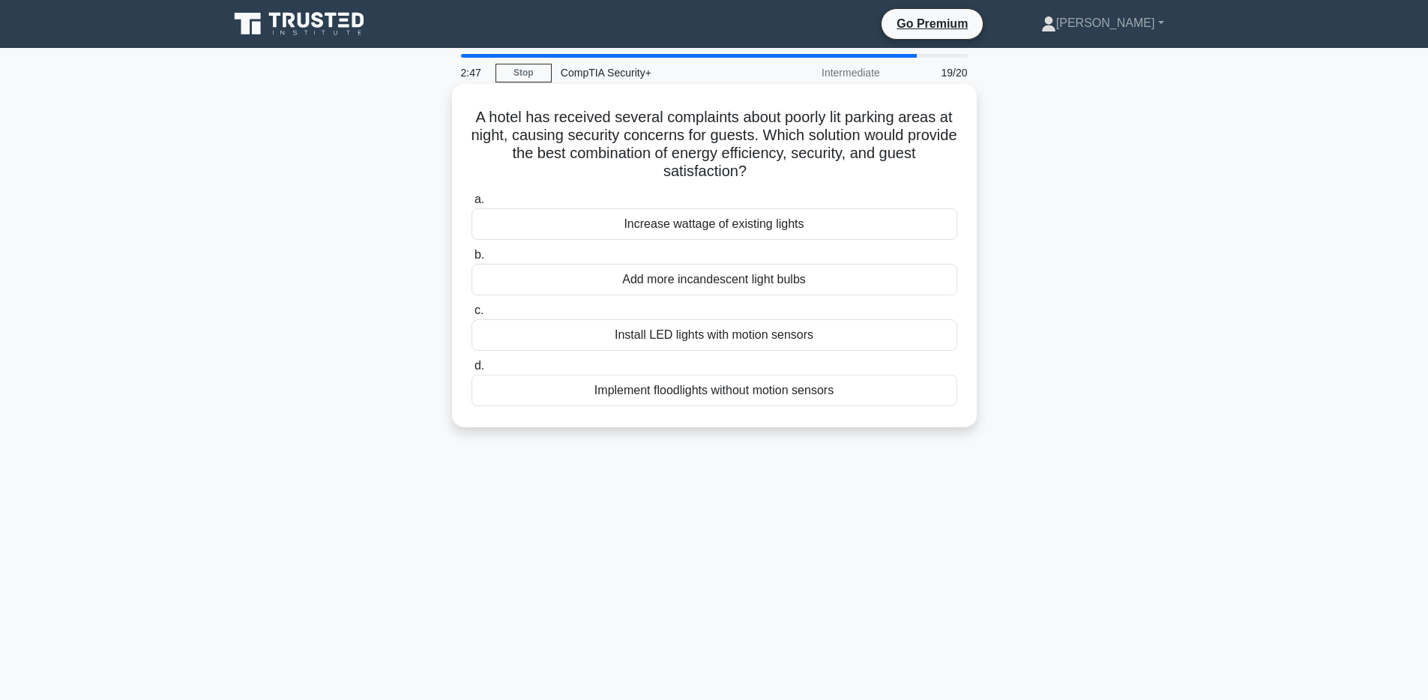
click at [736, 340] on div "Install LED lights with motion sensors" at bounding box center [714, 334] width 486 height 31
click at [471, 315] on input "c. Install LED lights with motion sensors" at bounding box center [471, 311] width 0 height 10
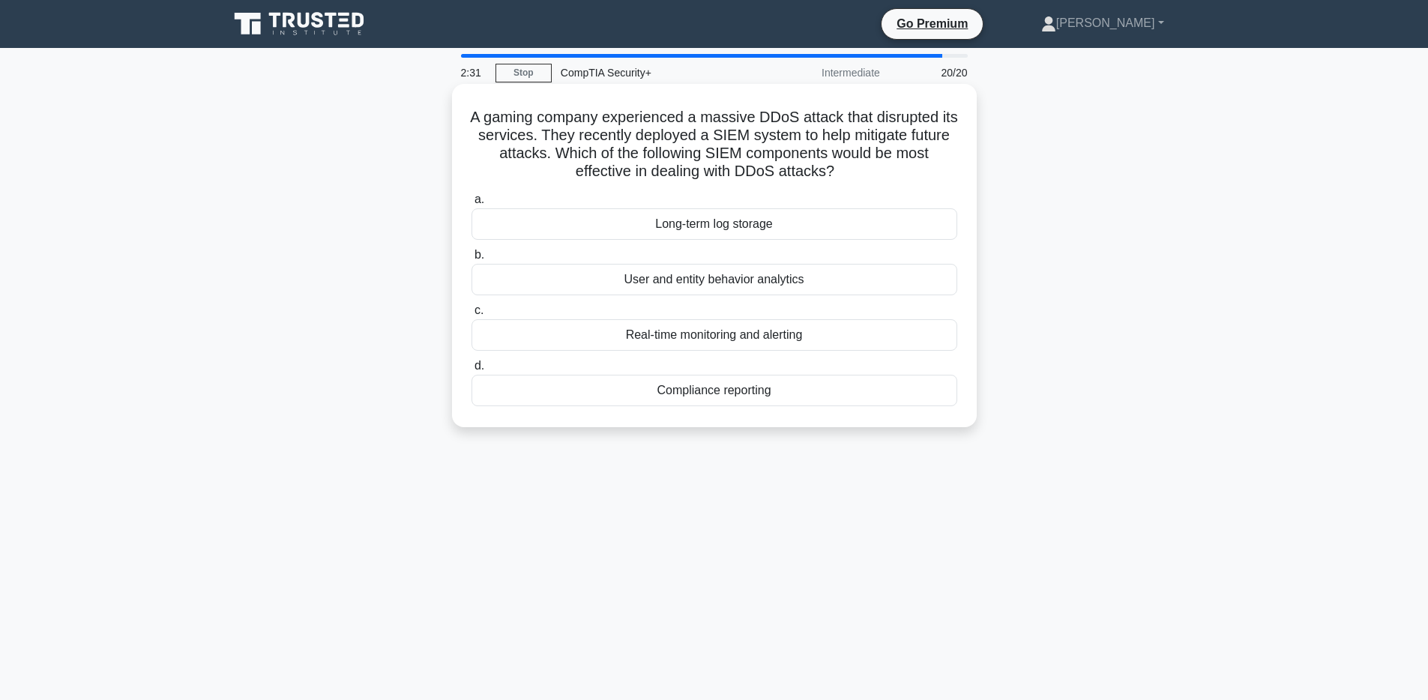
click at [660, 339] on div "Real-time monitoring and alerting" at bounding box center [714, 334] width 486 height 31
click at [471, 315] on input "c. Real-time monitoring and alerting" at bounding box center [471, 311] width 0 height 10
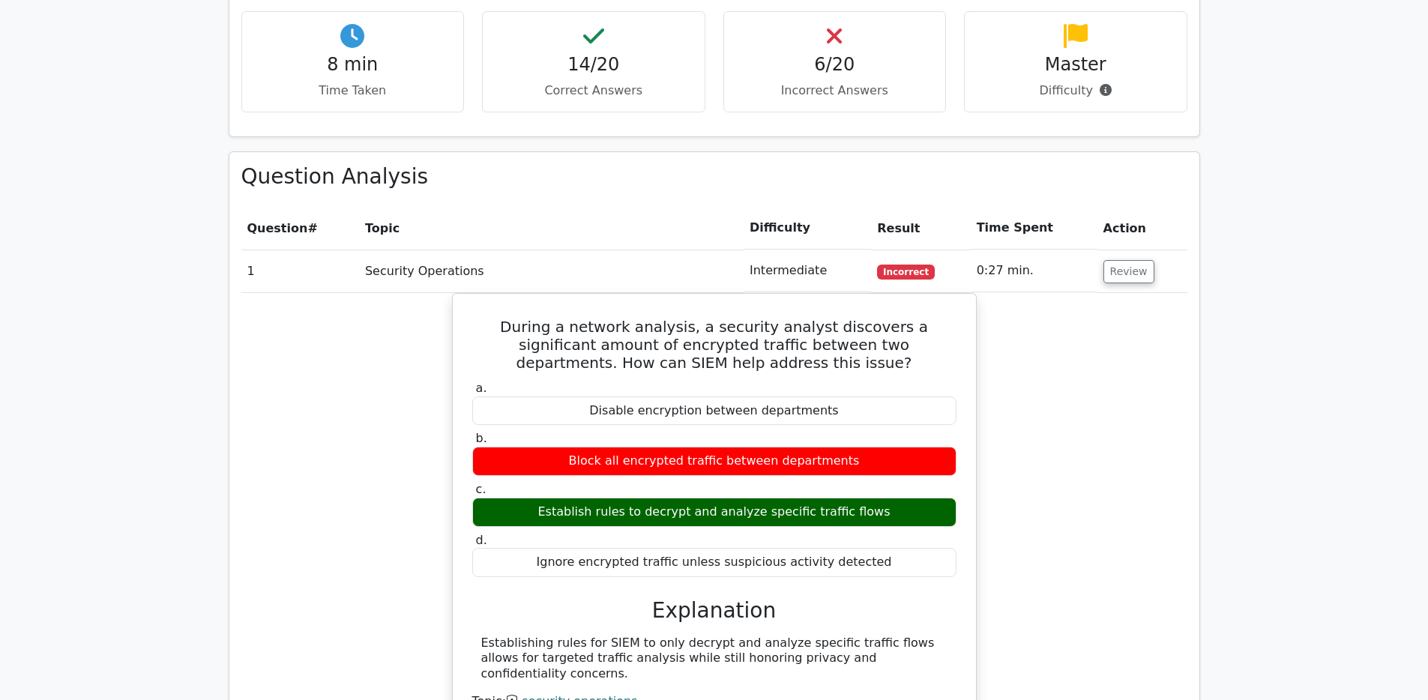
scroll to position [1296, 0]
click at [1135, 259] on button "Review" at bounding box center [1128, 270] width 51 height 23
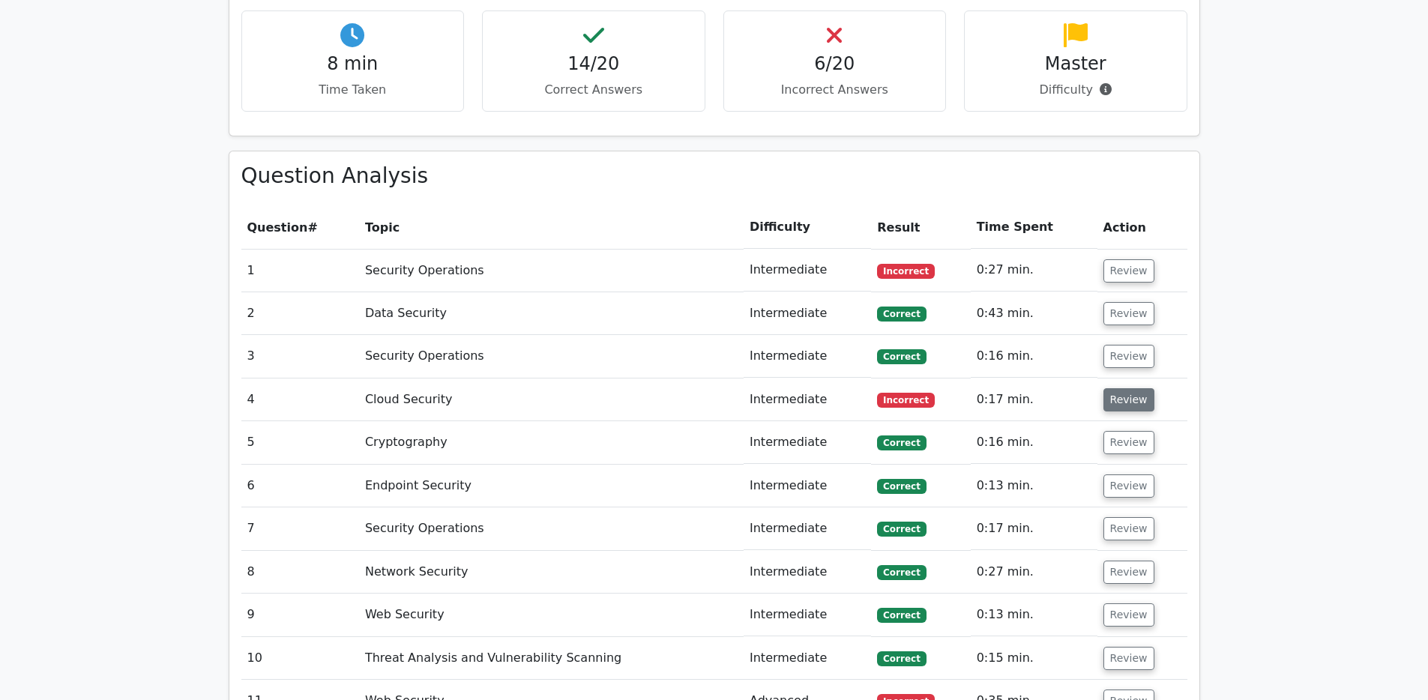
click at [1121, 388] on button "Review" at bounding box center [1128, 399] width 51 height 23
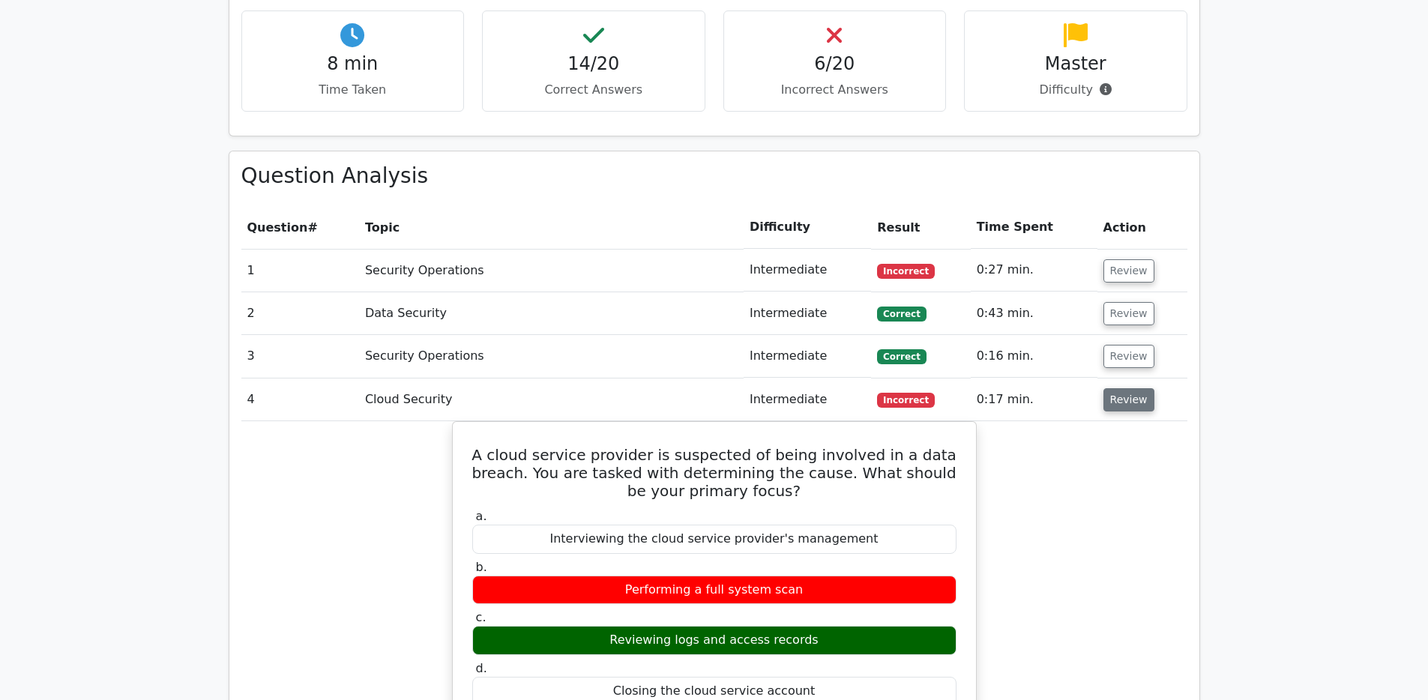
click at [1121, 388] on button "Review" at bounding box center [1128, 399] width 51 height 23
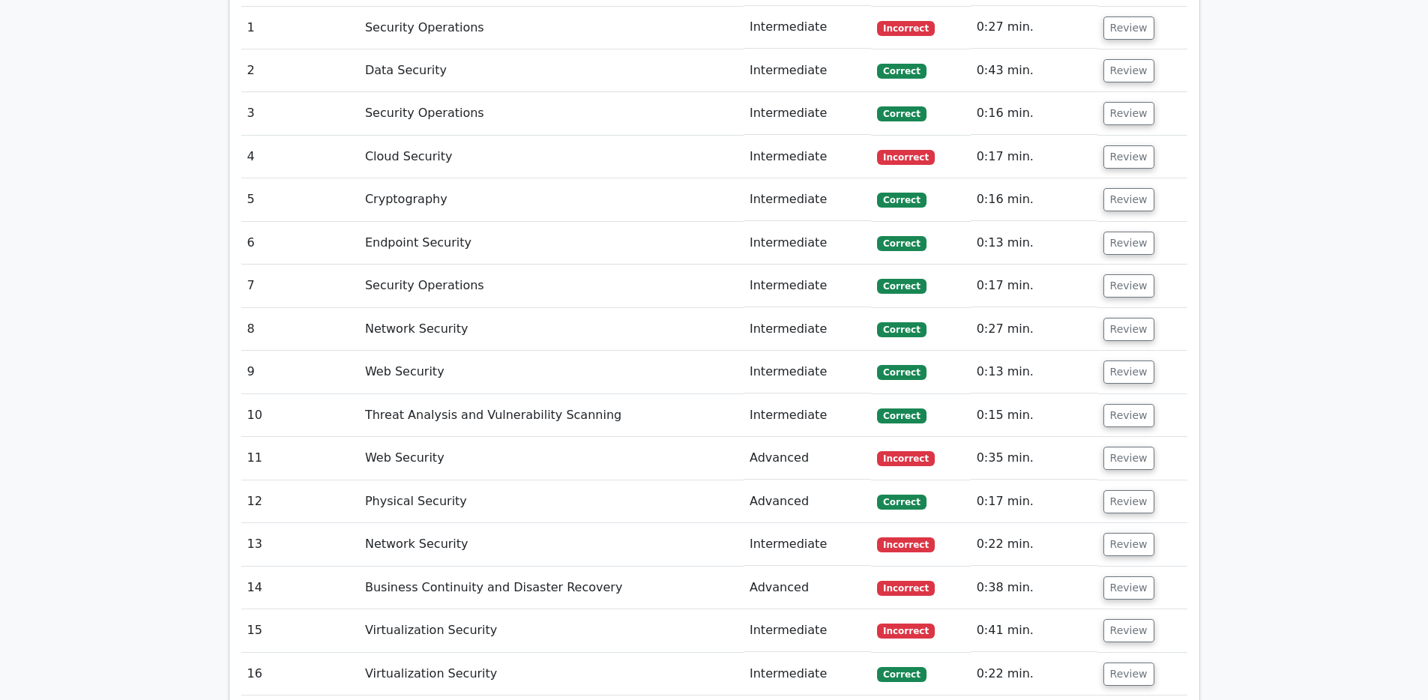
scroll to position [1544, 0]
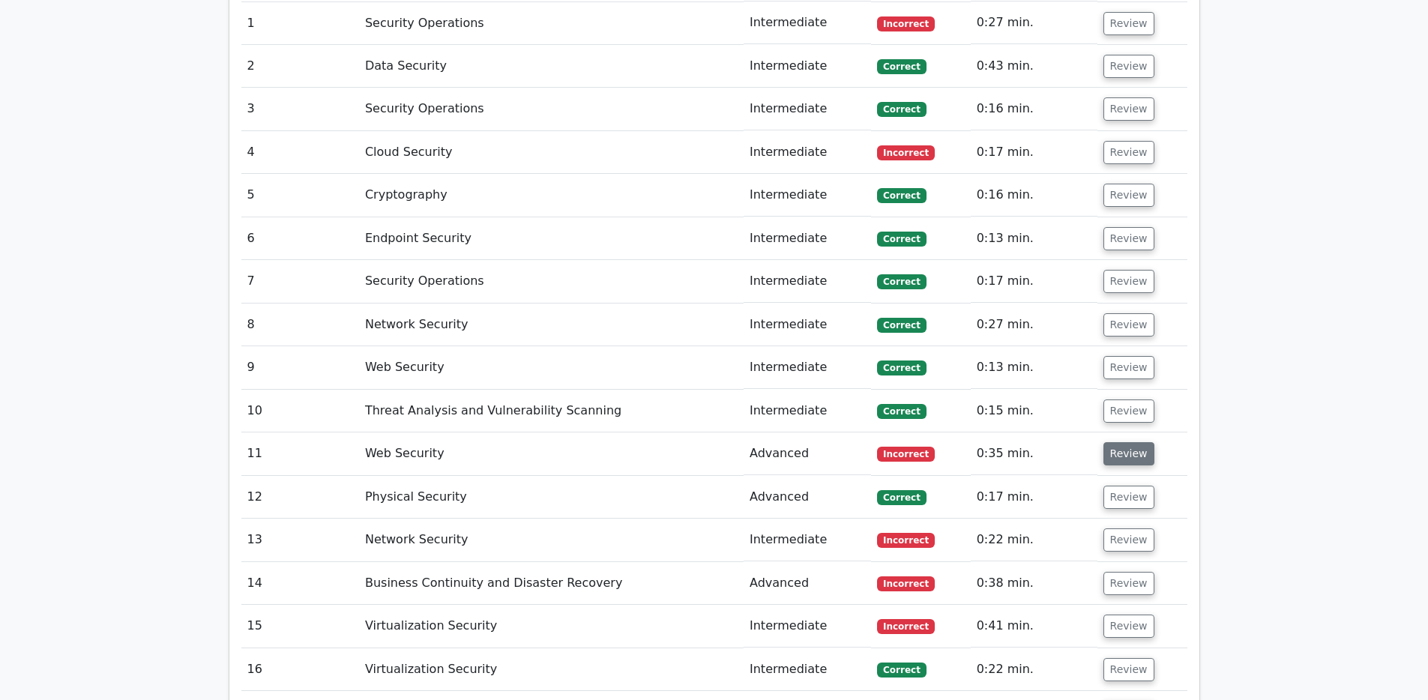
click at [1117, 442] on button "Review" at bounding box center [1128, 453] width 51 height 23
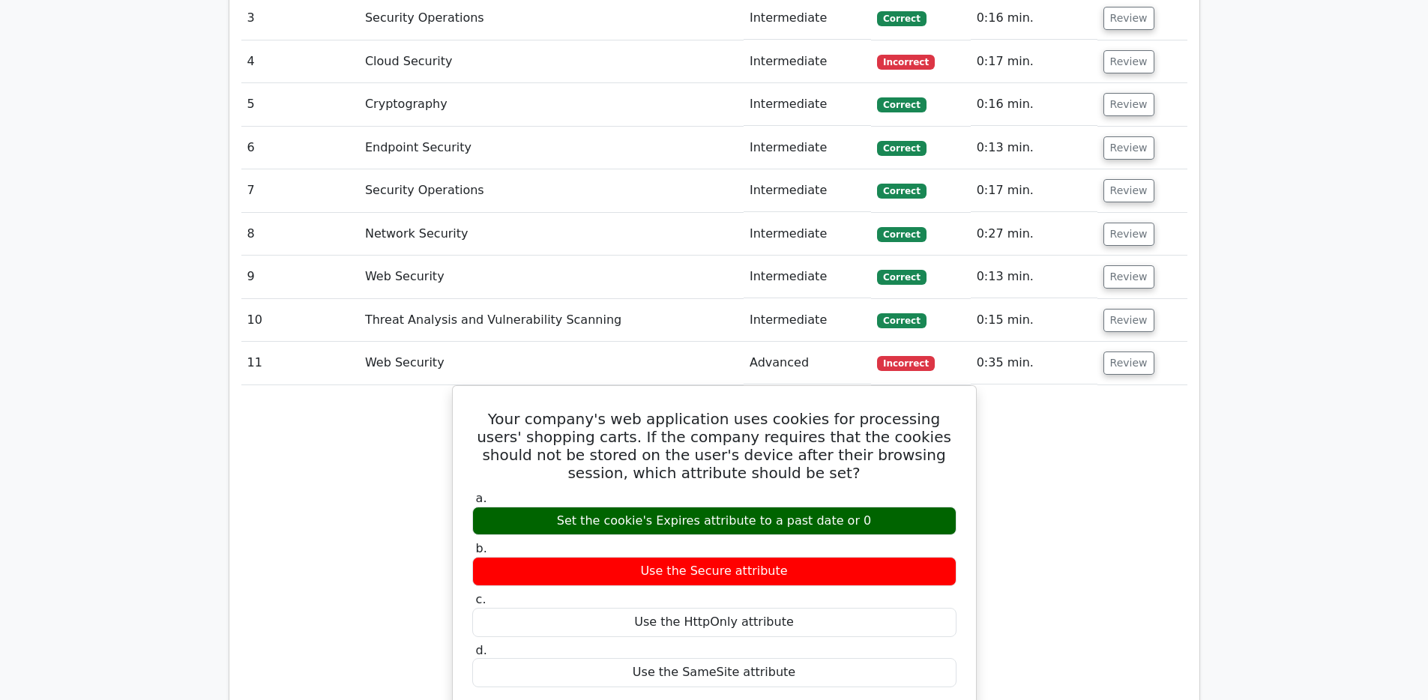
scroll to position [1637, 0]
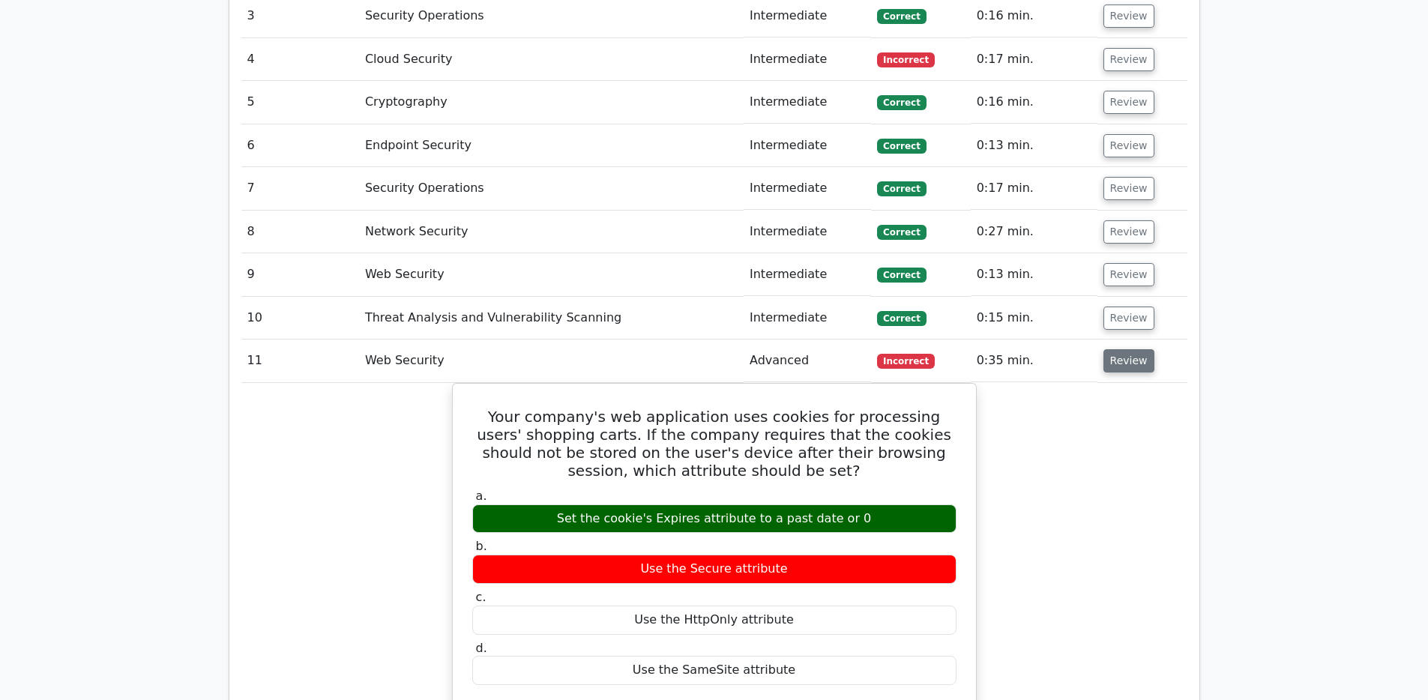
click at [1127, 349] on button "Review" at bounding box center [1128, 360] width 51 height 23
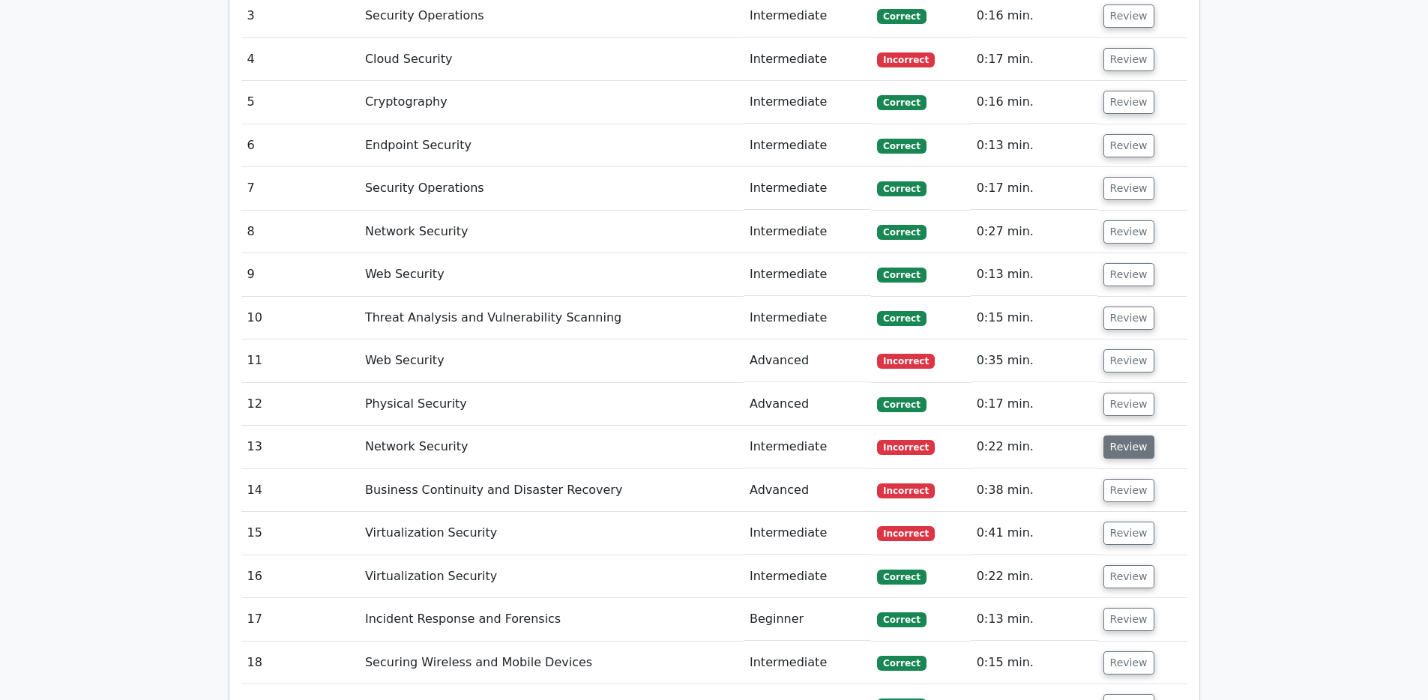
click at [1117, 435] on button "Review" at bounding box center [1128, 446] width 51 height 23
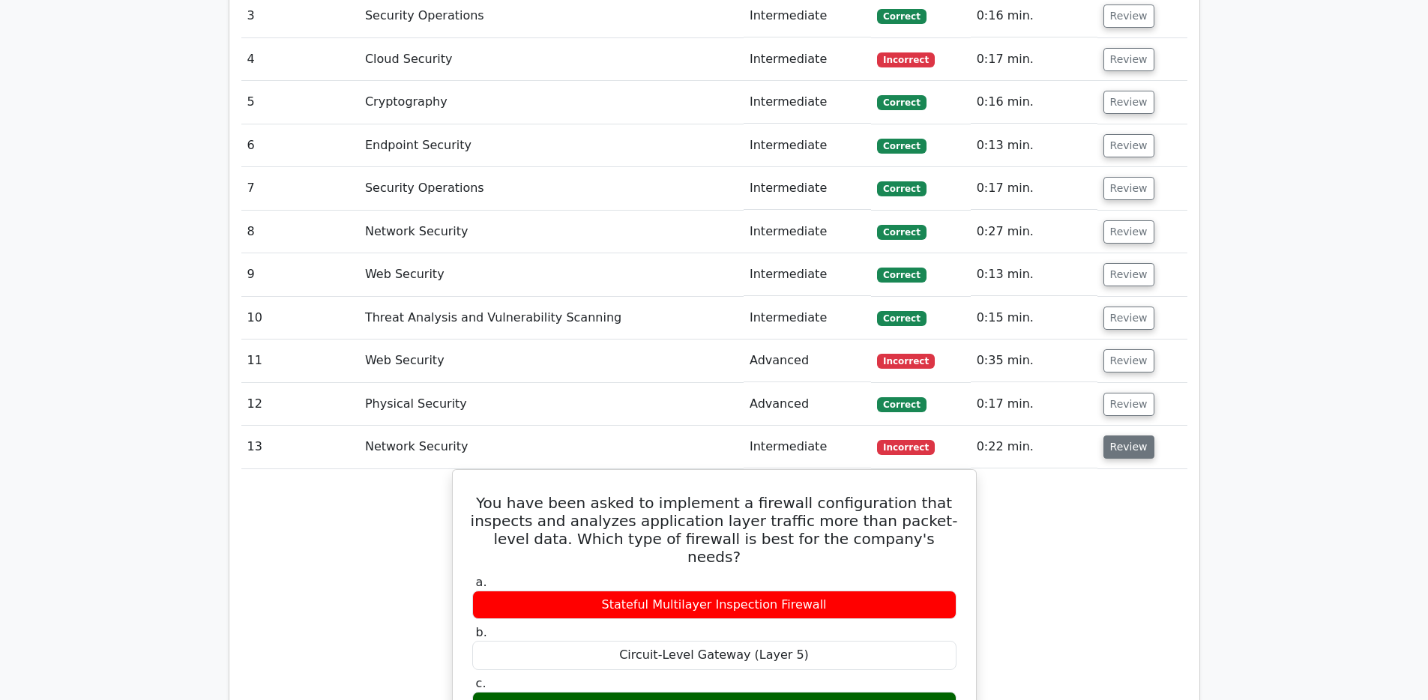
click at [1117, 435] on button "Review" at bounding box center [1128, 446] width 51 height 23
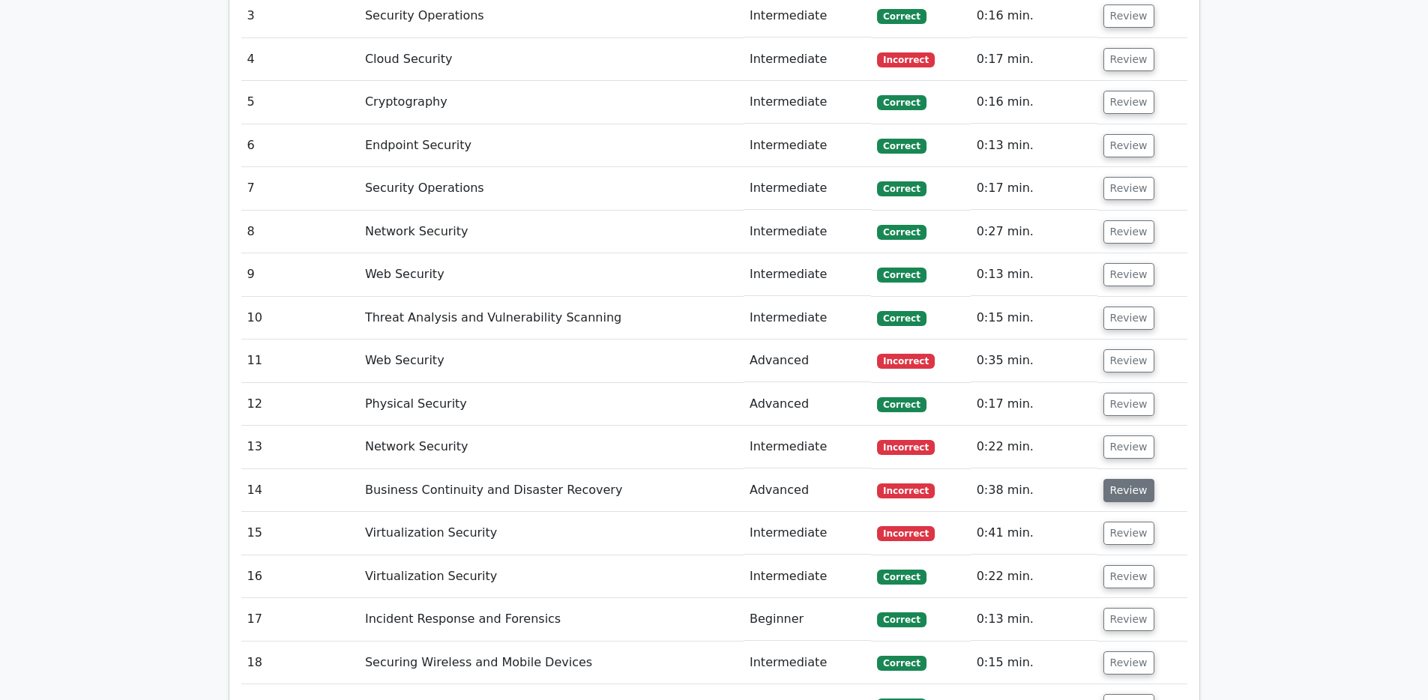
click at [1123, 479] on button "Review" at bounding box center [1128, 490] width 51 height 23
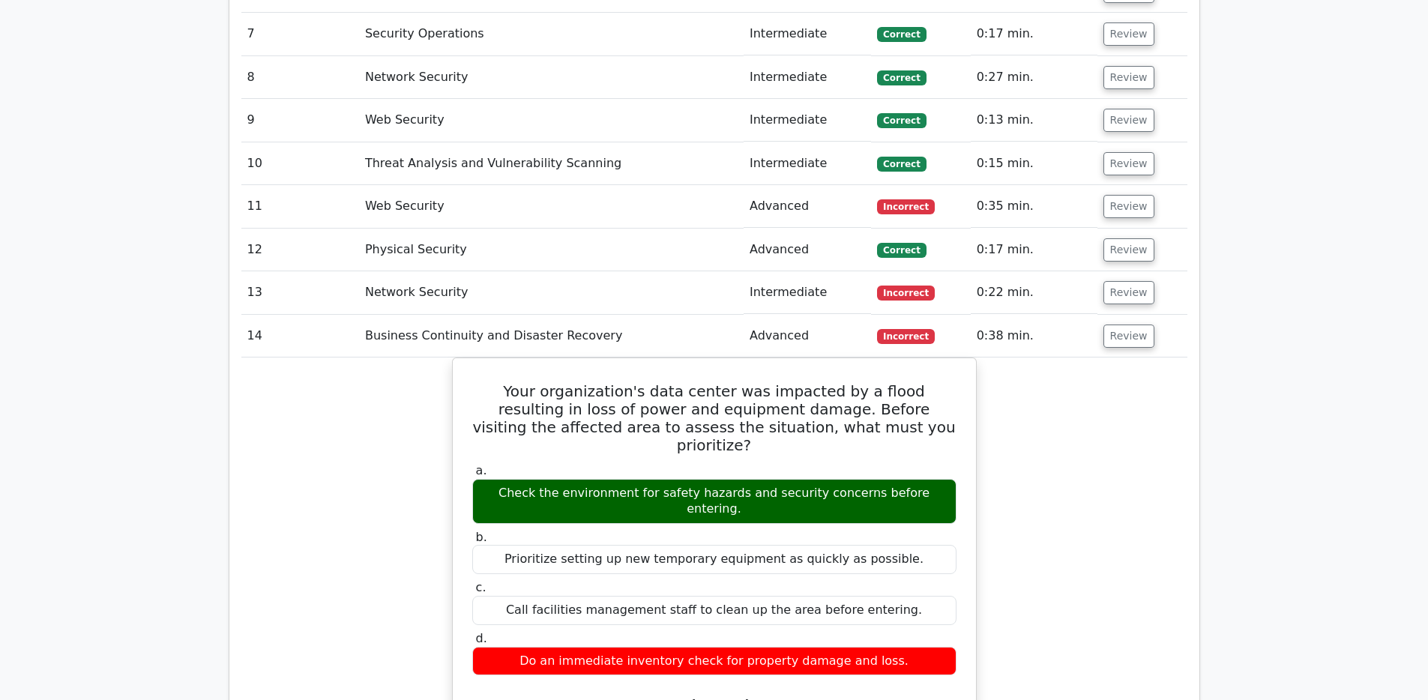
scroll to position [1793, 0]
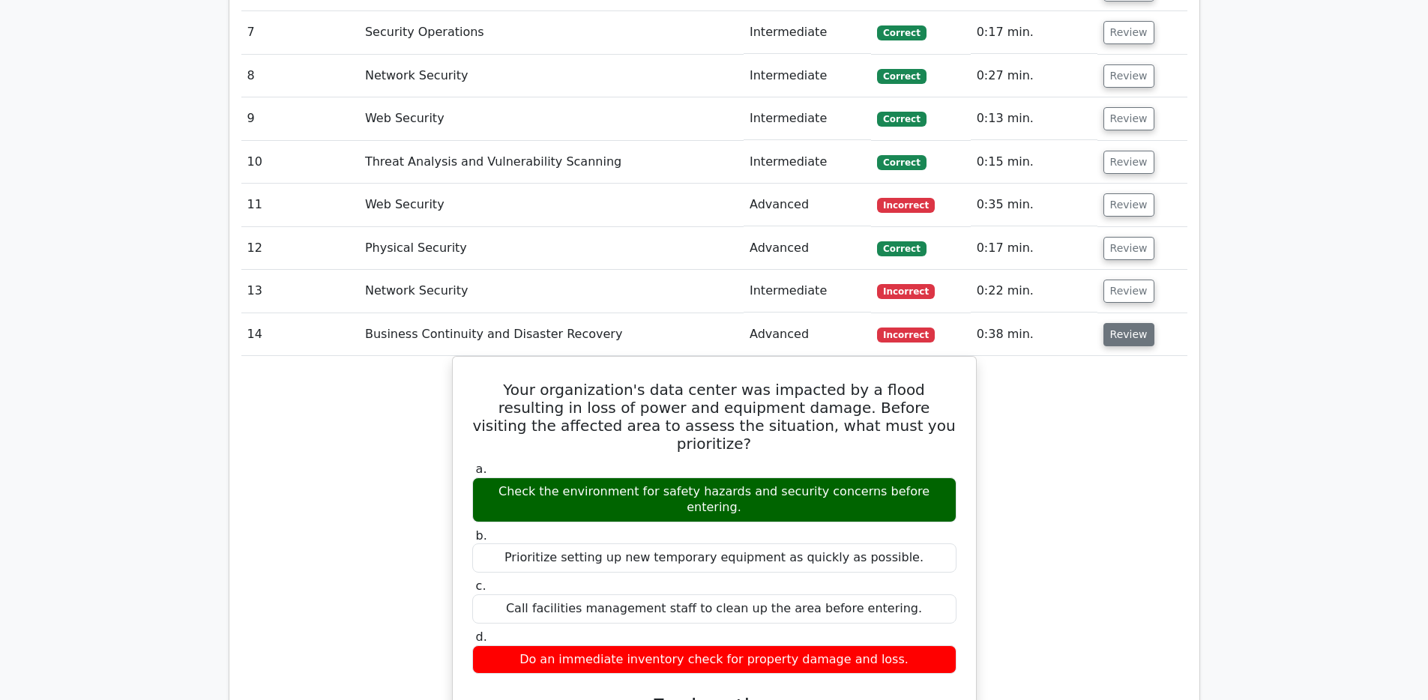
click at [1123, 323] on button "Review" at bounding box center [1128, 334] width 51 height 23
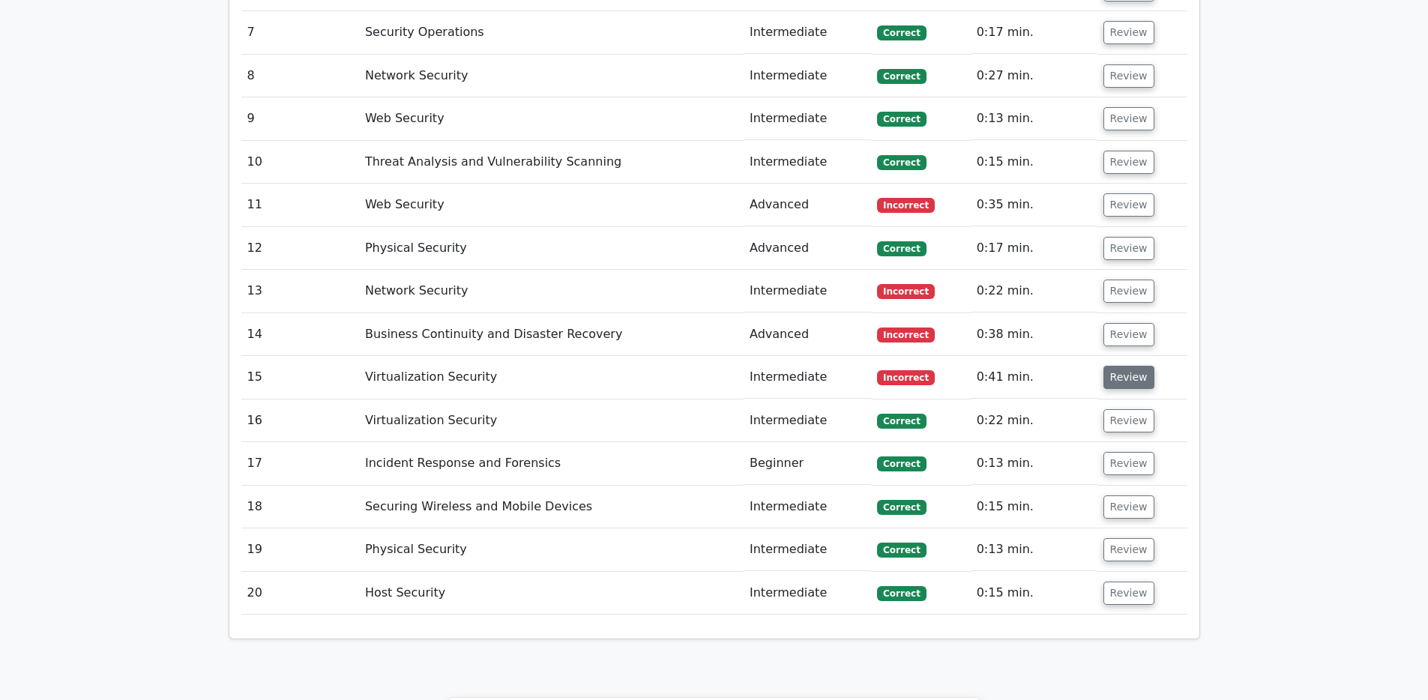
click at [1129, 366] on button "Review" at bounding box center [1128, 377] width 51 height 23
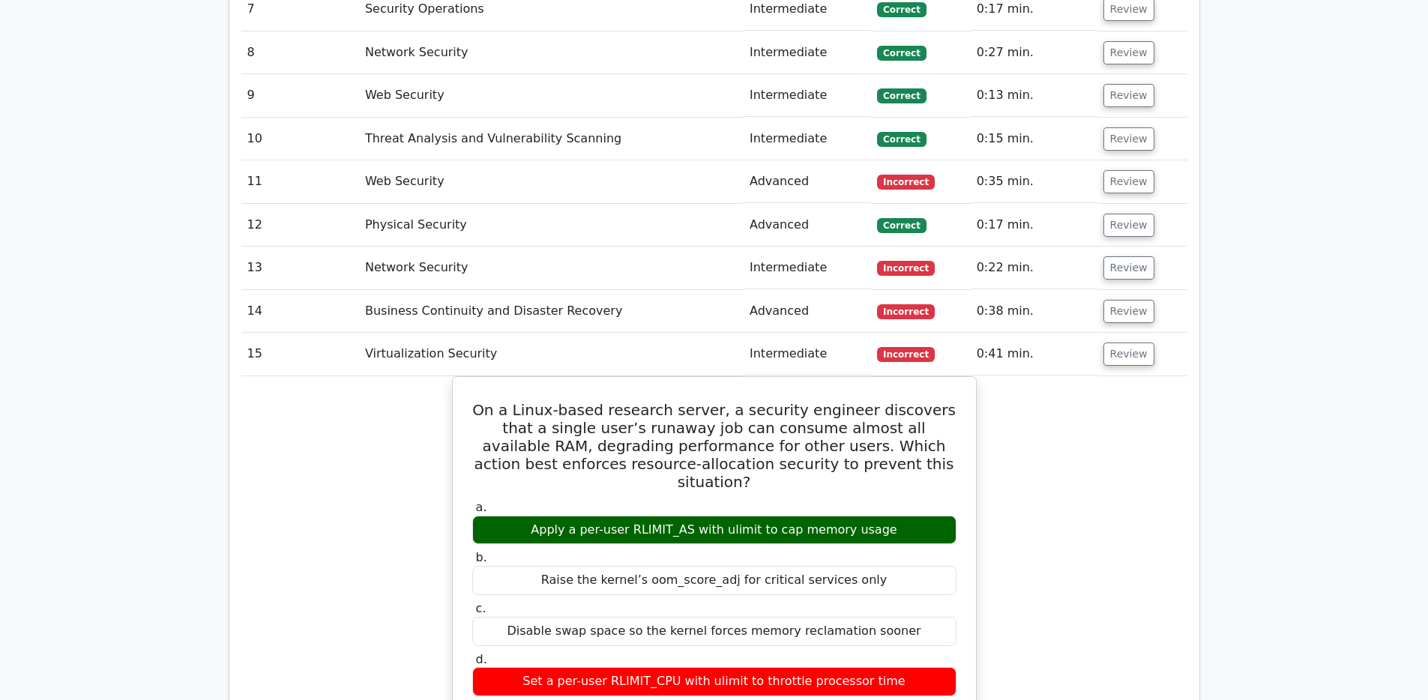
scroll to position [1820, 0]
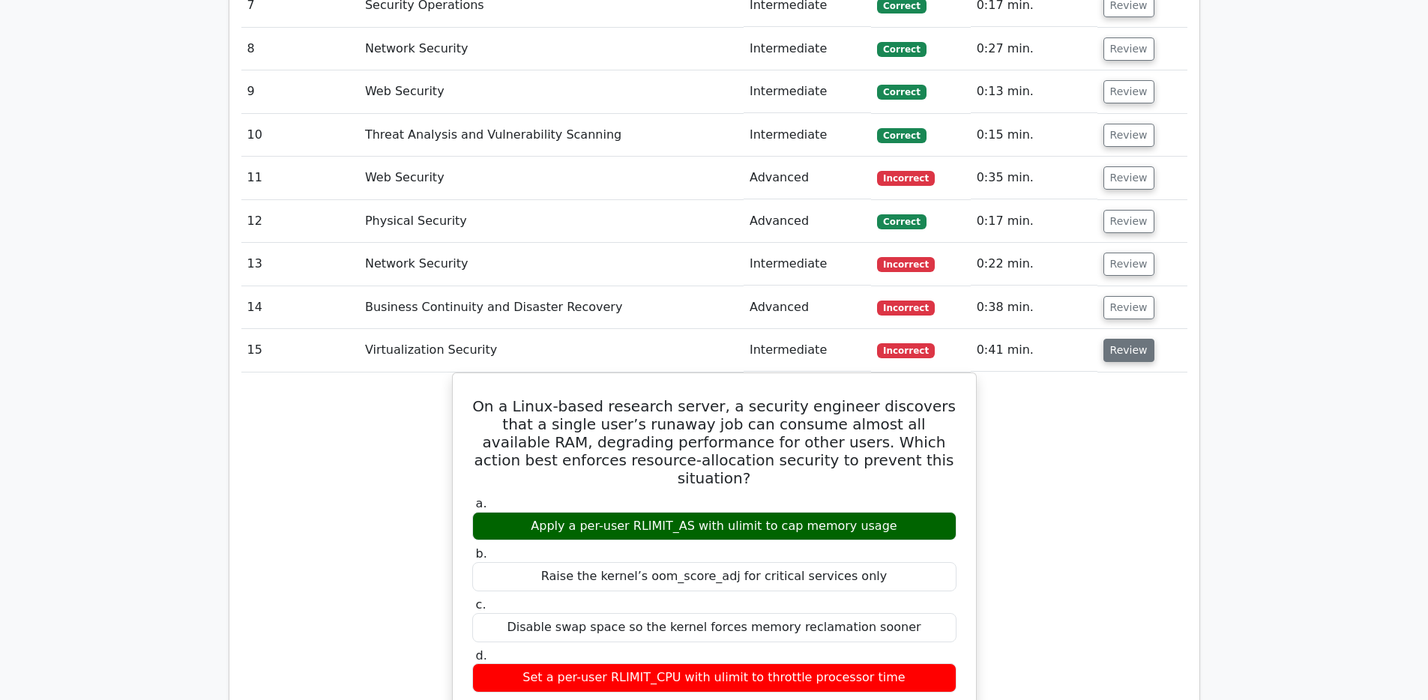
click at [1141, 339] on button "Review" at bounding box center [1128, 350] width 51 height 23
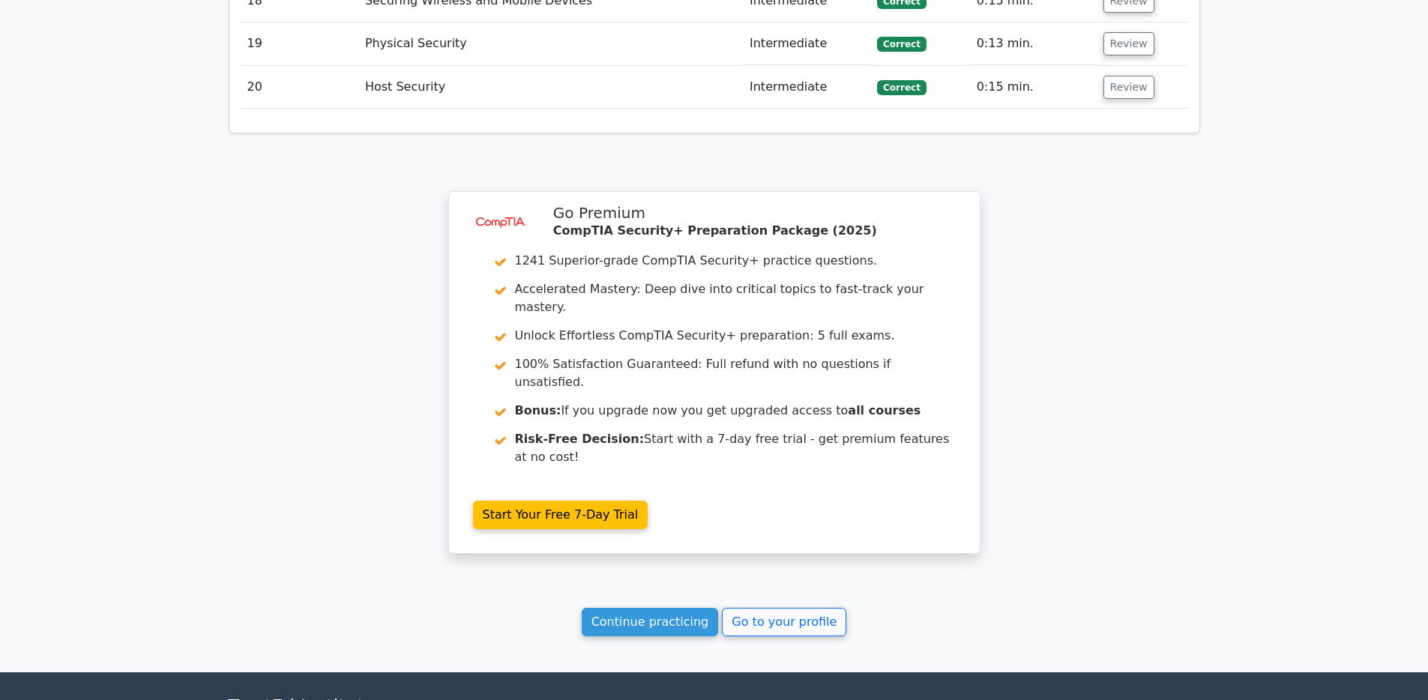
scroll to position [2376, 0]
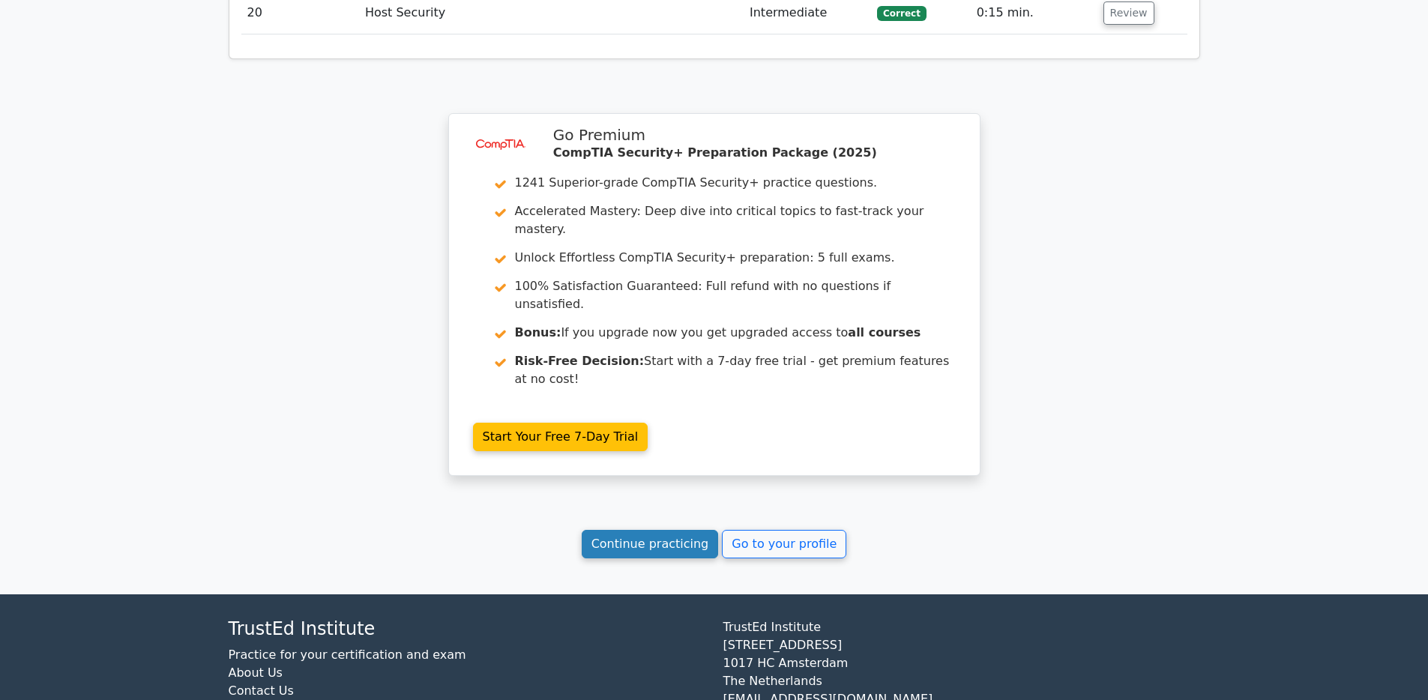
click at [678, 530] on link "Continue practicing" at bounding box center [650, 544] width 137 height 28
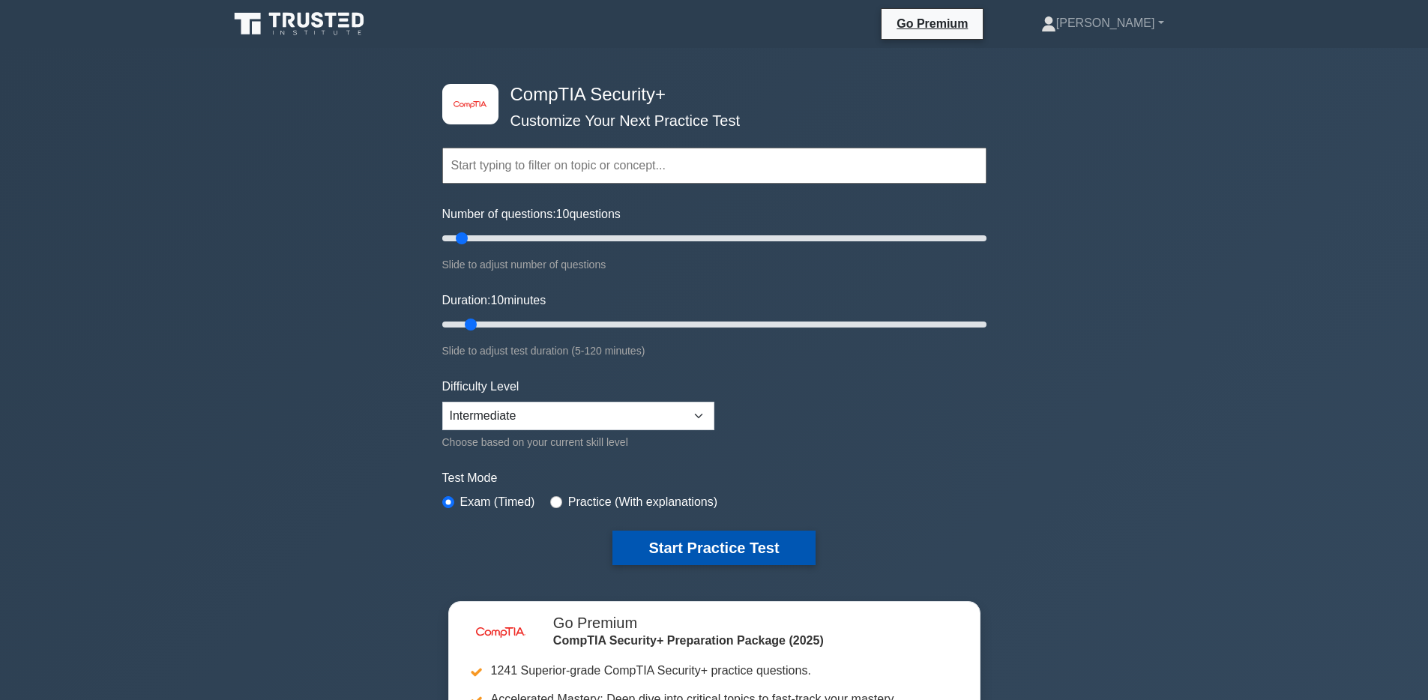
click at [674, 553] on button "Start Practice Test" at bounding box center [713, 548] width 202 height 34
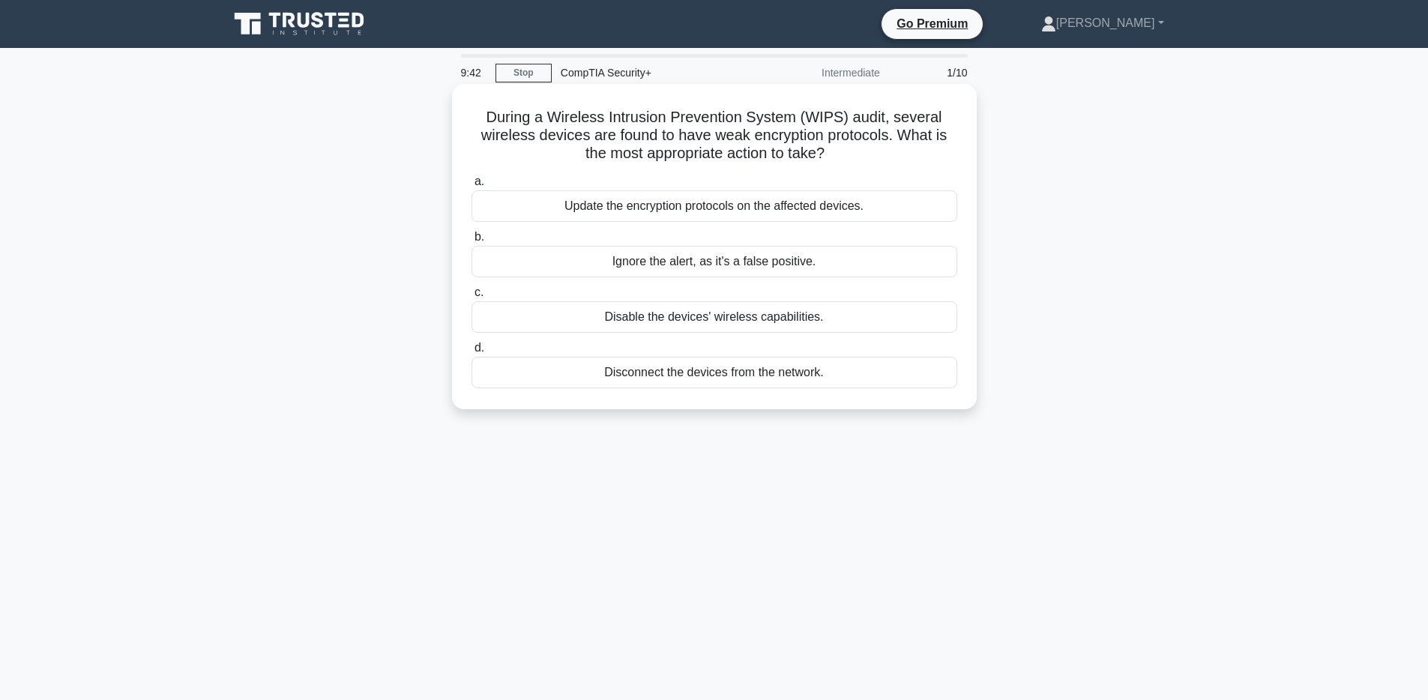
click at [853, 207] on div "Update the encryption protocols on the affected devices." at bounding box center [714, 205] width 486 height 31
click at [471, 187] on input "a. Update the encryption protocols on the affected devices." at bounding box center [471, 182] width 0 height 10
click at [593, 214] on div "Install mantraps at the loading dock entrance" at bounding box center [714, 205] width 486 height 31
click at [471, 187] on input "a. Install mantraps at the loading dock entrance" at bounding box center [471, 182] width 0 height 10
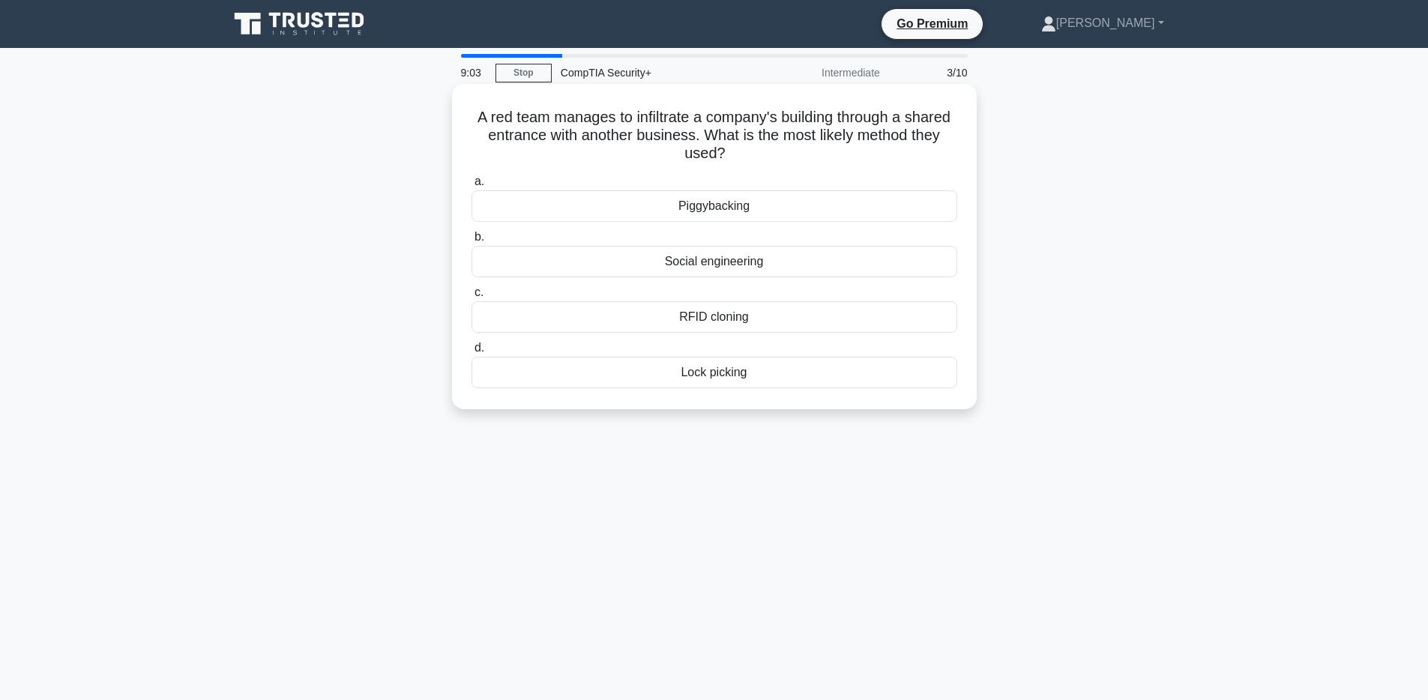
click at [738, 321] on div "RFID cloning" at bounding box center [714, 316] width 486 height 31
click at [471, 298] on input "c. RFID cloning" at bounding box center [471, 293] width 0 height 10
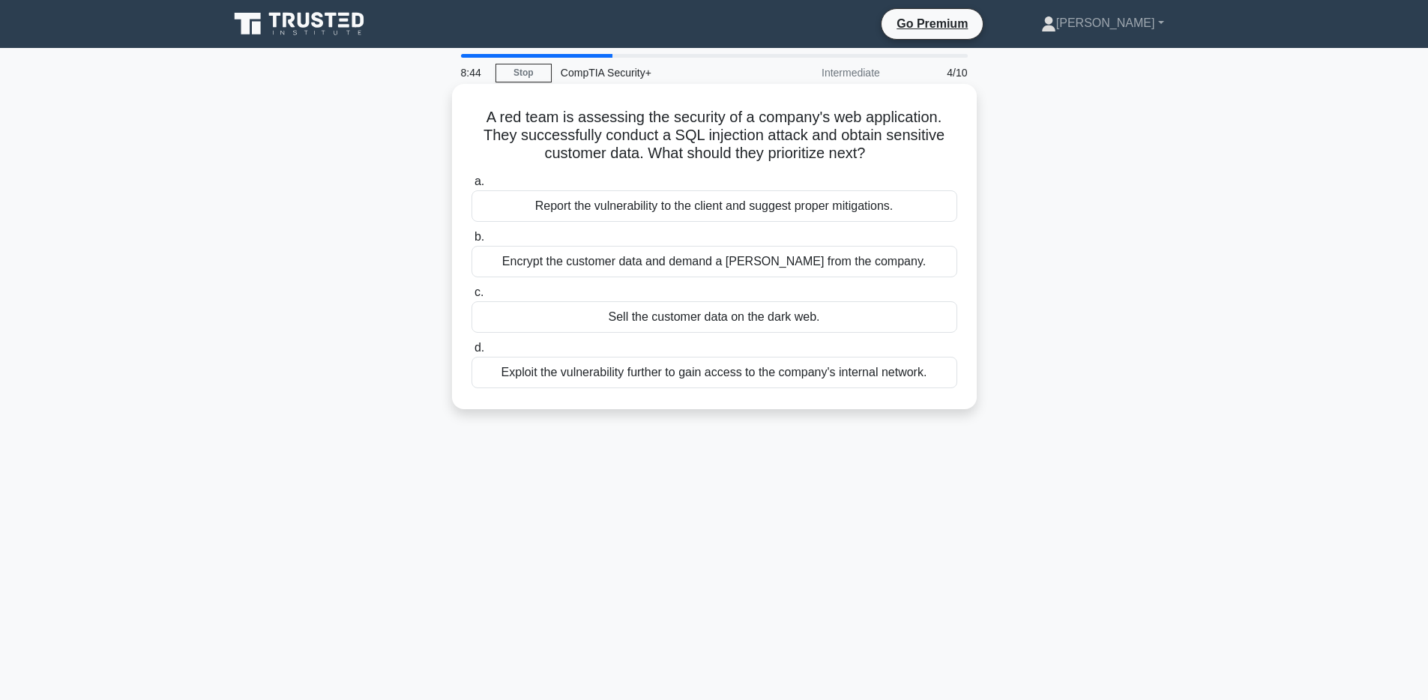
click at [812, 205] on div "Report the vulnerability to the client and suggest proper mitigations." at bounding box center [714, 205] width 486 height 31
click at [471, 187] on input "a. Report the vulnerability to the client and suggest proper mitigations." at bounding box center [471, 182] width 0 height 10
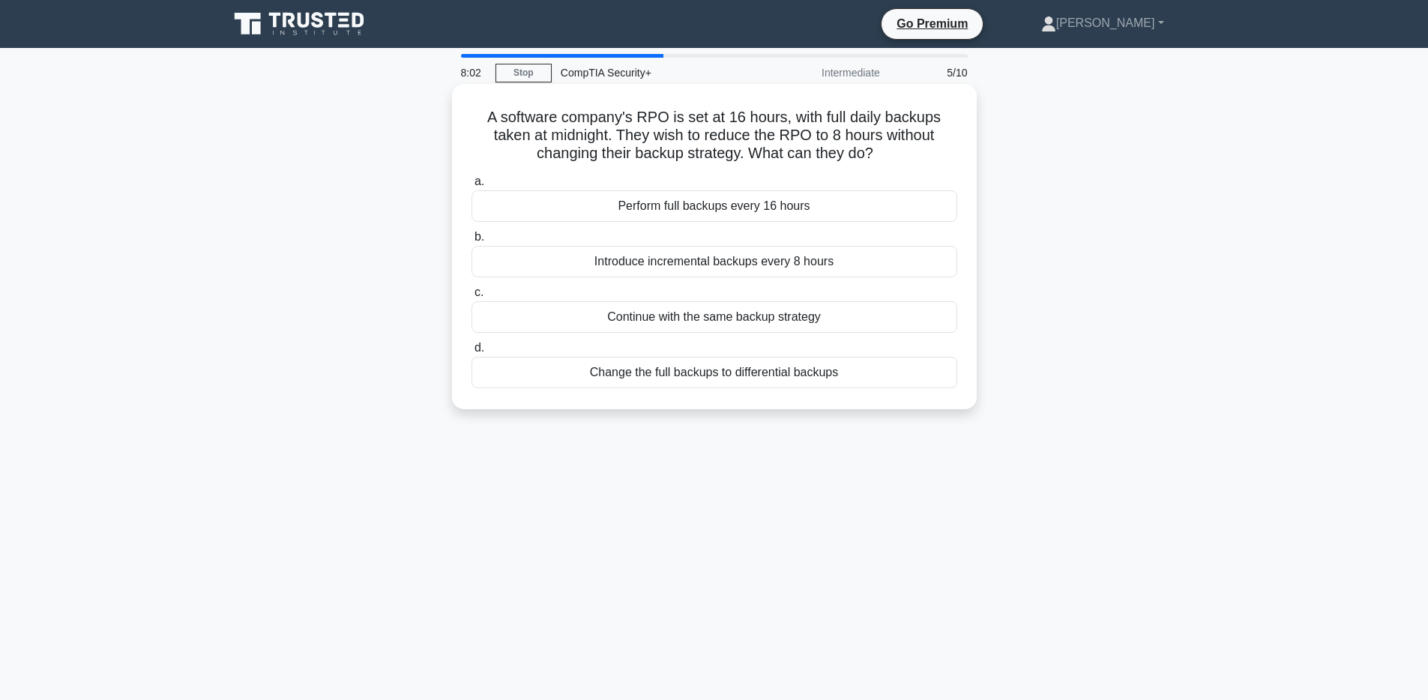
click at [835, 266] on div "Introduce incremental backups every 8 hours" at bounding box center [714, 261] width 486 height 31
click at [471, 242] on input "b. Introduce incremental backups every 8 hours" at bounding box center [471, 237] width 0 height 10
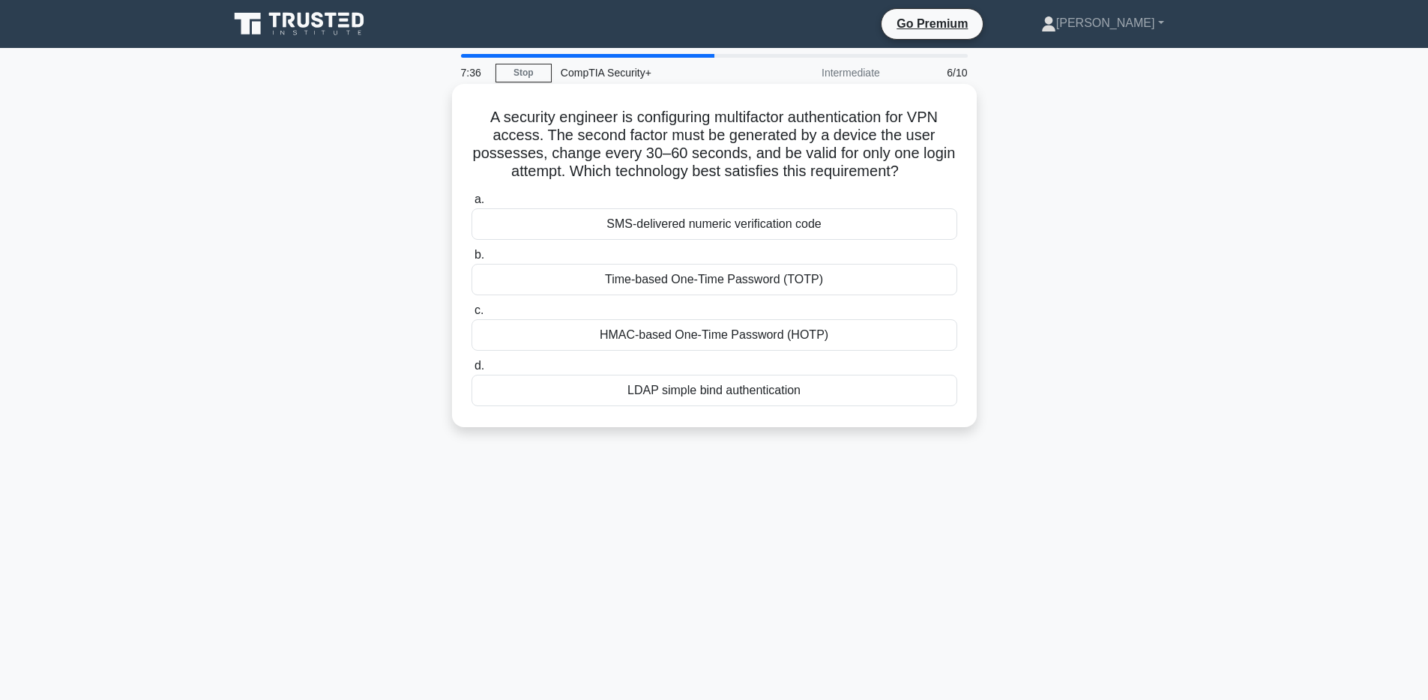
click at [862, 286] on div "Time-based One-Time Password (TOTP)" at bounding box center [714, 279] width 486 height 31
click at [471, 260] on input "b. Time-based One-Time Password (TOTP)" at bounding box center [471, 255] width 0 height 10
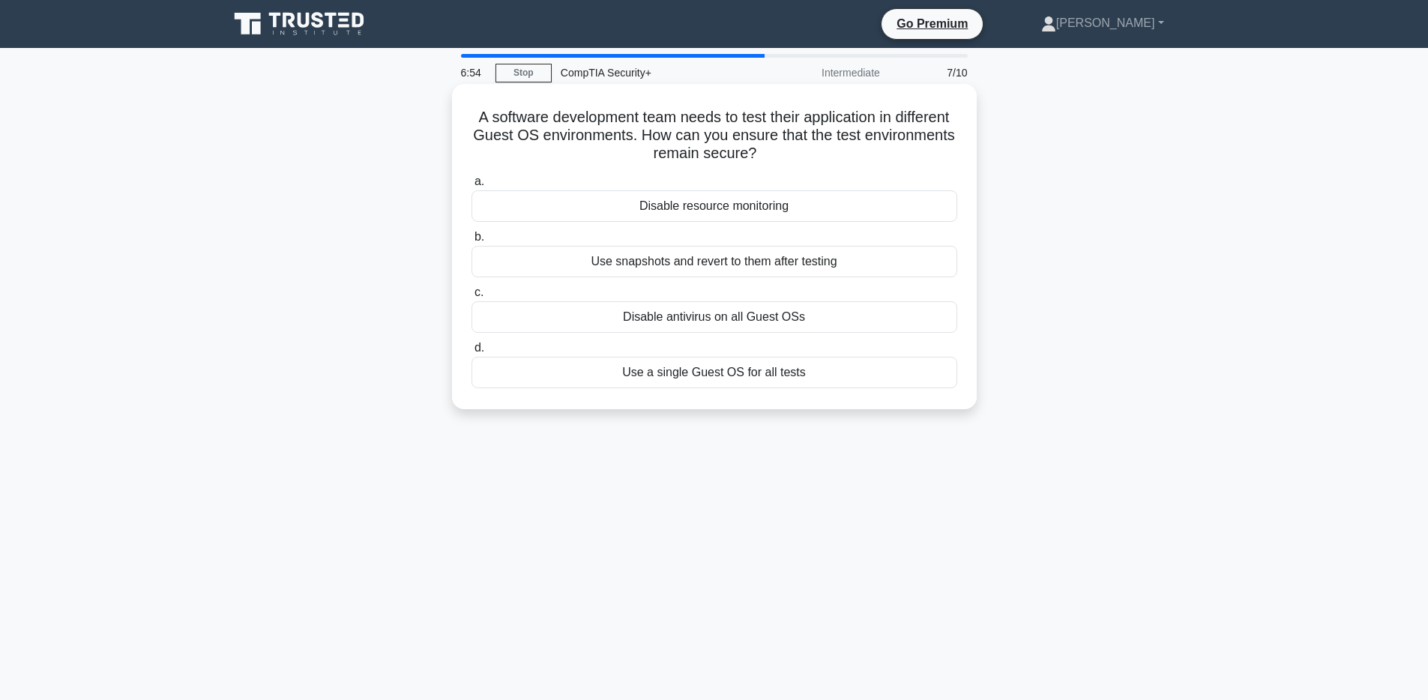
click at [756, 267] on div "Use snapshots and revert to them after testing" at bounding box center [714, 261] width 486 height 31
click at [471, 242] on input "b. Use snapshots and revert to them after testing" at bounding box center [471, 237] width 0 height 10
click at [833, 381] on div "Virtual Private Network (VPN)" at bounding box center [714, 372] width 486 height 31
click at [471, 353] on input "d. Virtual Private Network (VPN)" at bounding box center [471, 348] width 0 height 10
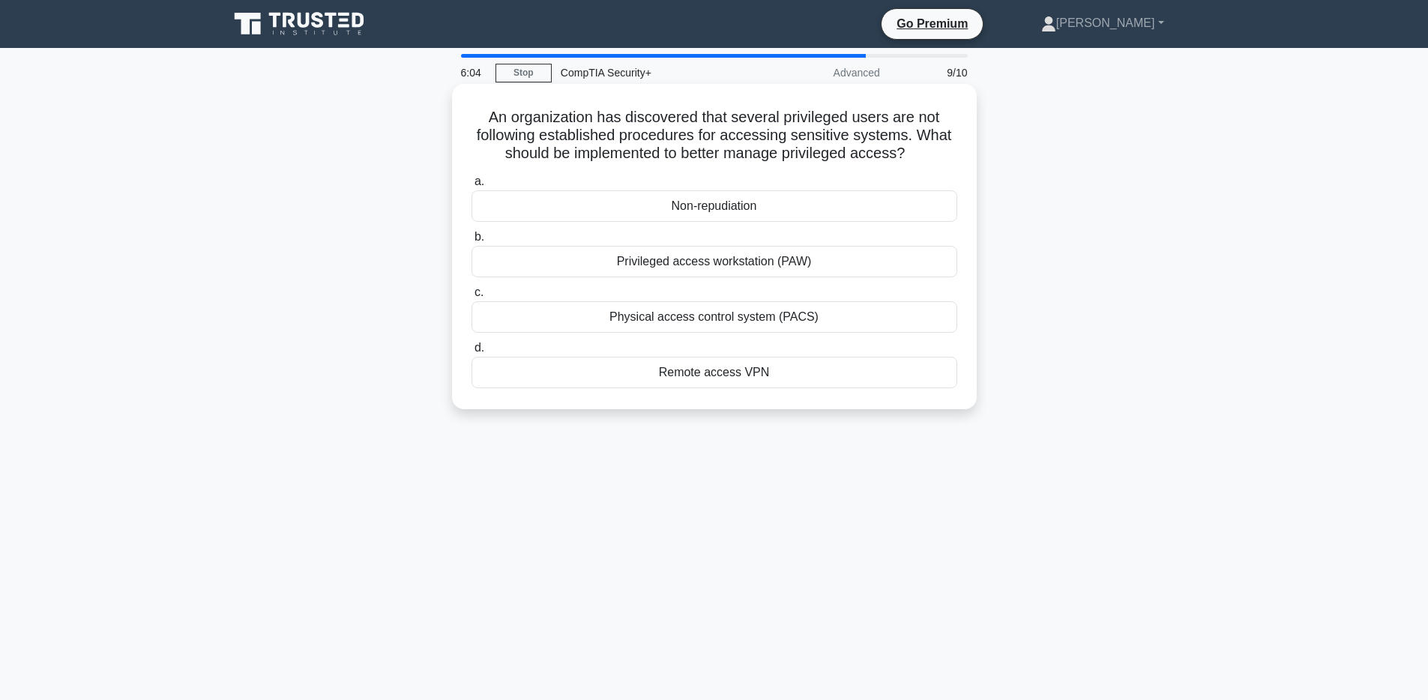
click at [728, 262] on div "Privileged access workstation (PAW)" at bounding box center [714, 261] width 486 height 31
click at [471, 242] on input "b. Privileged access workstation (PAW)" at bounding box center [471, 237] width 0 height 10
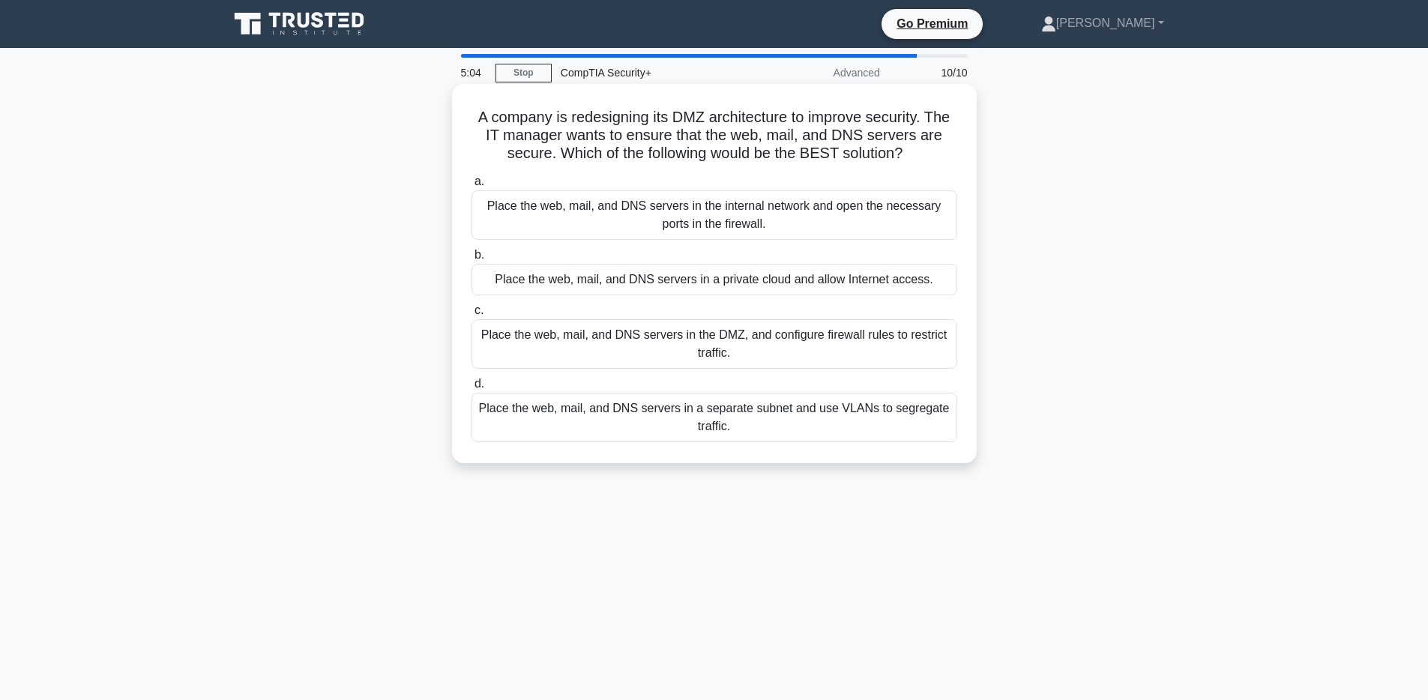
click at [794, 419] on div "Place the web, mail, and DNS servers in a separate subnet and use VLANs to segr…" at bounding box center [714, 417] width 486 height 49
click at [471, 389] on input "d. Place the web, mail, and DNS servers in a separate subnet and use VLANs to s…" at bounding box center [471, 384] width 0 height 10
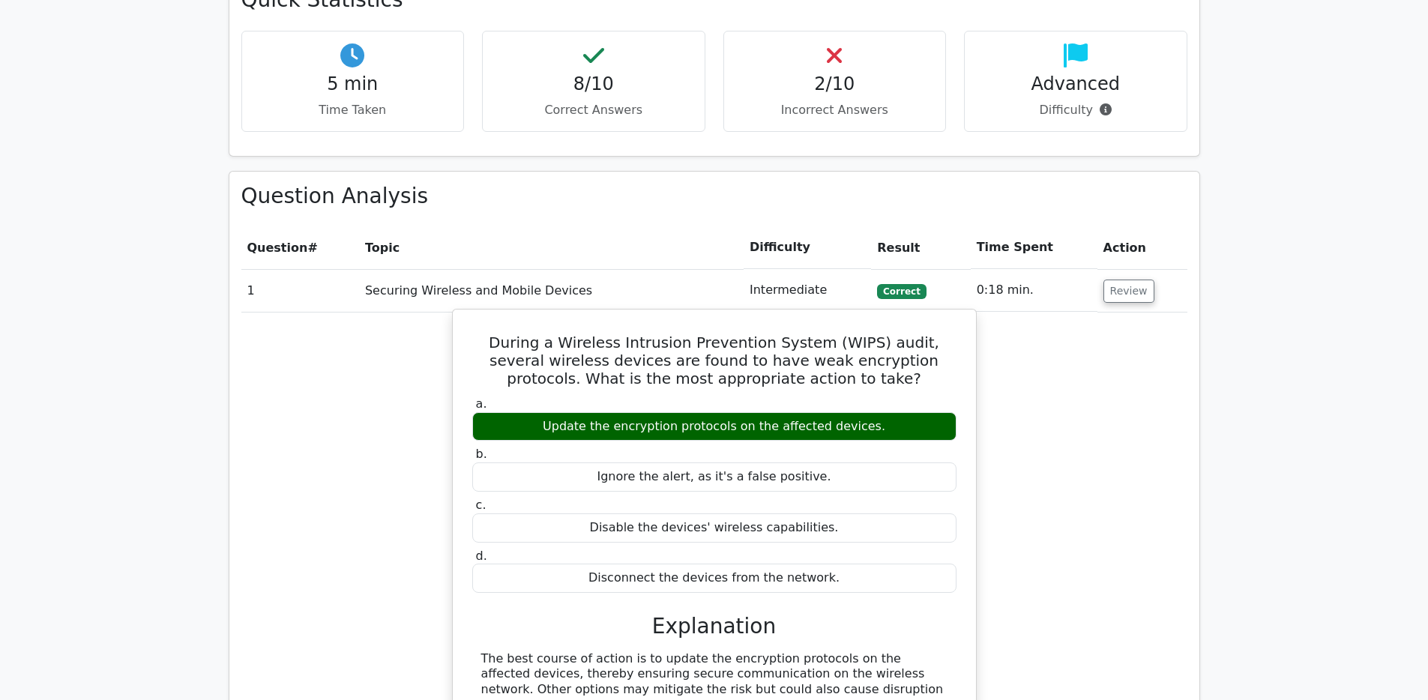
scroll to position [1037, 0]
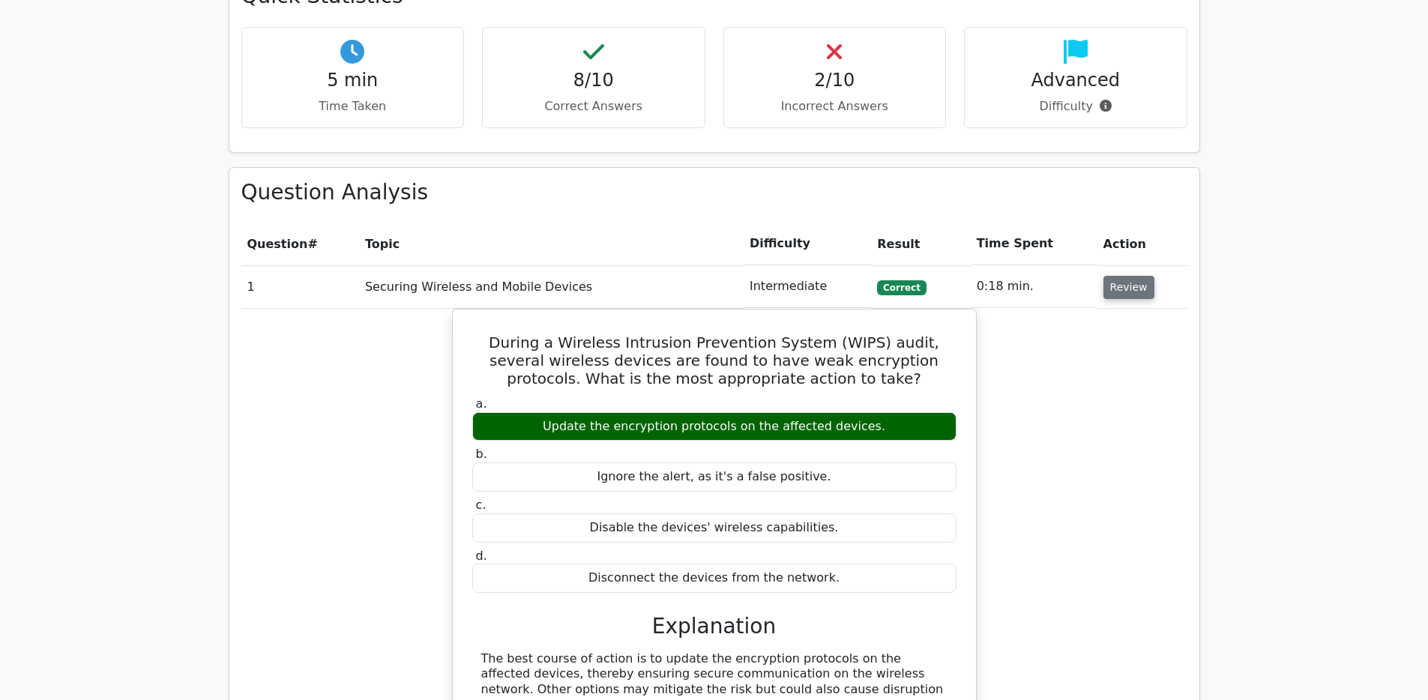
click at [1126, 276] on button "Review" at bounding box center [1128, 287] width 51 height 23
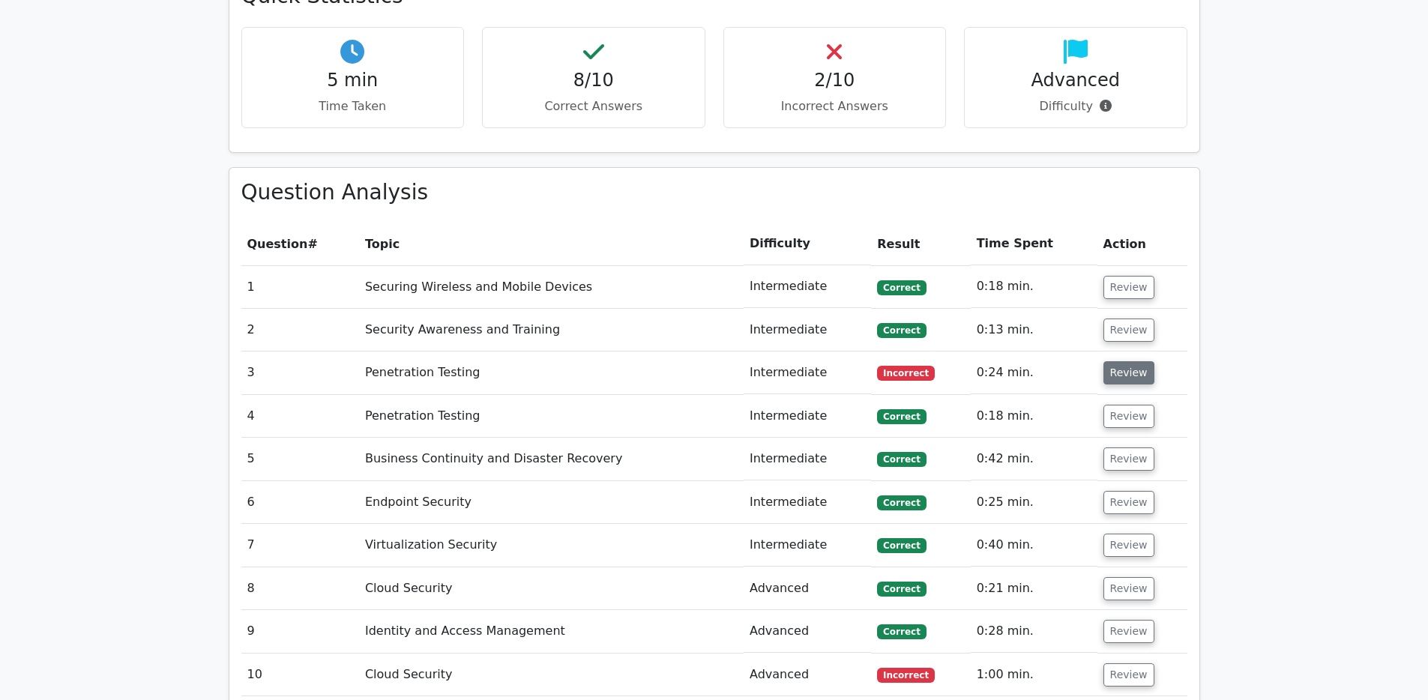
click at [1132, 361] on button "Review" at bounding box center [1128, 372] width 51 height 23
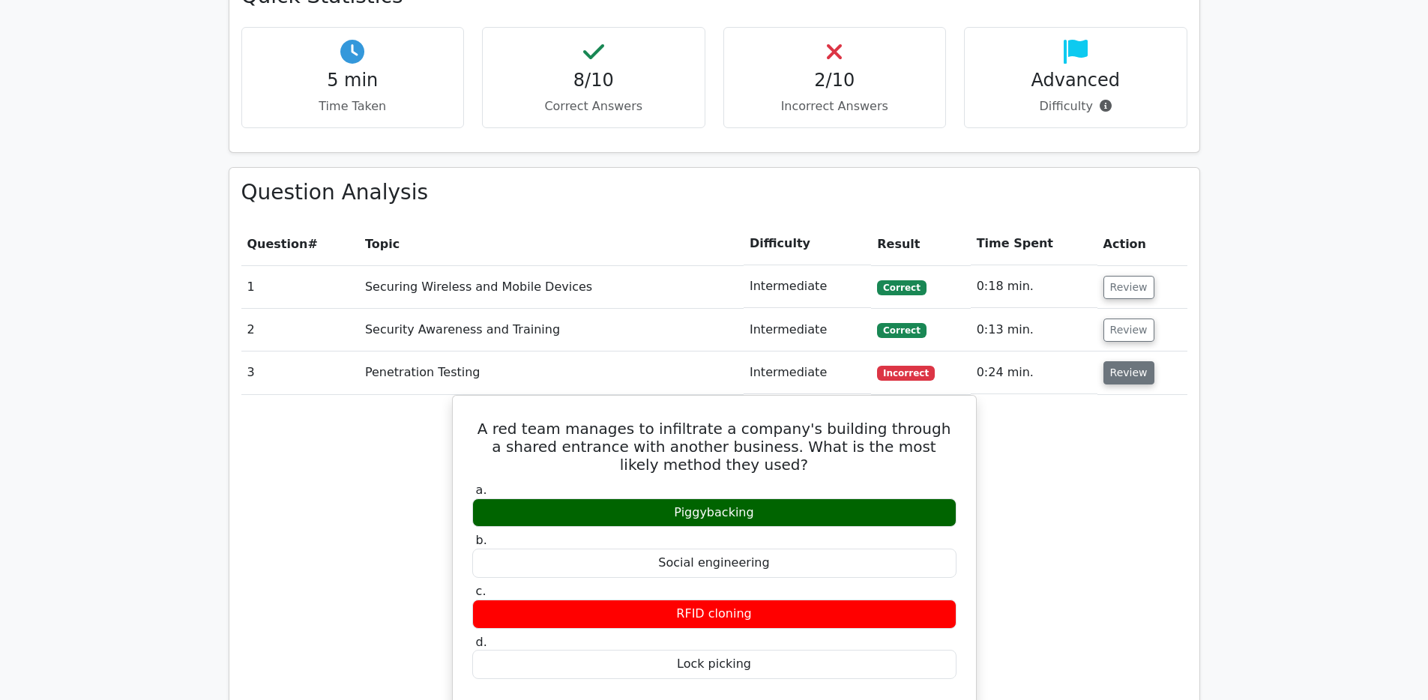
click at [1132, 361] on button "Review" at bounding box center [1128, 372] width 51 height 23
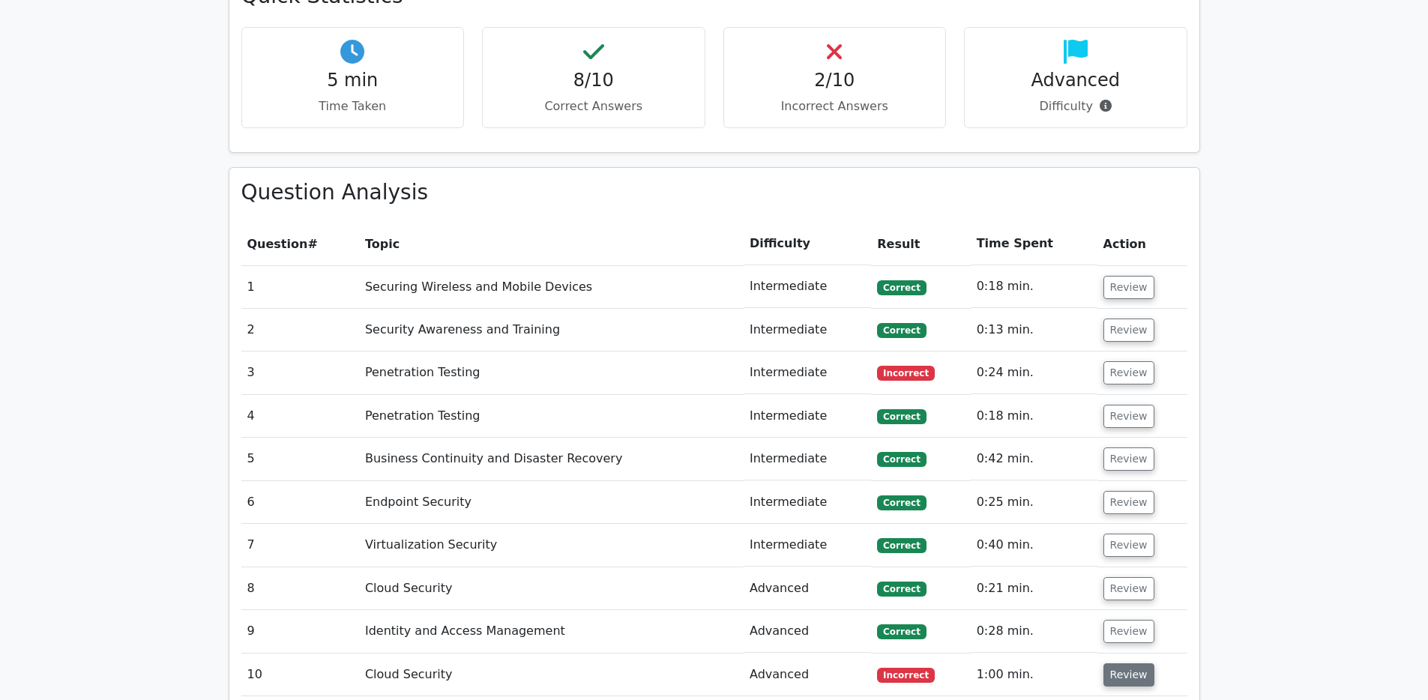
click at [1122, 663] on button "Review" at bounding box center [1128, 674] width 51 height 23
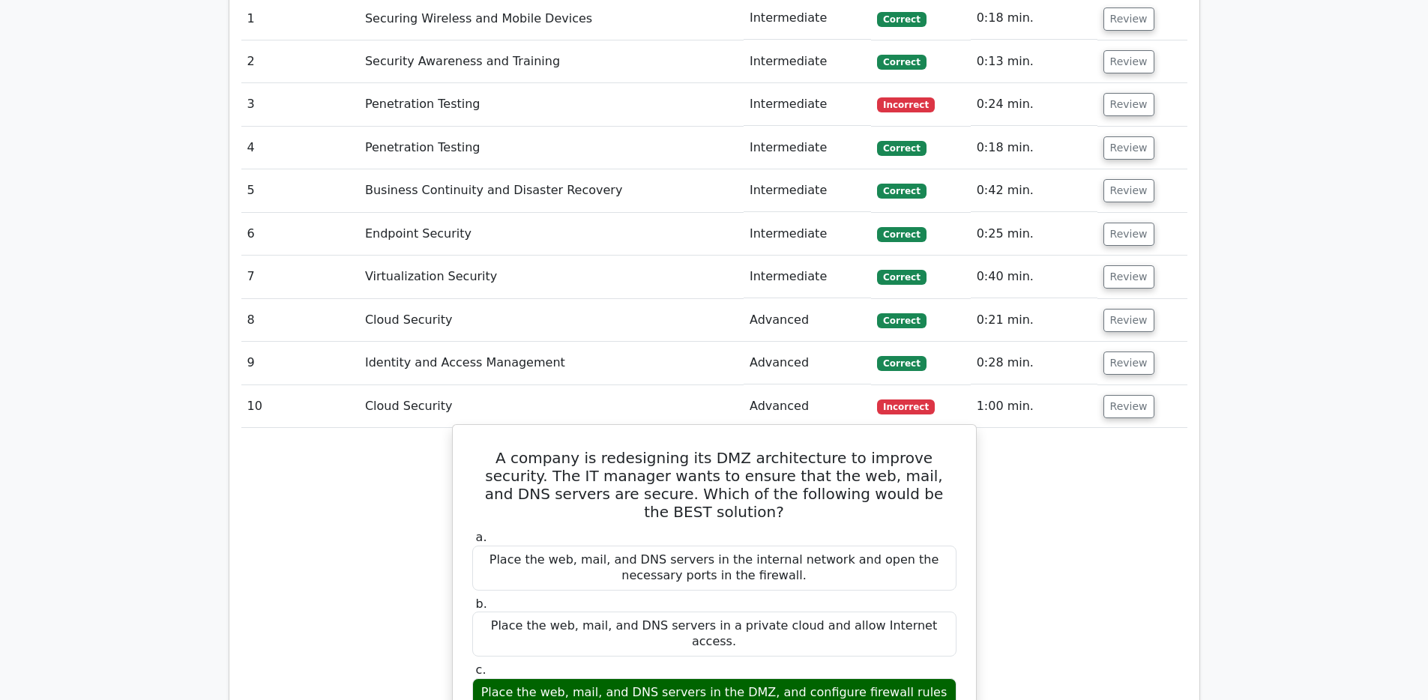
scroll to position [1386, 0]
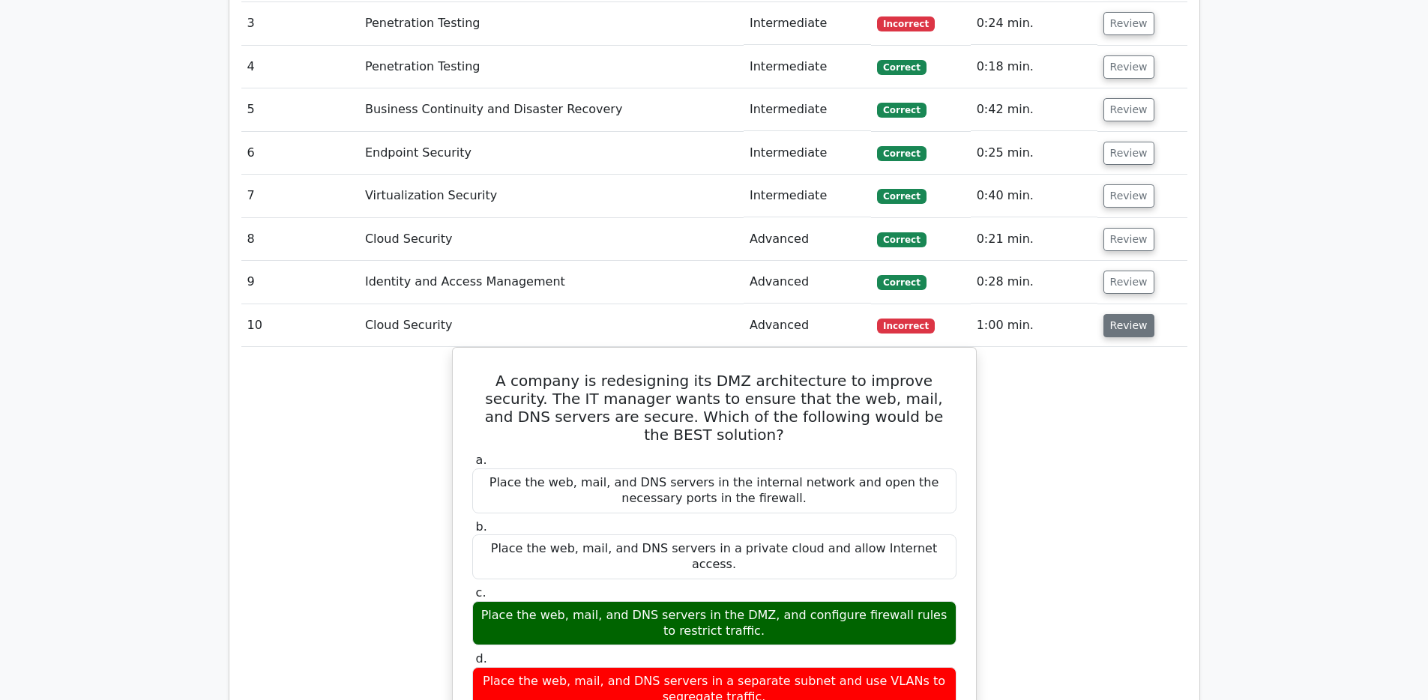
click at [1112, 314] on button "Review" at bounding box center [1128, 325] width 51 height 23
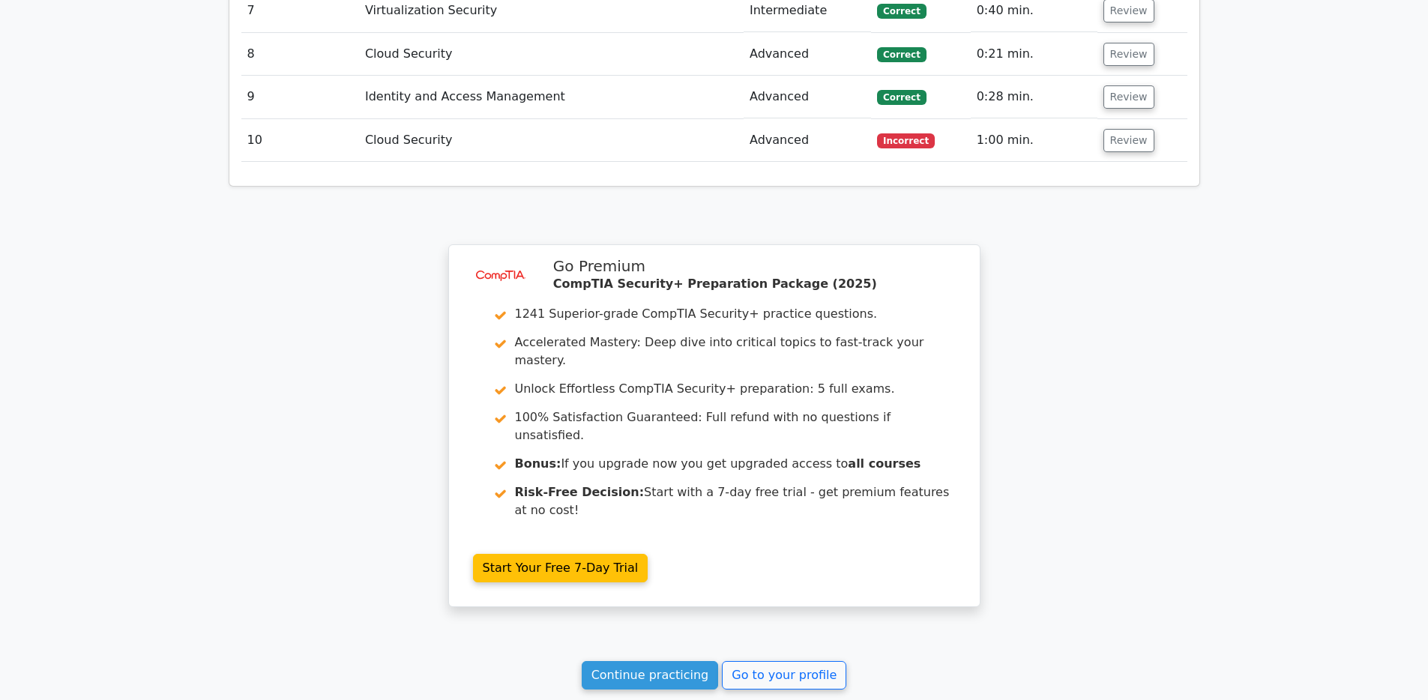
scroll to position [1571, 0]
